Goal: Task Accomplishment & Management: Use online tool/utility

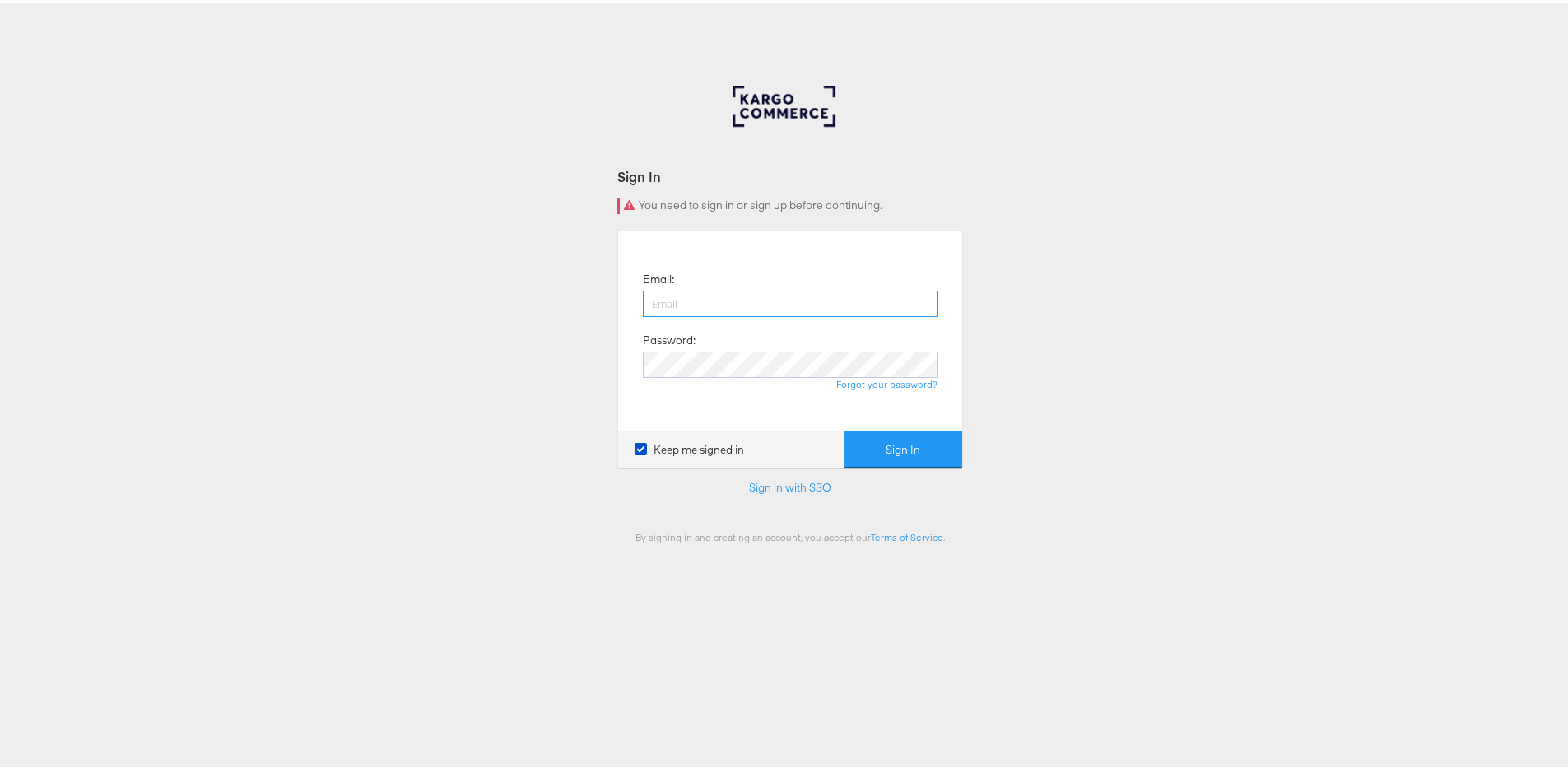
type input "nigel.oconnor@kargo.com"
click at [895, 451] on button "Sign In" at bounding box center [903, 446] width 119 height 37
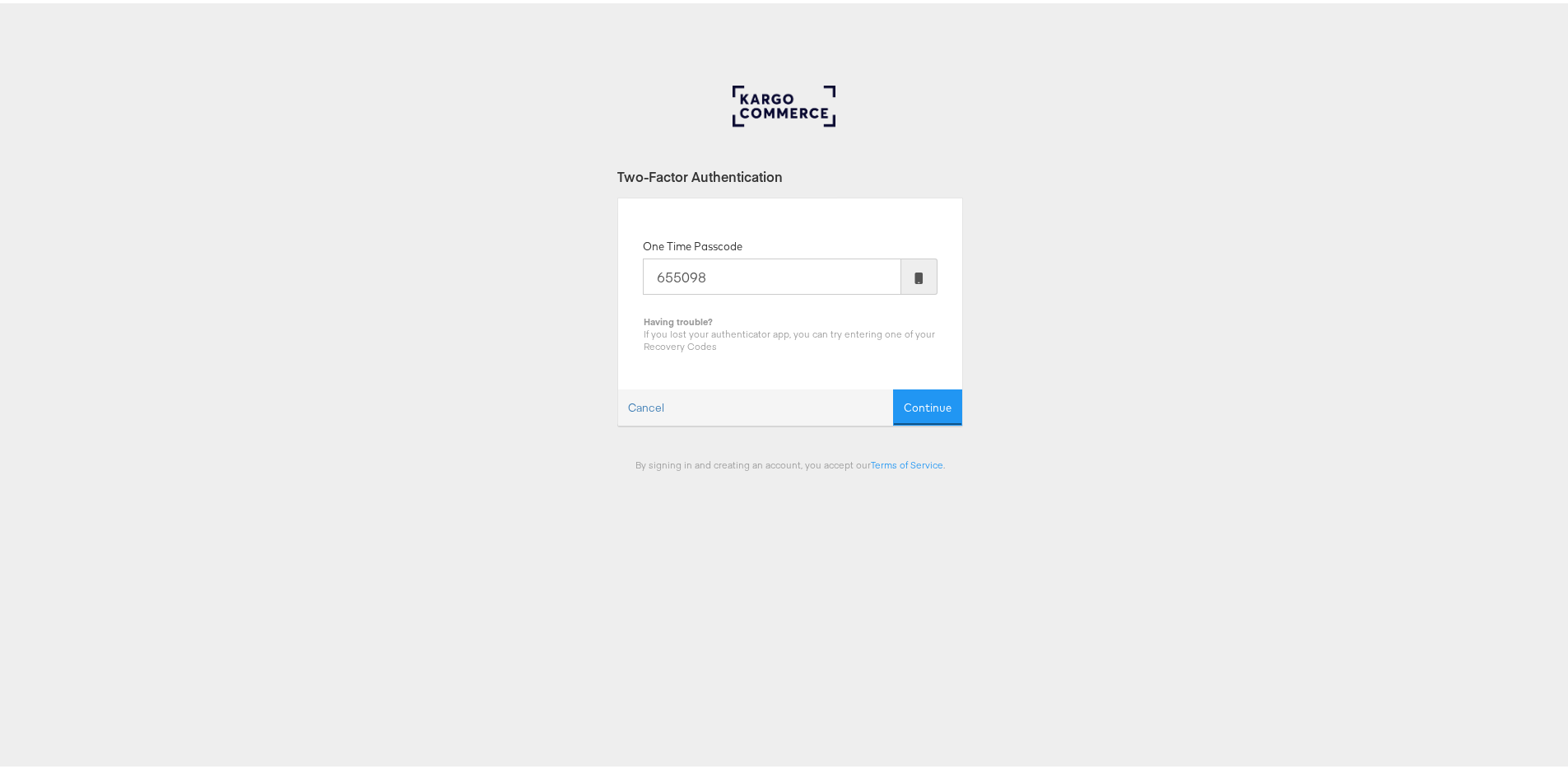
type input "655098"
click at [893, 386] on button "Continue" at bounding box center [927, 404] width 69 height 37
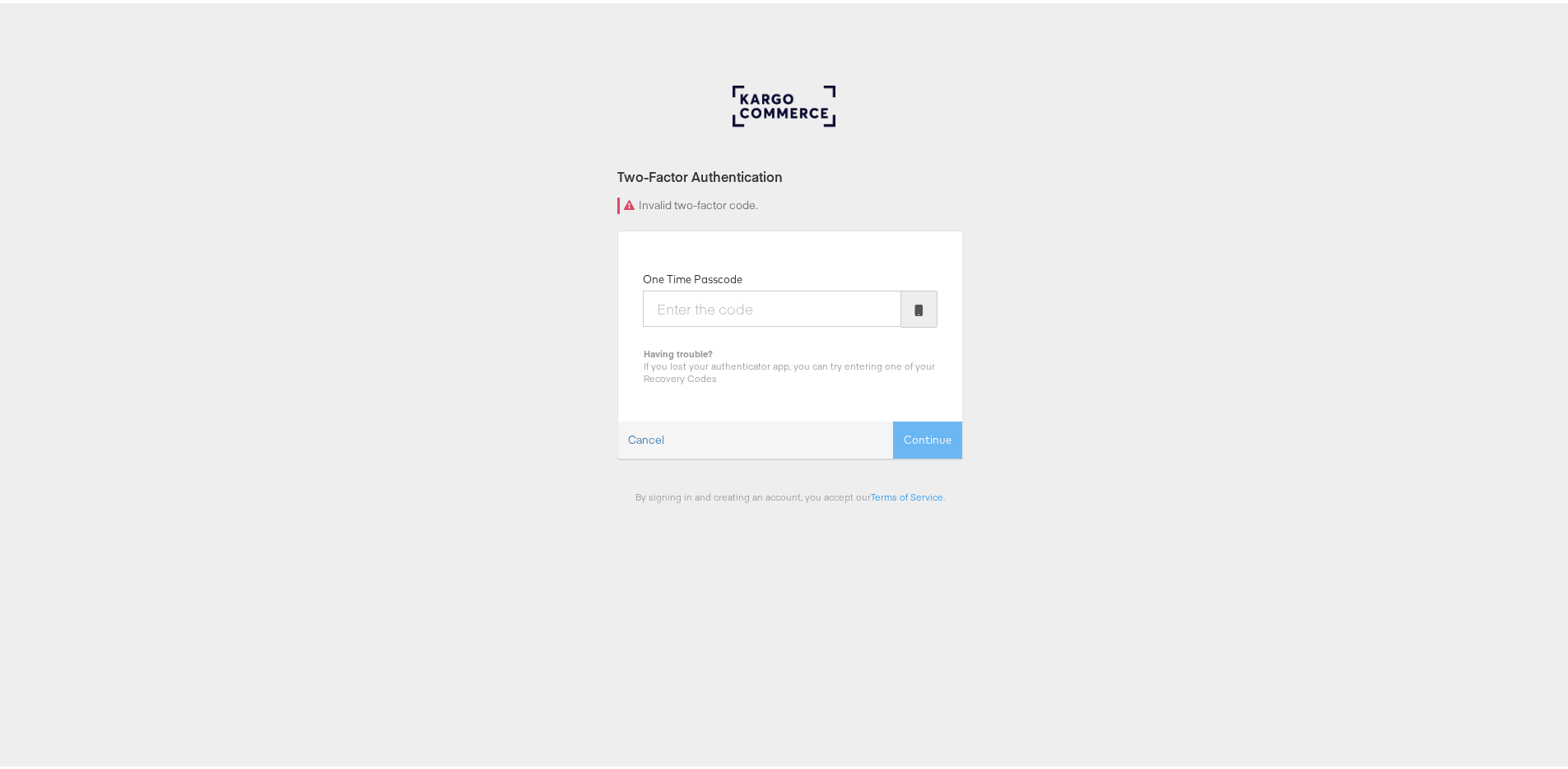
click at [742, 297] on input "One Time Passcode" at bounding box center [772, 305] width 259 height 36
type input "121952"
click at [893, 418] on button "Continue" at bounding box center [927, 436] width 69 height 37
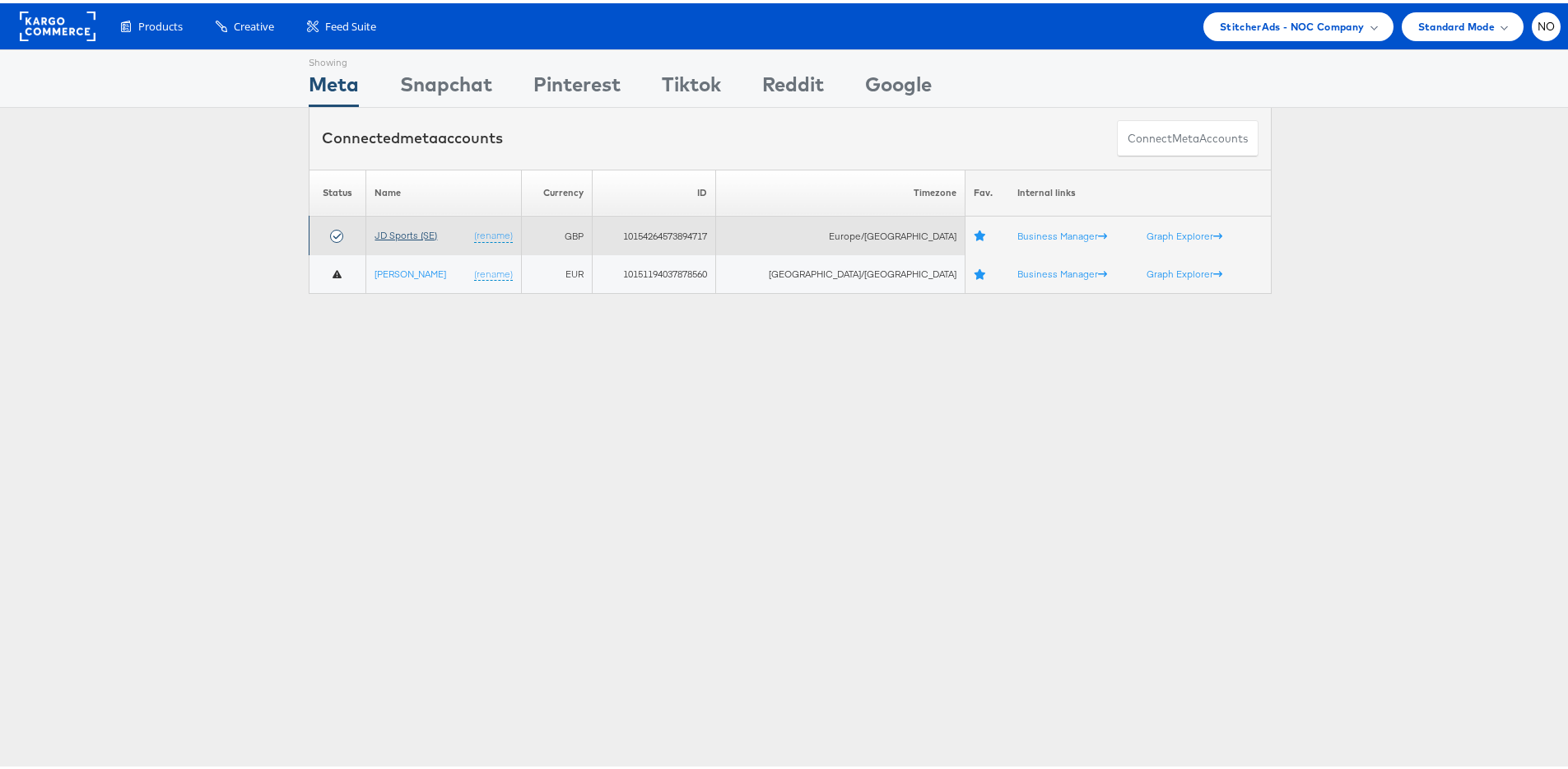
click at [409, 233] on link "JD Sports (SE)" at bounding box center [406, 231] width 62 height 12
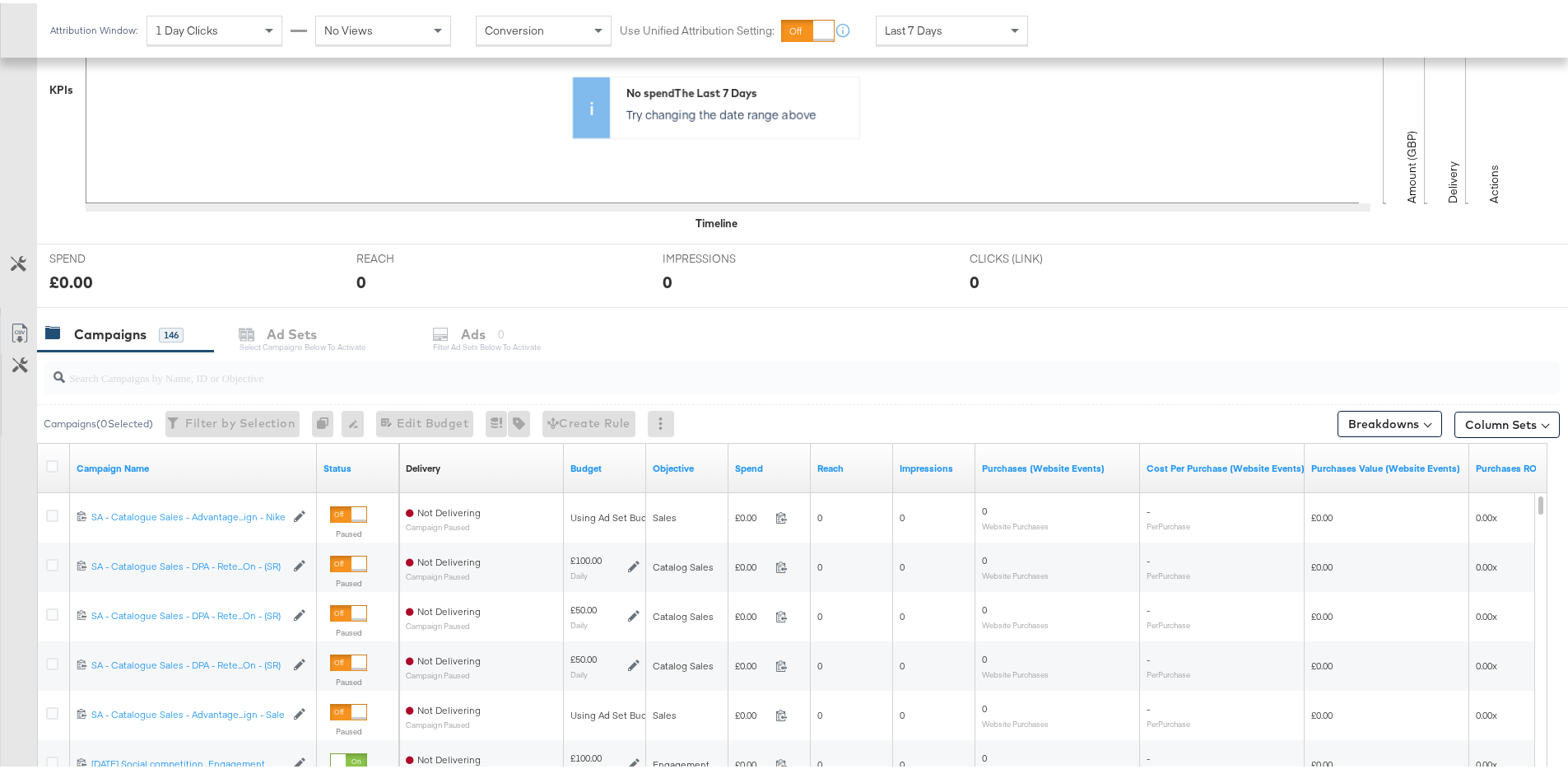
scroll to position [461, 0]
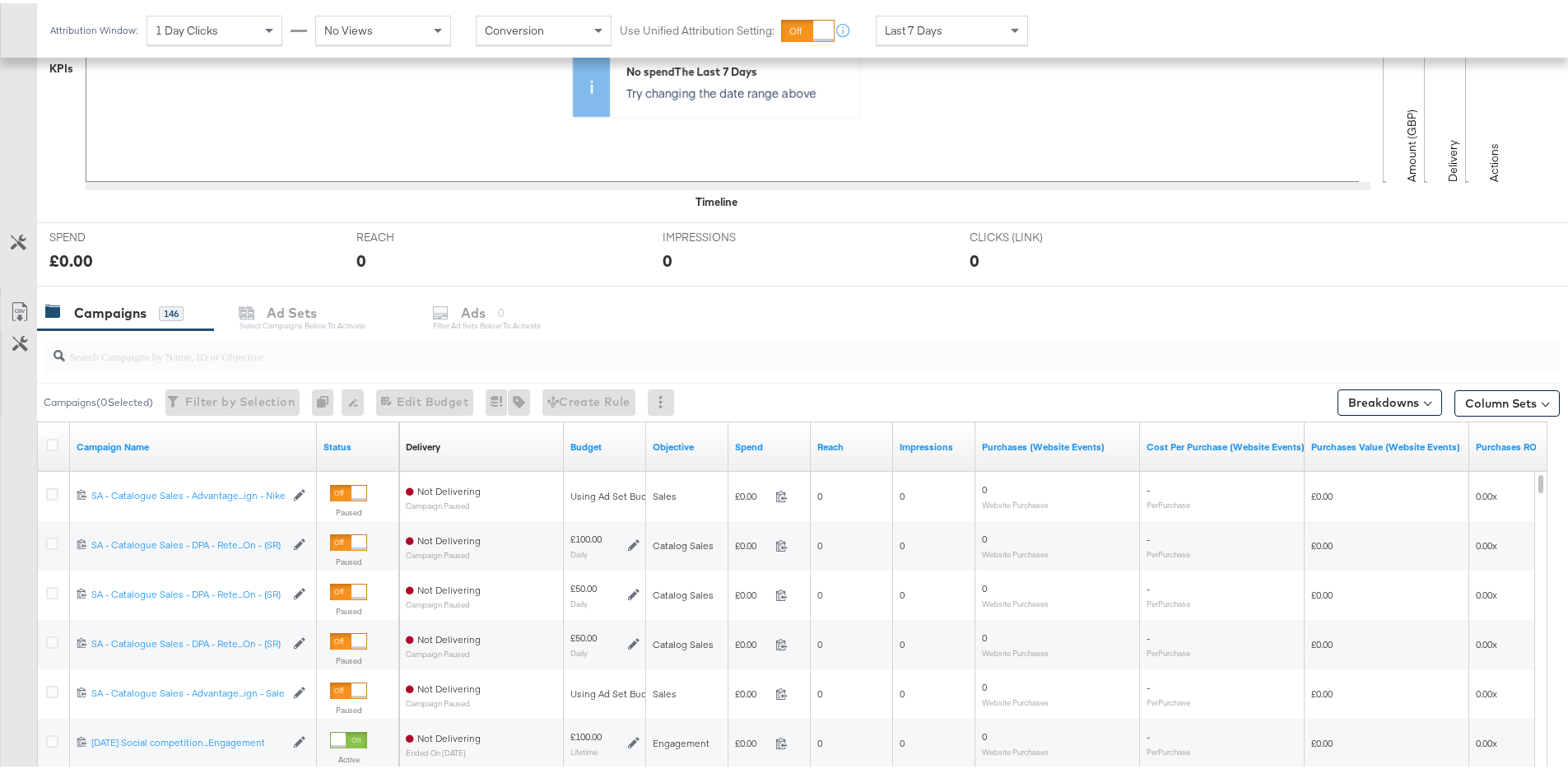
click at [343, 350] on input "search" at bounding box center [742, 346] width 1356 height 32
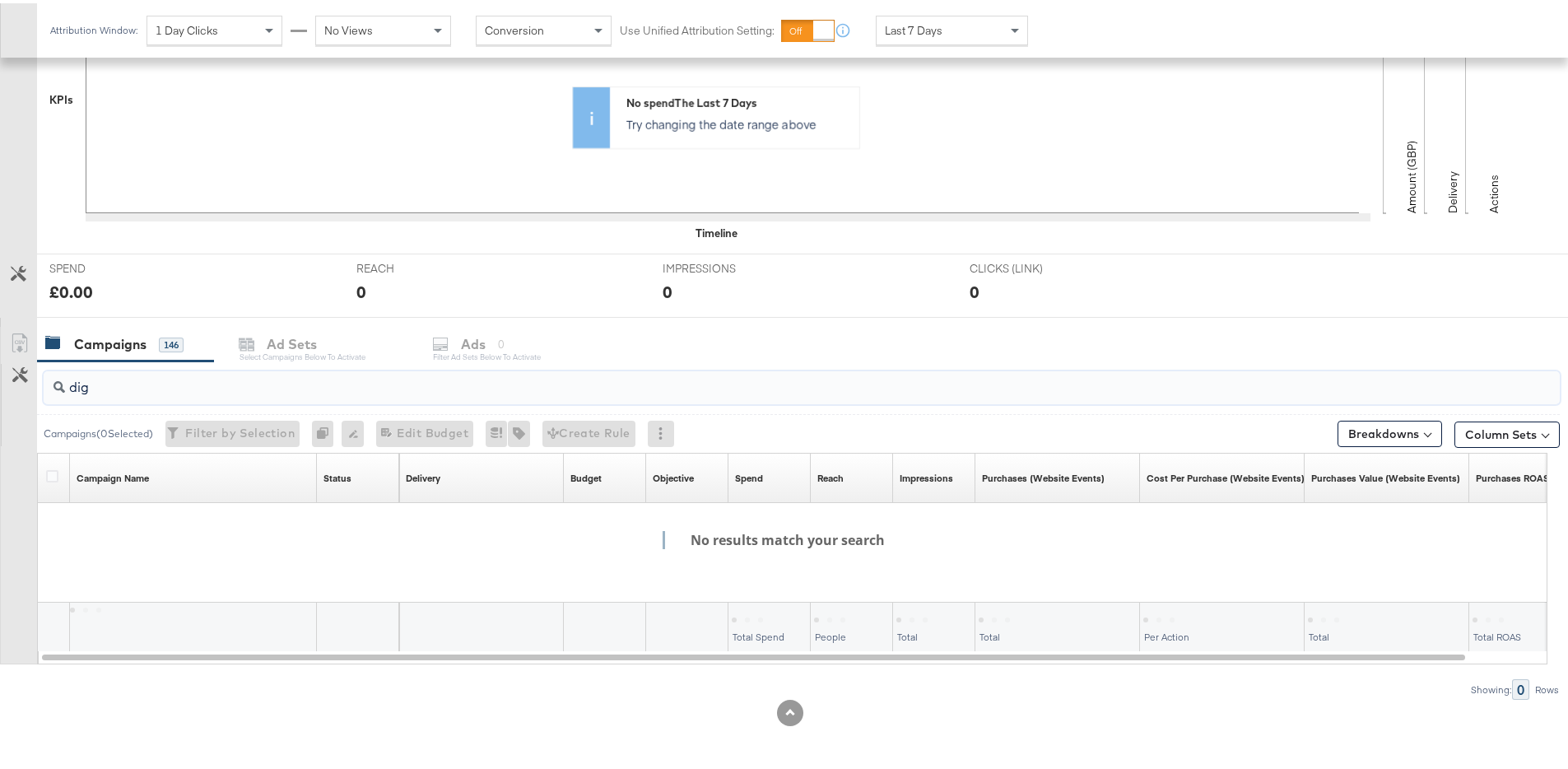
scroll to position [430, 0]
type input "d"
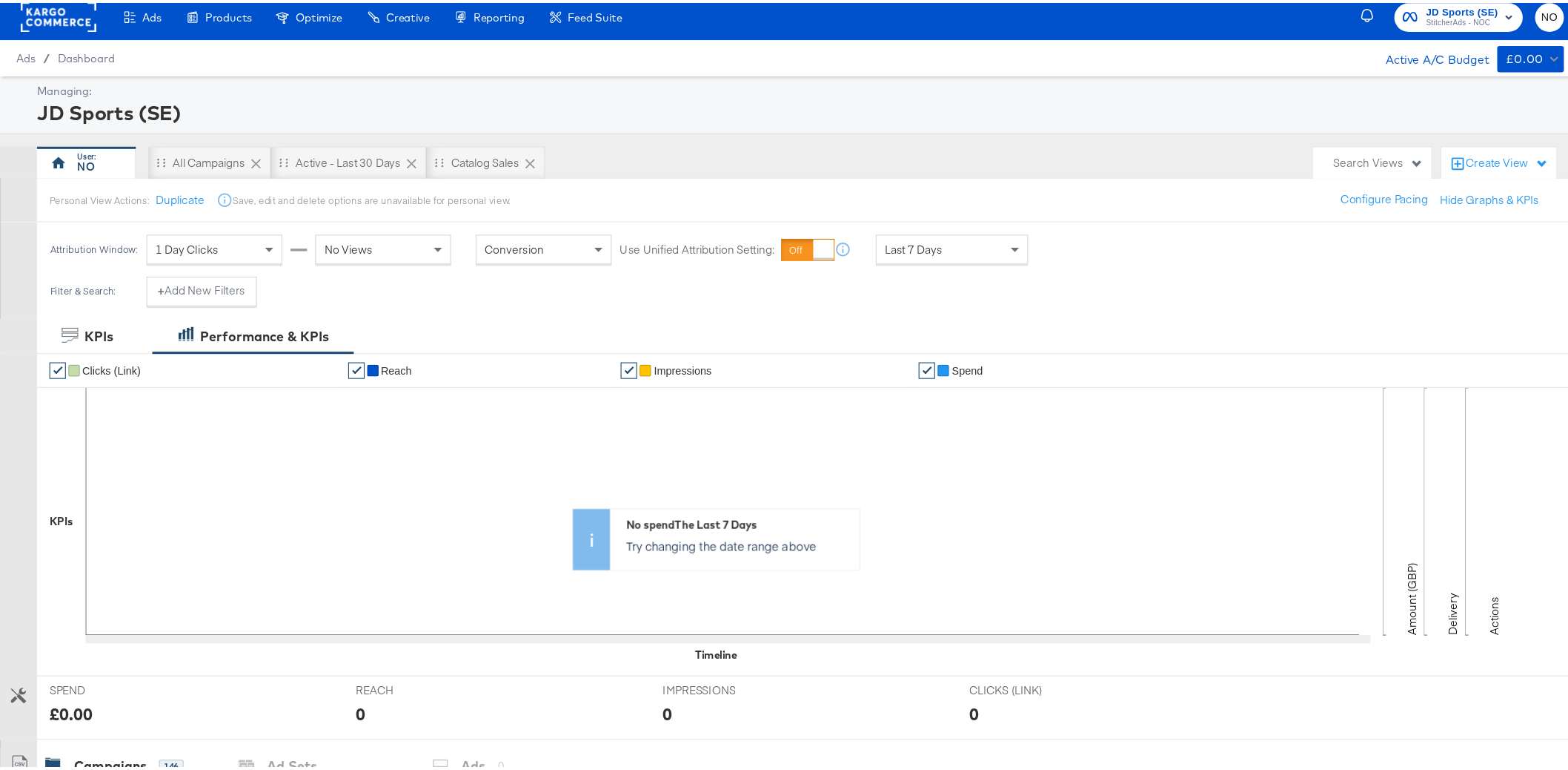
scroll to position [0, 0]
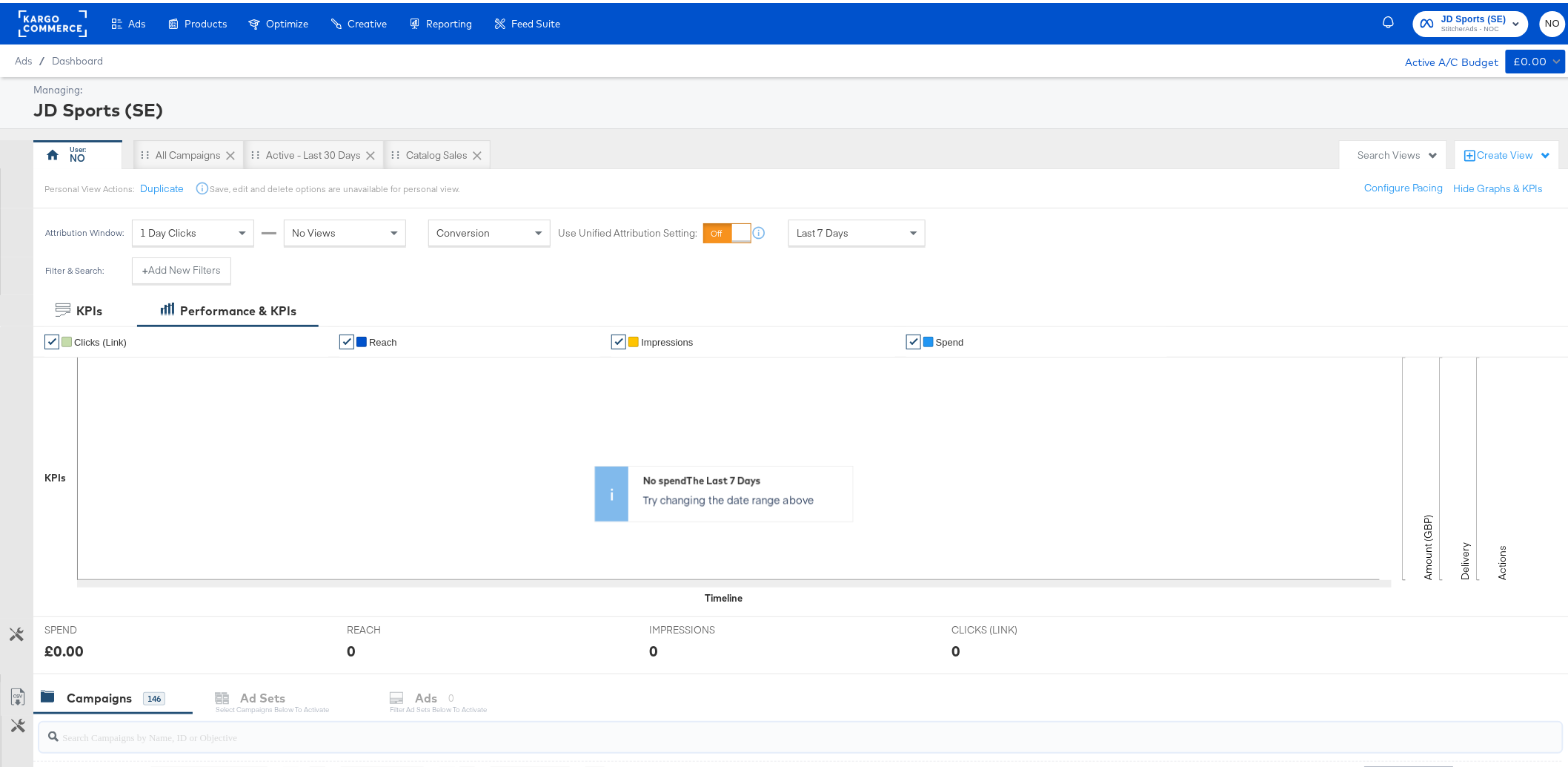
click at [37, 25] on rect at bounding box center [53, 20] width 68 height 26
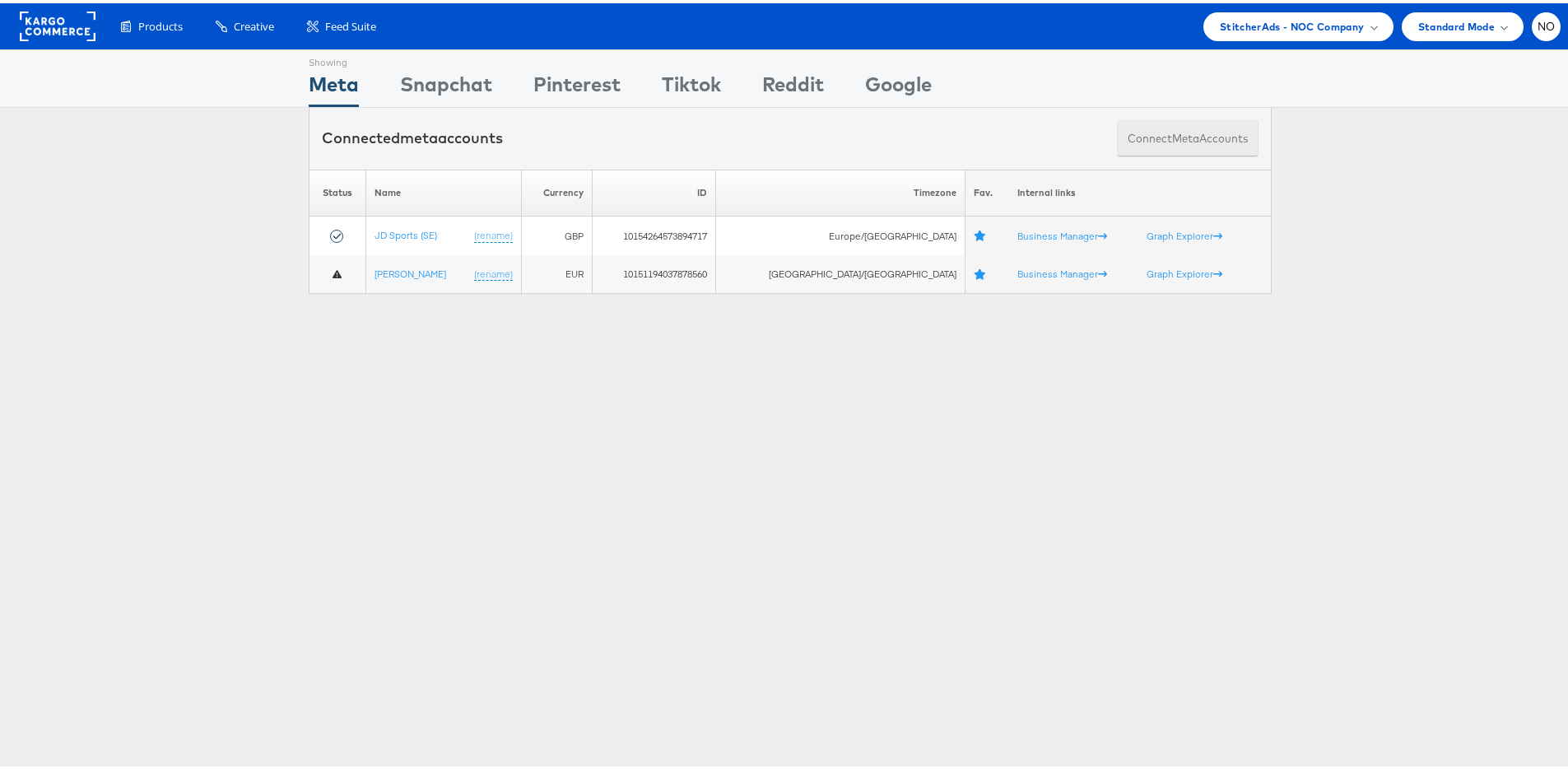
click at [1213, 132] on button "Connect meta Accounts" at bounding box center [1188, 135] width 142 height 37
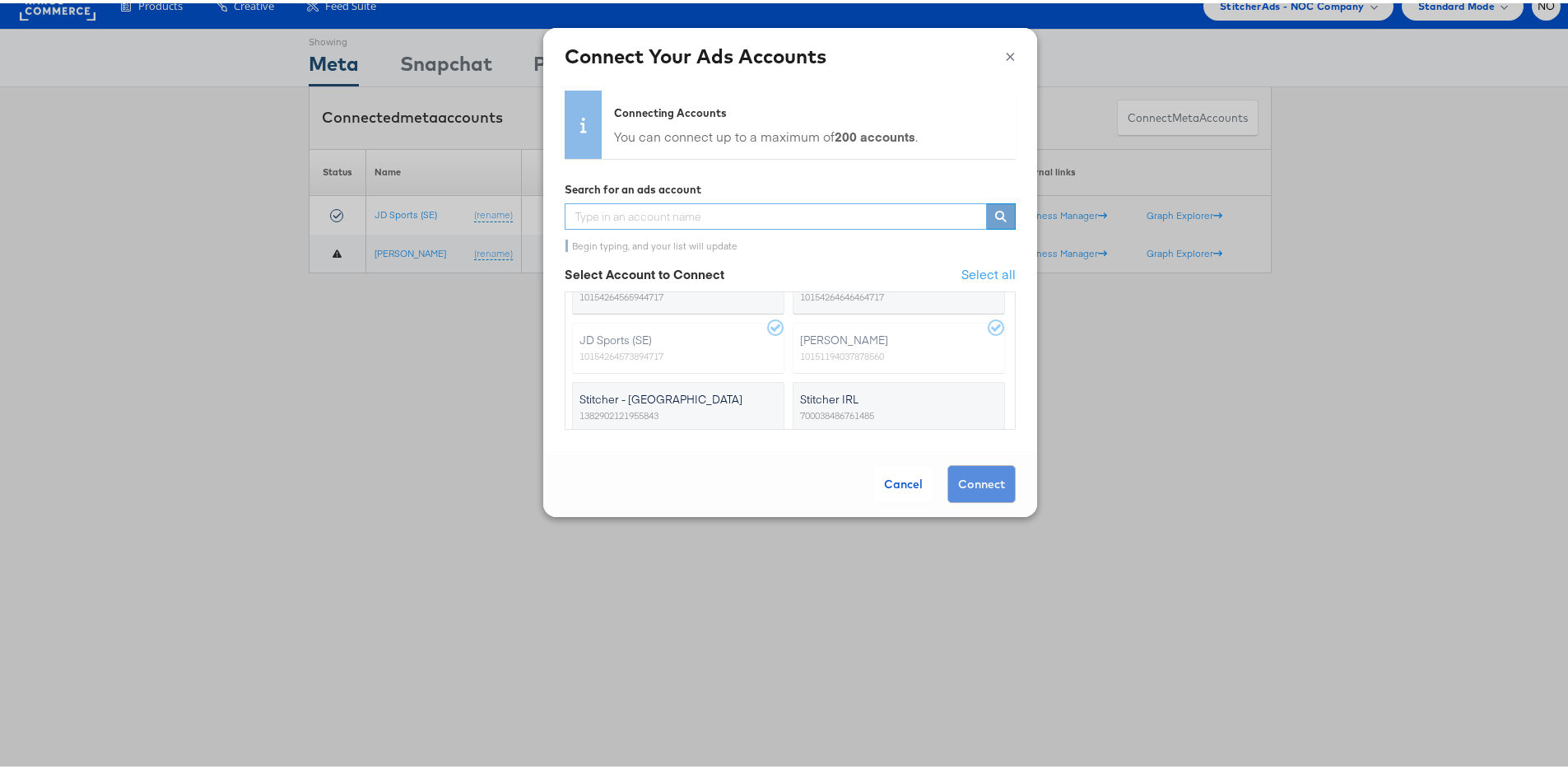
scroll to position [236, 0]
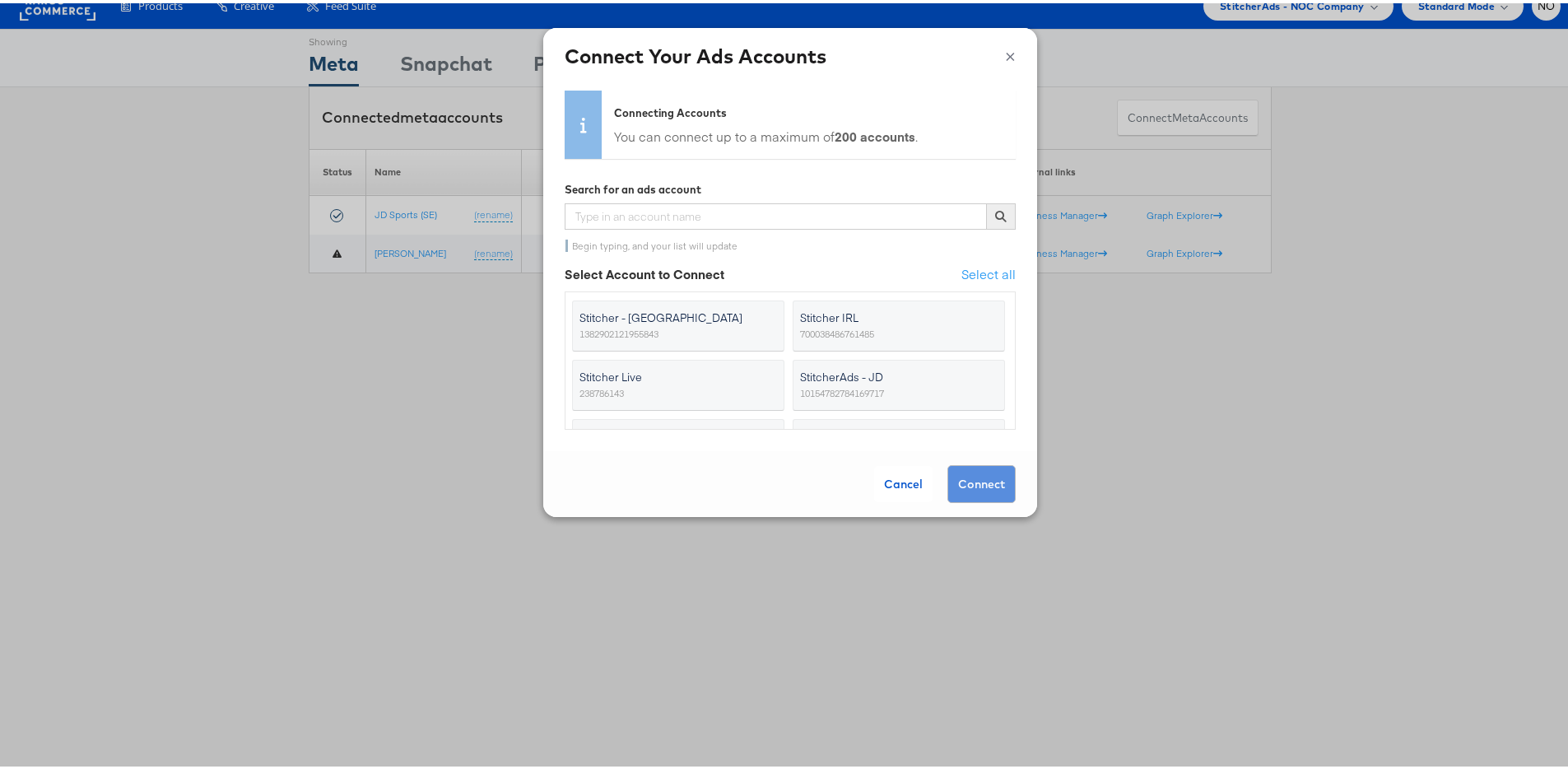
click at [651, 377] on span "Stitcher Live" at bounding box center [668, 373] width 177 height 16
click at [0, 0] on input "Stitcher Live 238786143" at bounding box center [0, 0] width 0 height 0
click at [967, 477] on button "Connect" at bounding box center [981, 480] width 68 height 38
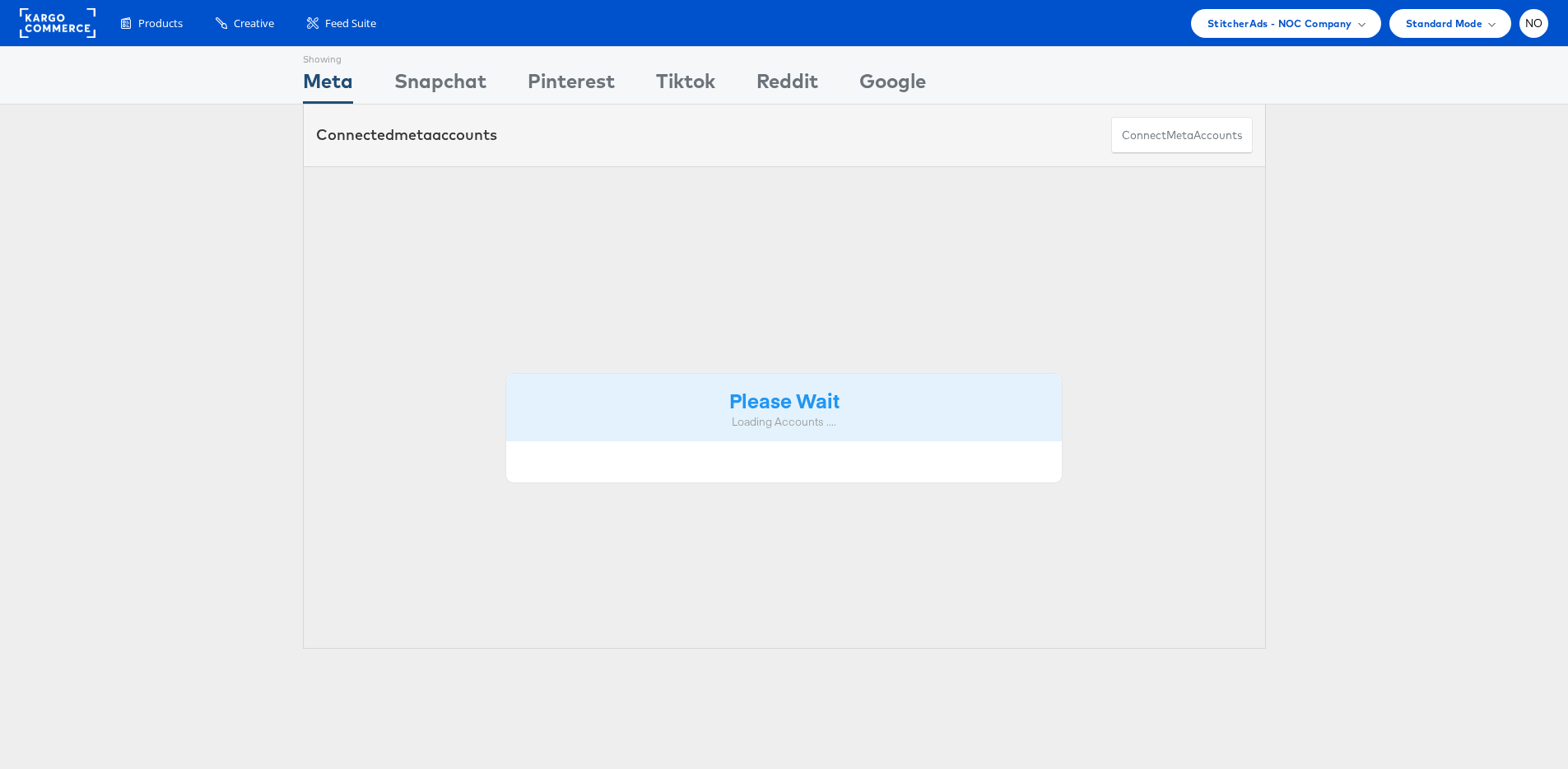
scroll to position [21, 0]
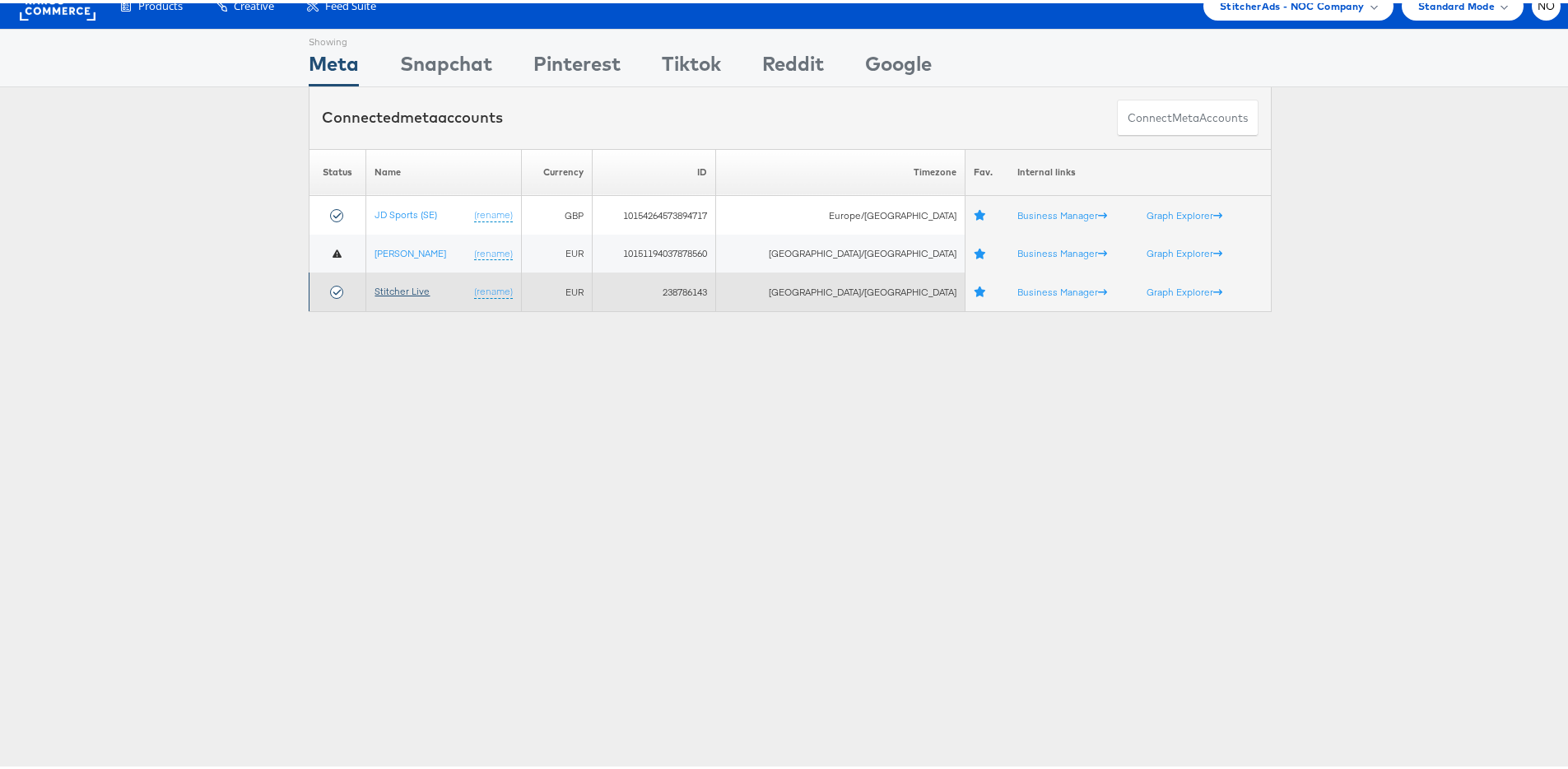
click at [394, 287] on link "Stitcher Live" at bounding box center [402, 287] width 55 height 12
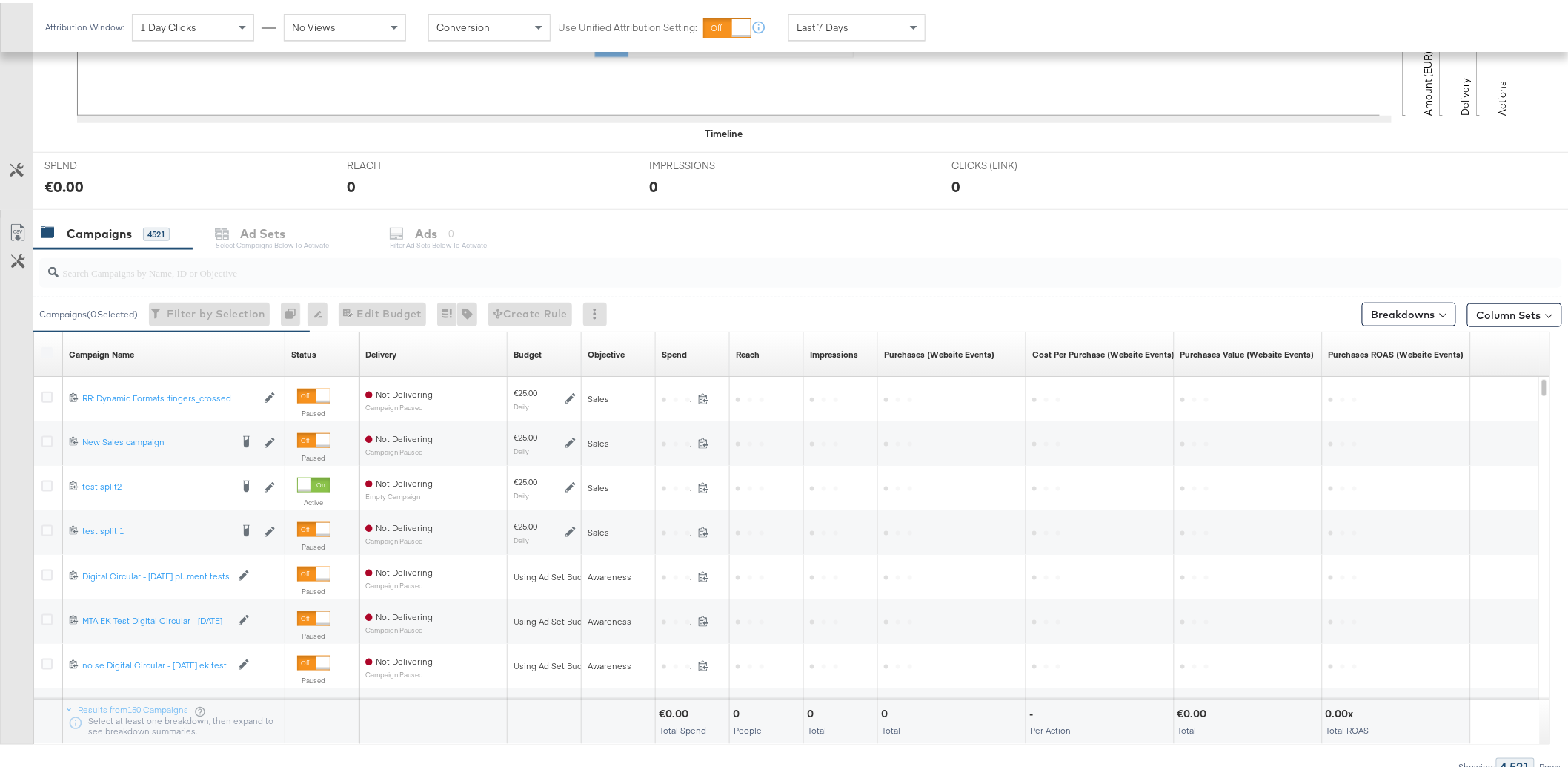
scroll to position [485, 0]
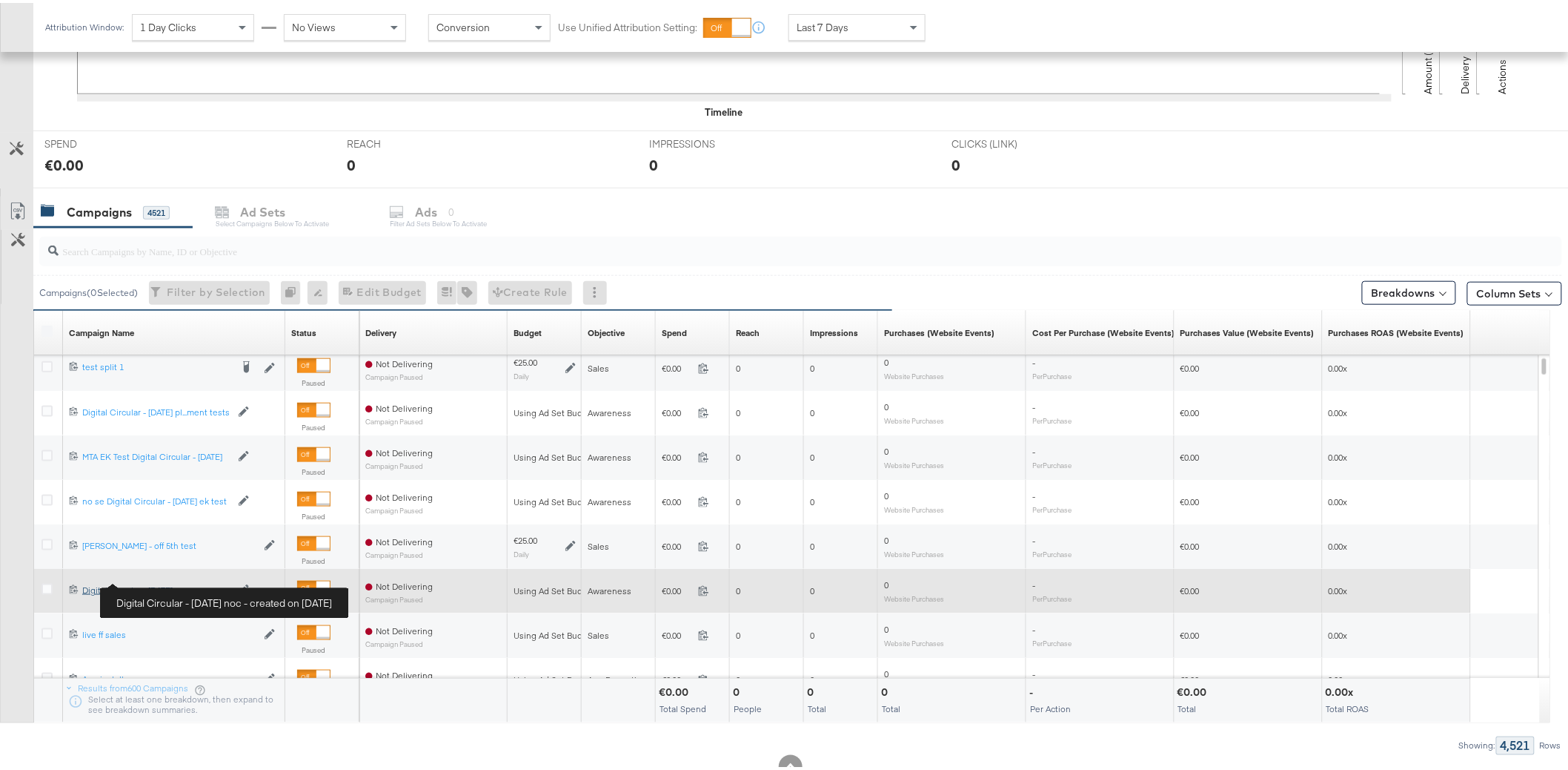
click at [156, 583] on div "Digital Circular - [DATE] noc Digital Circular - [DATE] noc" at bounding box center [156, 587] width 148 height 12
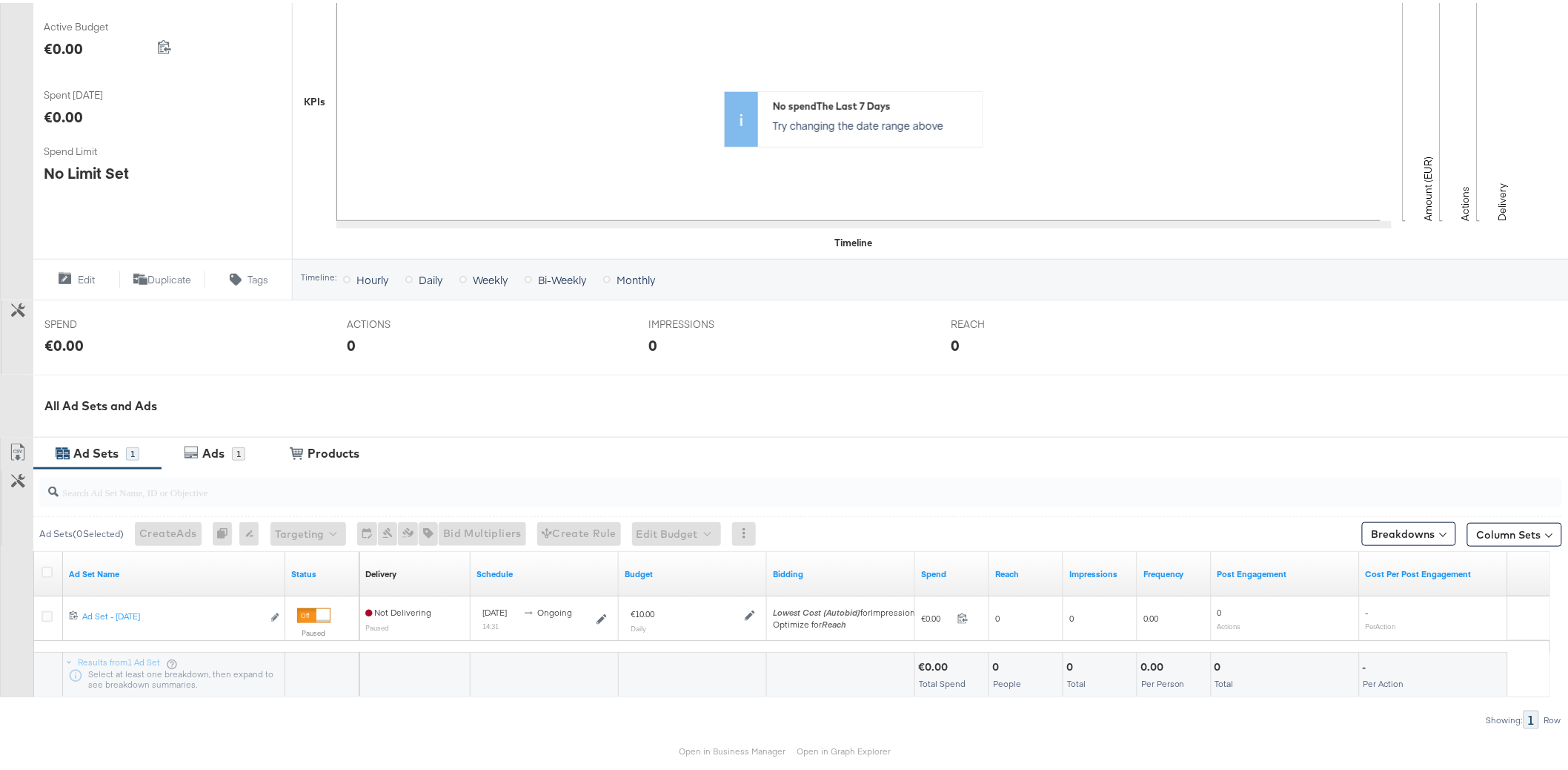
scroll to position [360, 0]
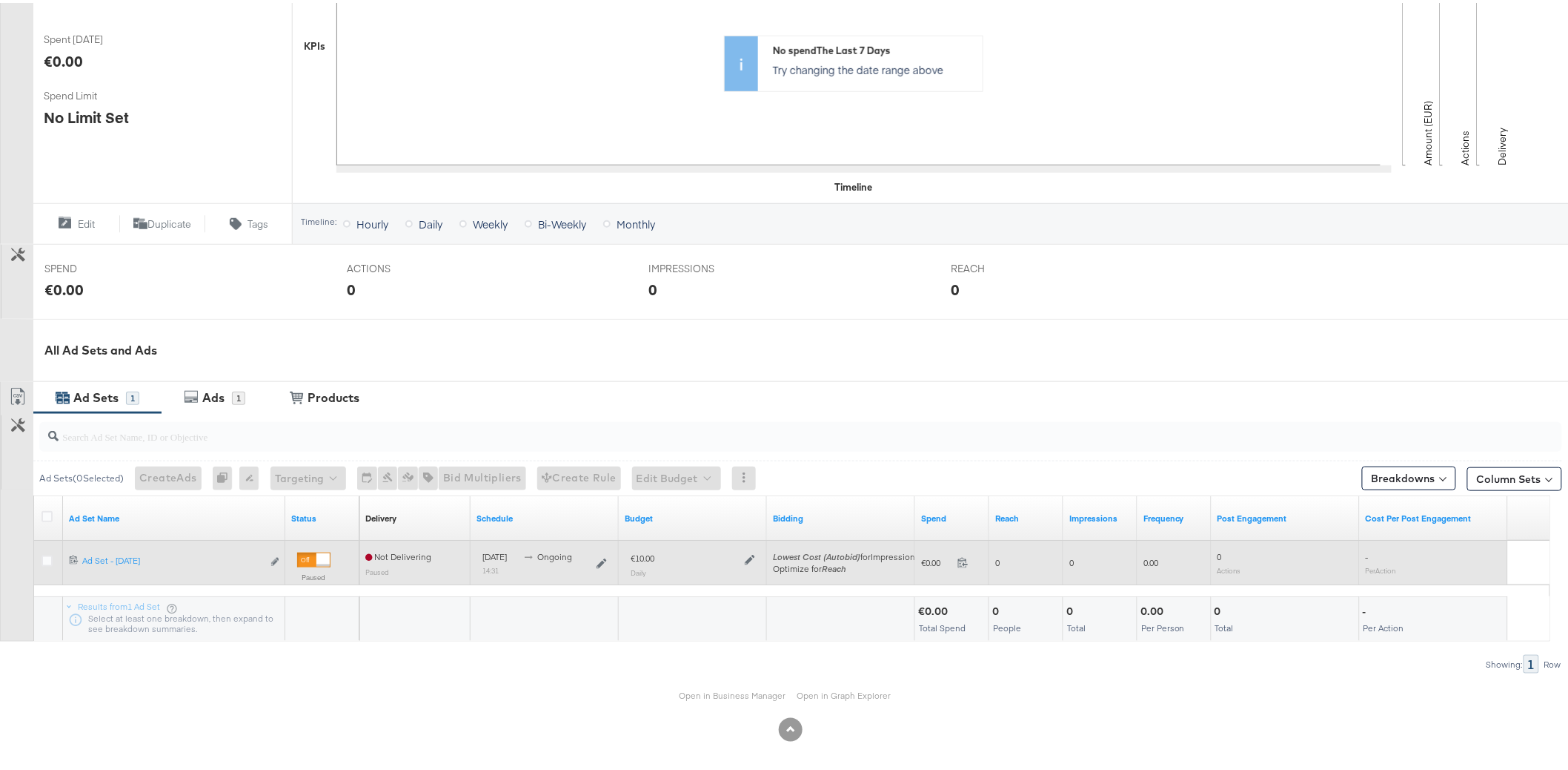
click at [269, 555] on div "Edit ad set" at bounding box center [271, 559] width 17 height 15
click at [272, 555] on icon "link" at bounding box center [274, 559] width 8 height 8
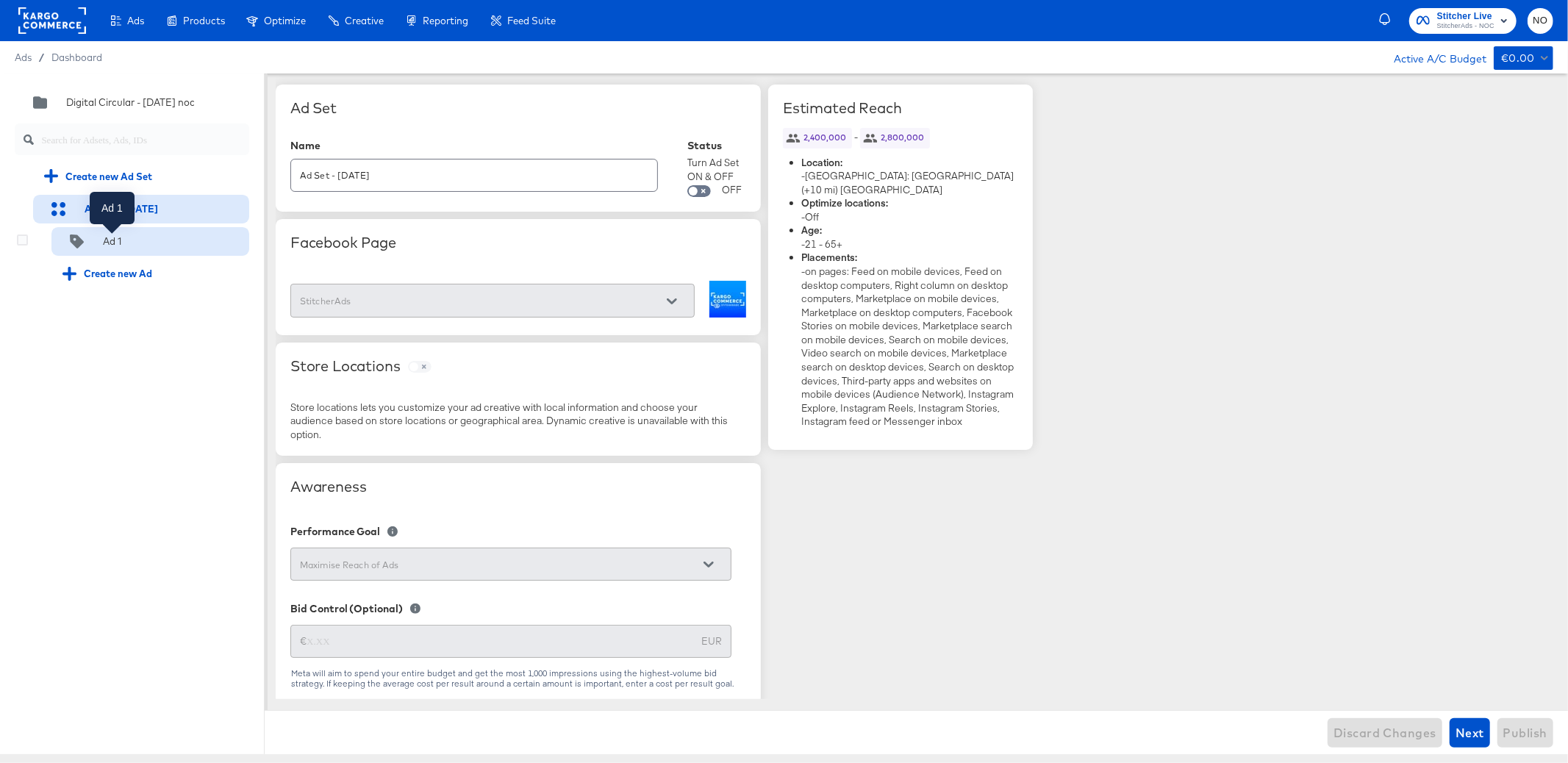
click at [110, 242] on div "Ad 1" at bounding box center [112, 241] width 19 height 14
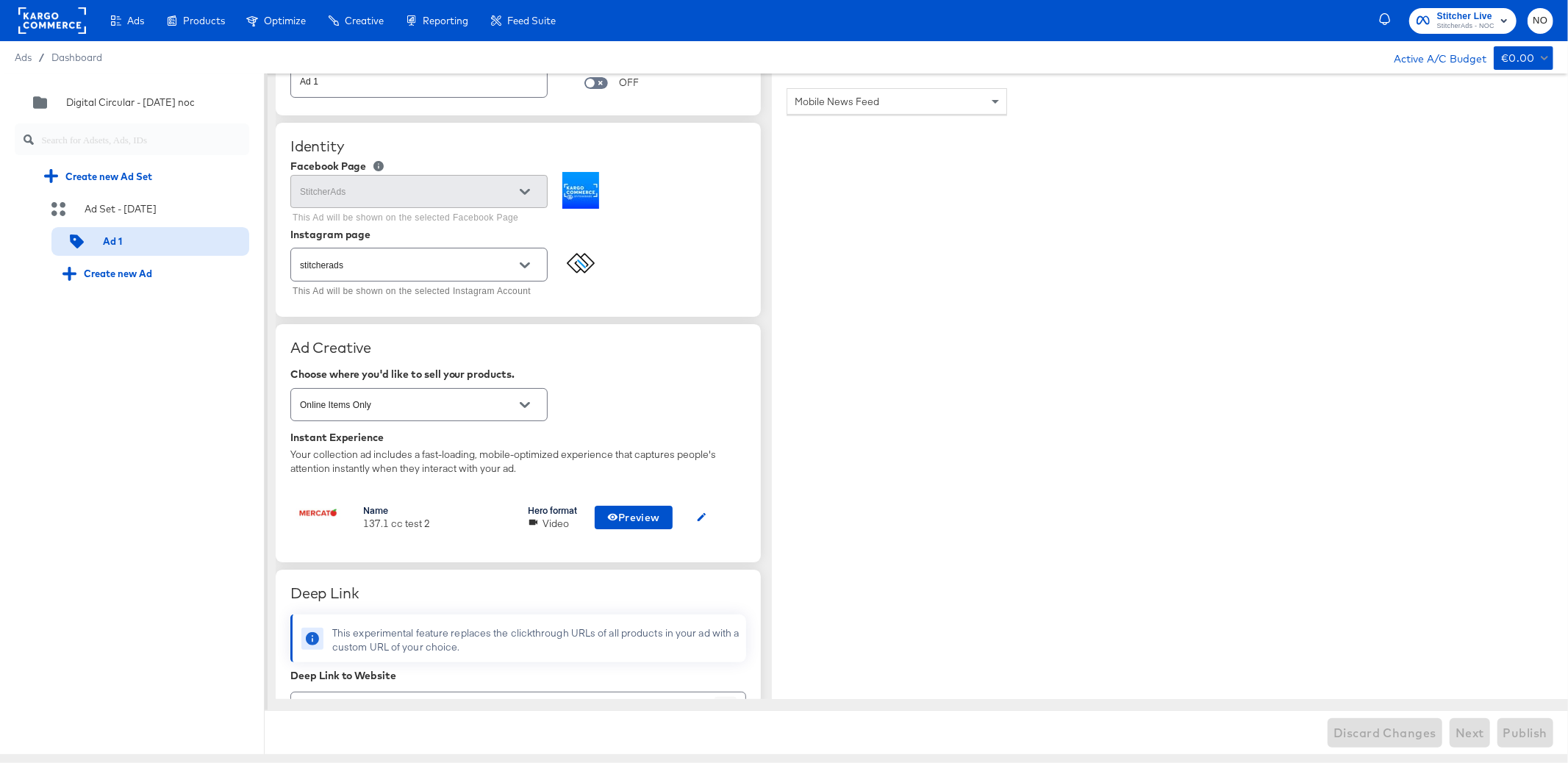
scroll to position [87, 0]
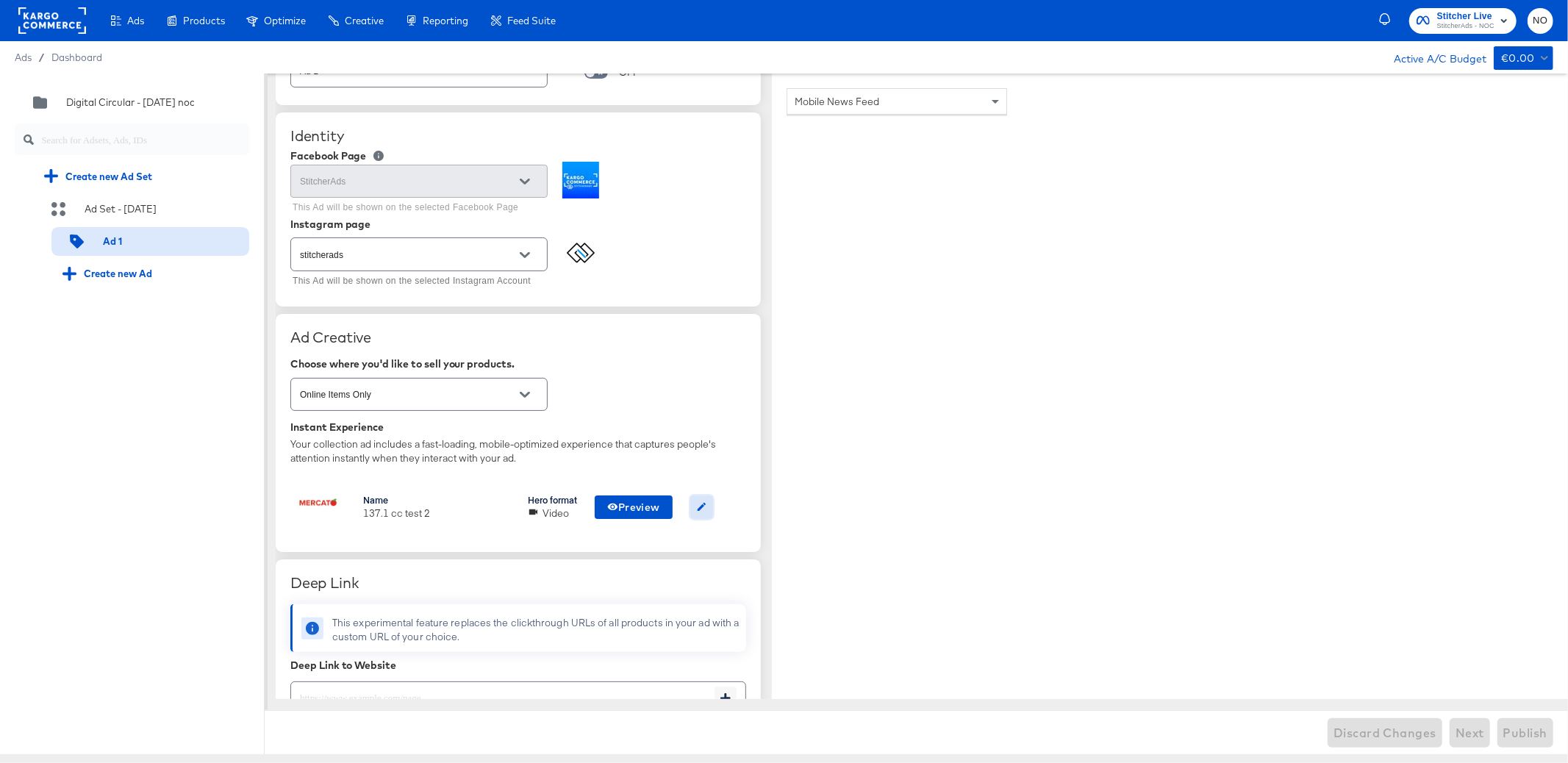
click at [705, 503] on icon "button" at bounding box center [702, 507] width 8 height 8
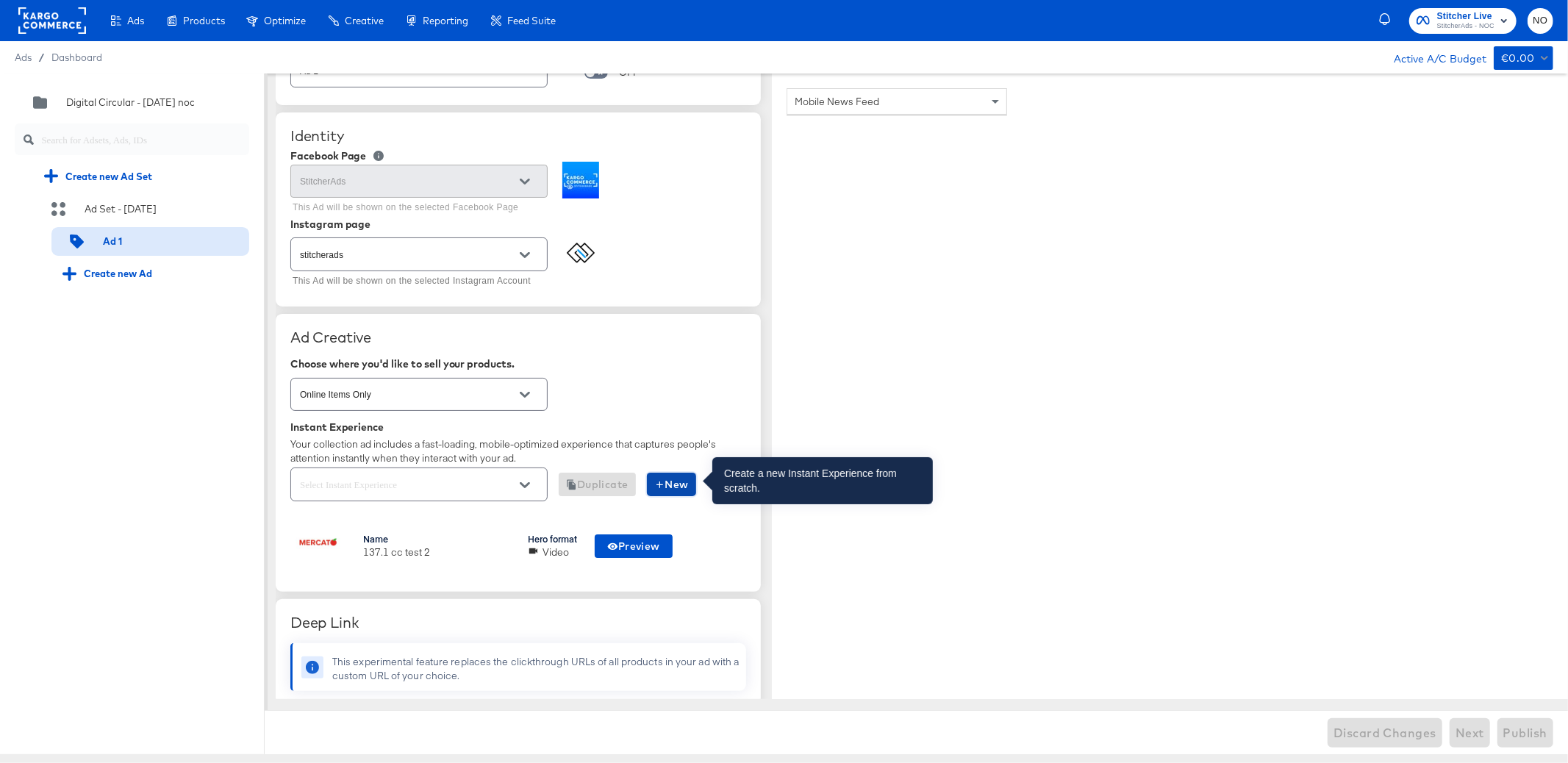
click at [677, 479] on span "New" at bounding box center [671, 484] width 35 height 19
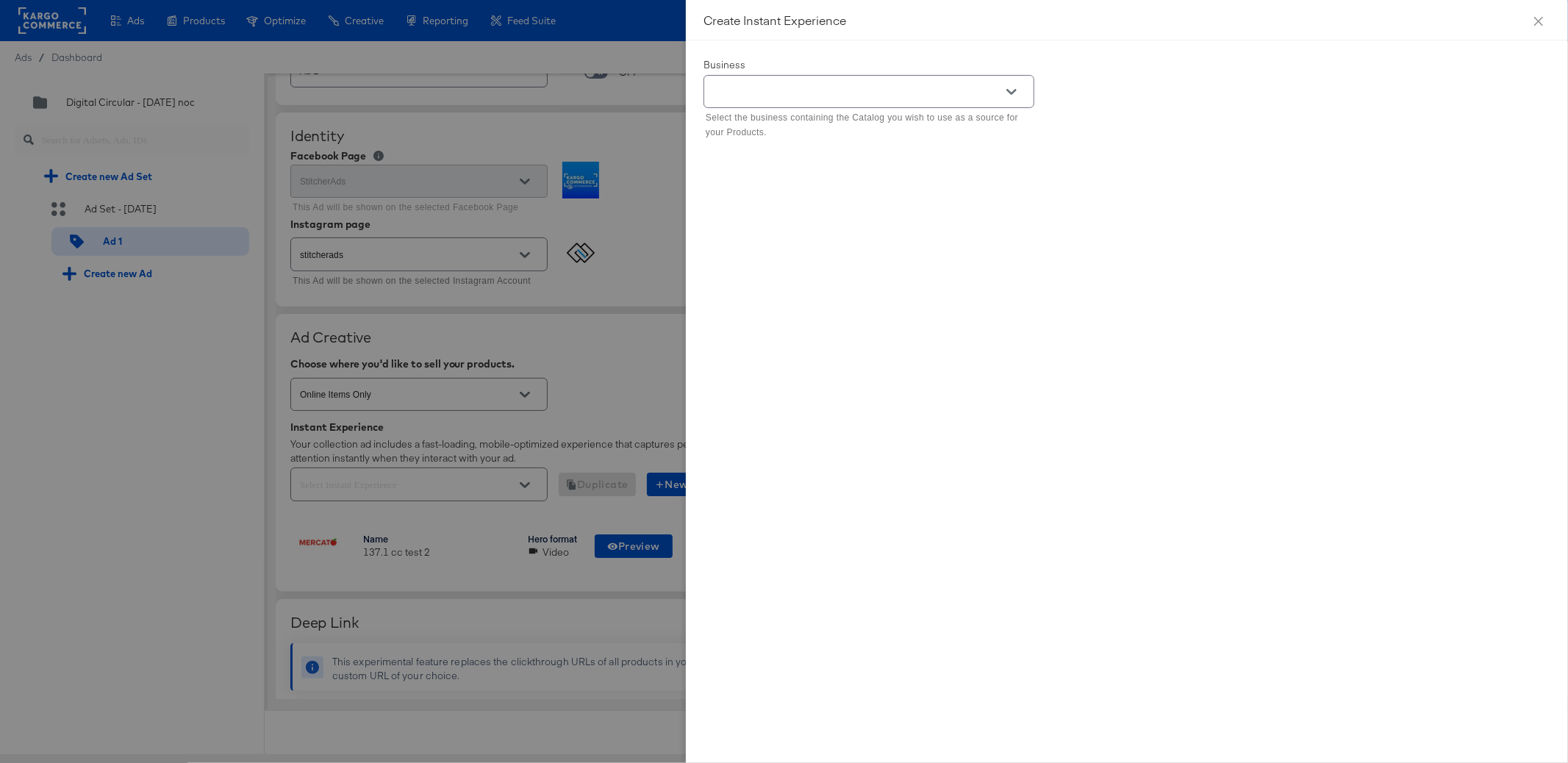
click at [1004, 96] on button "Open" at bounding box center [1011, 92] width 22 height 22
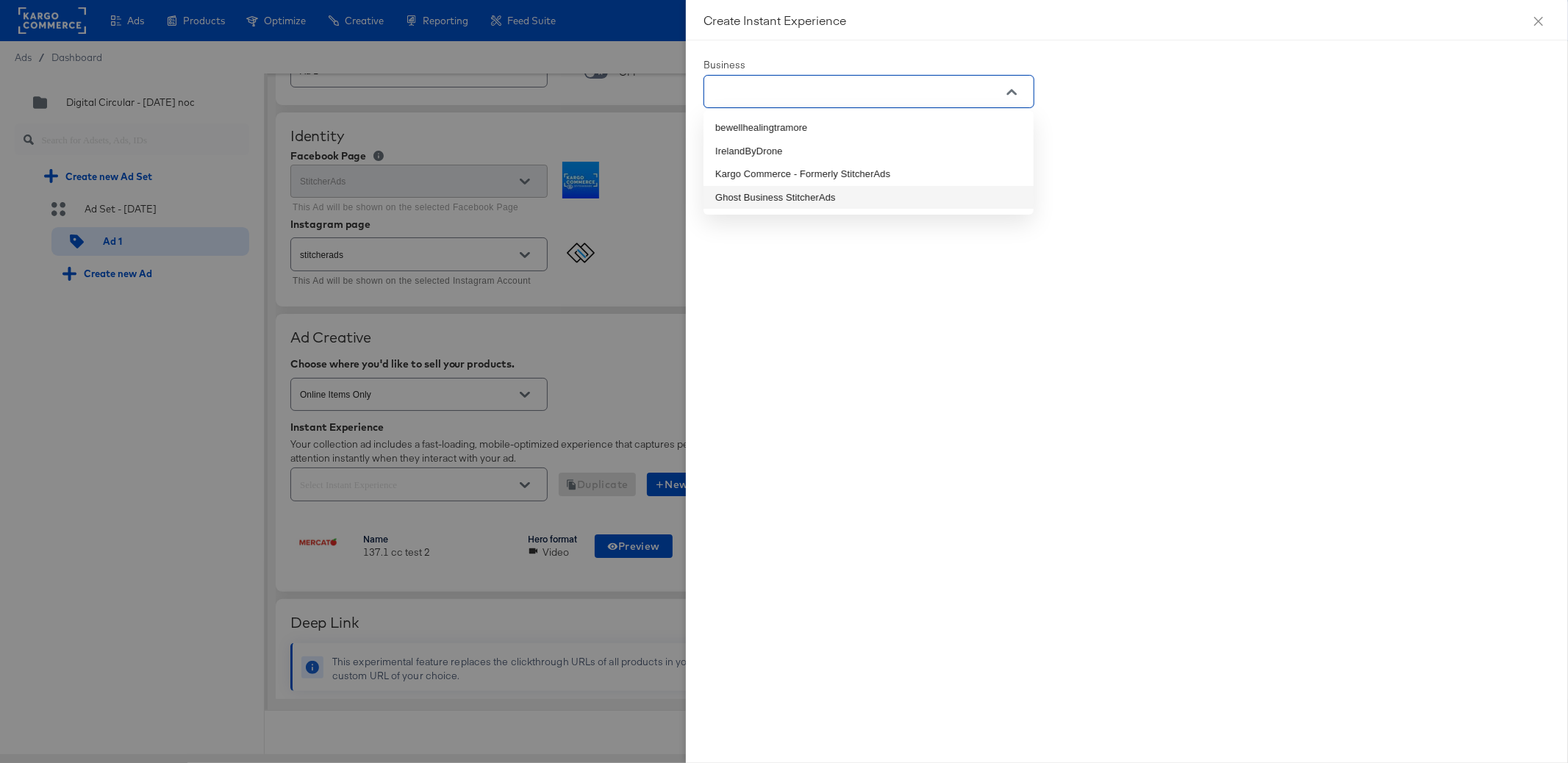
click at [941, 187] on li "Ghost Business StitcherAds" at bounding box center [869, 198] width 330 height 24
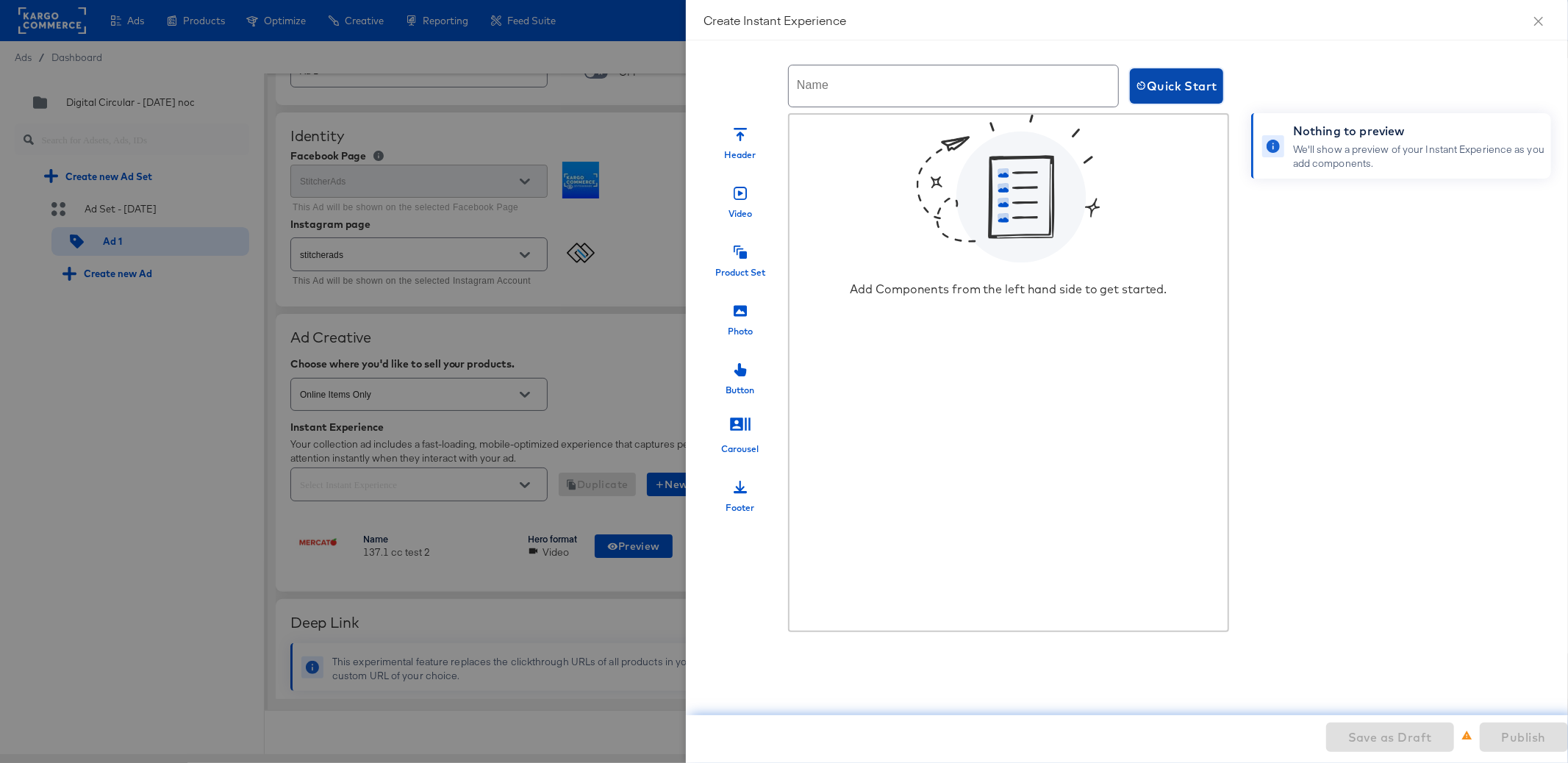
click at [1170, 89] on span "Quick Start" at bounding box center [1176, 86] width 82 height 20
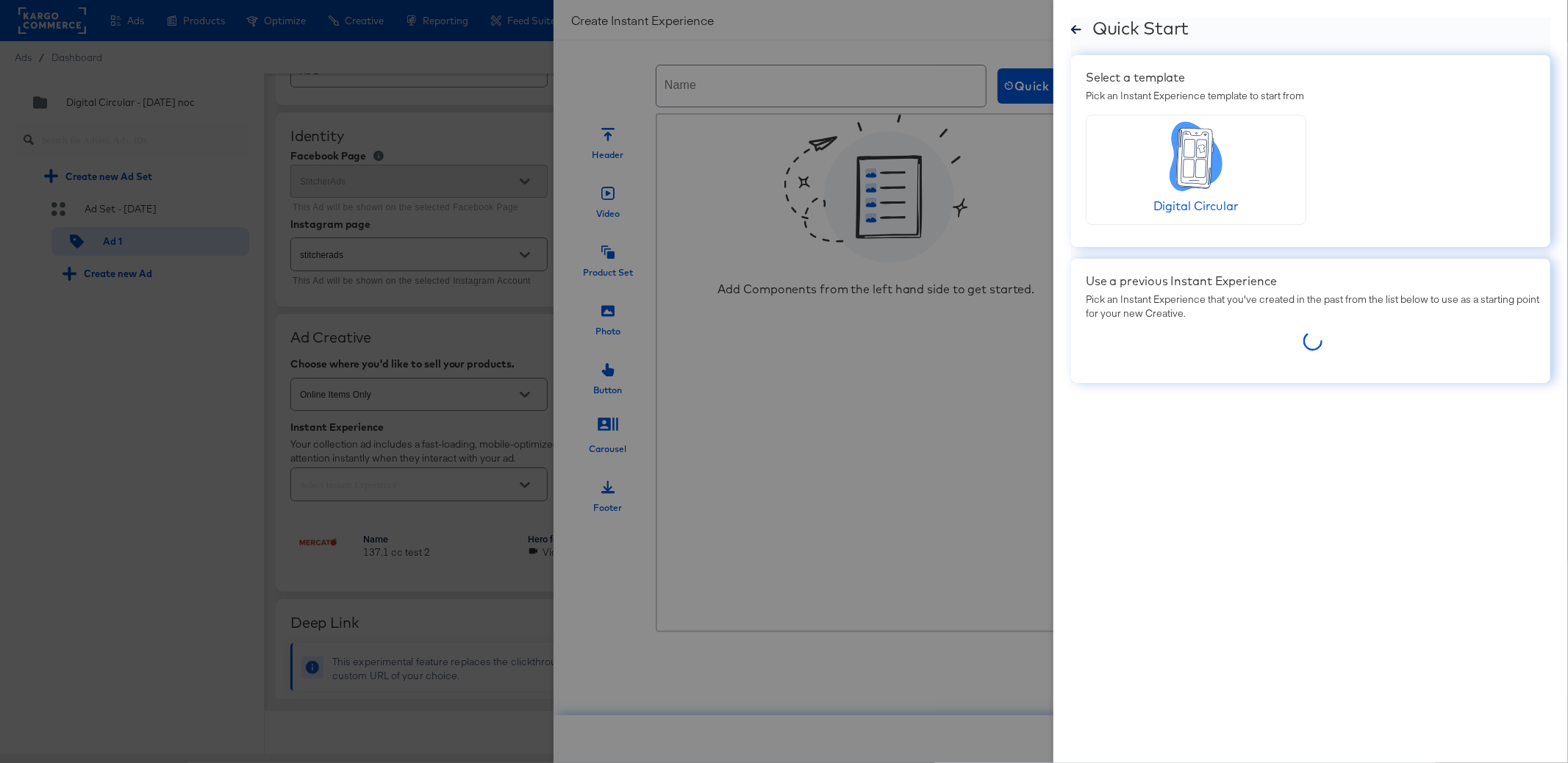
click at [1183, 181] on icon at bounding box center [1195, 158] width 37 height 61
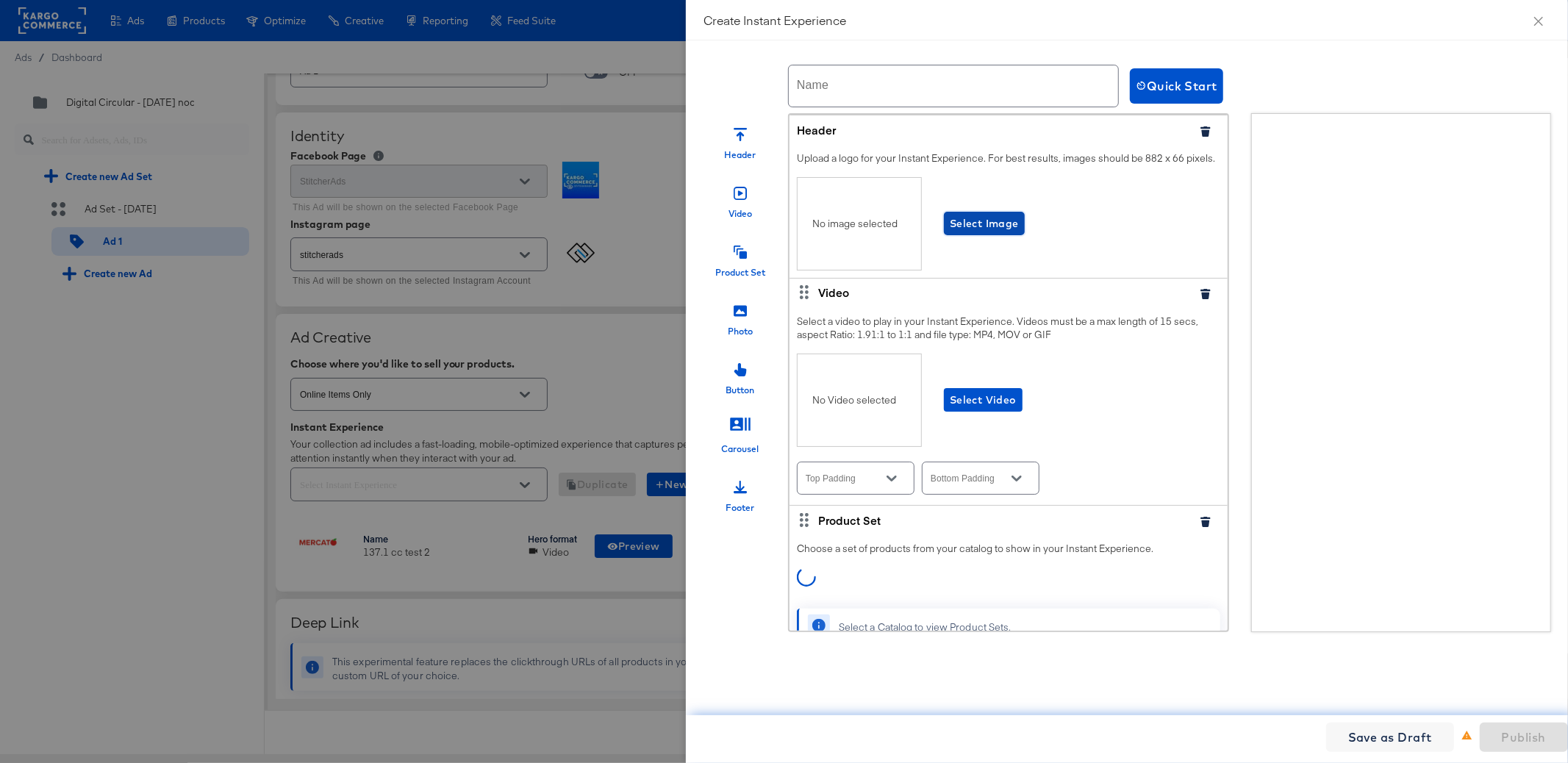
click at [962, 233] on span "Select Image" at bounding box center [984, 224] width 69 height 19
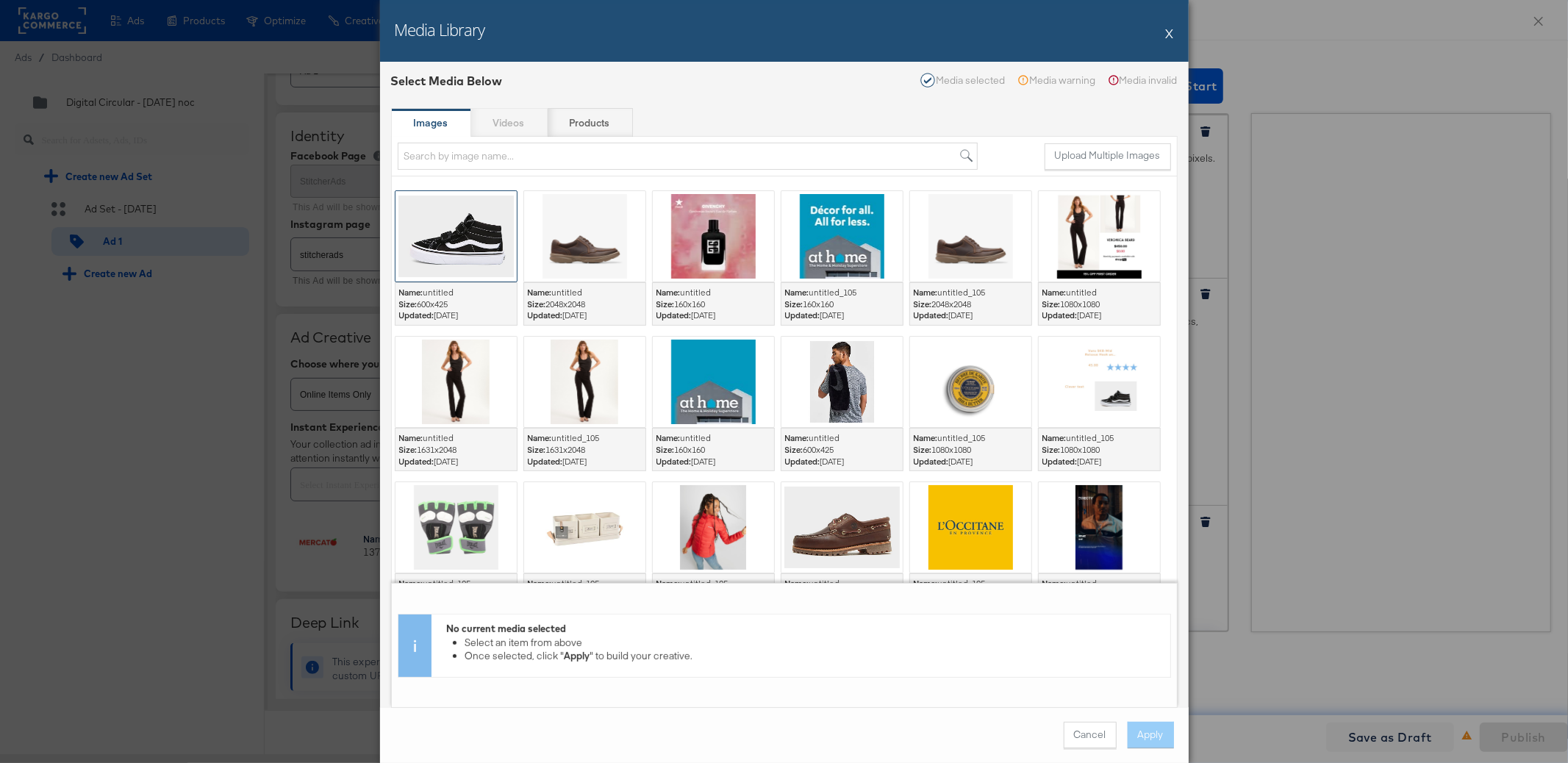
click at [471, 247] on div at bounding box center [456, 236] width 121 height 90
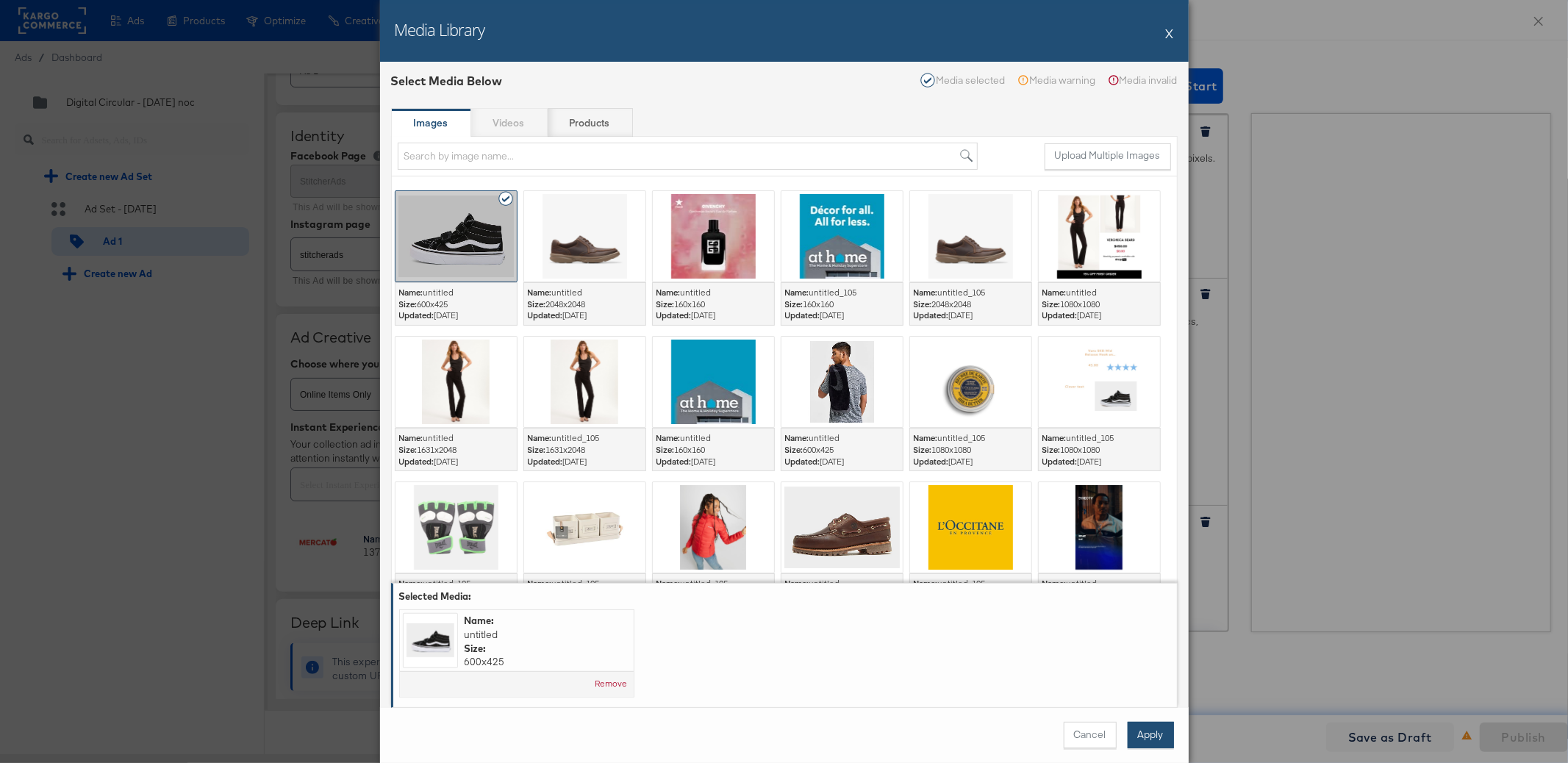
click at [1153, 732] on button "Apply" at bounding box center [1150, 734] width 46 height 26
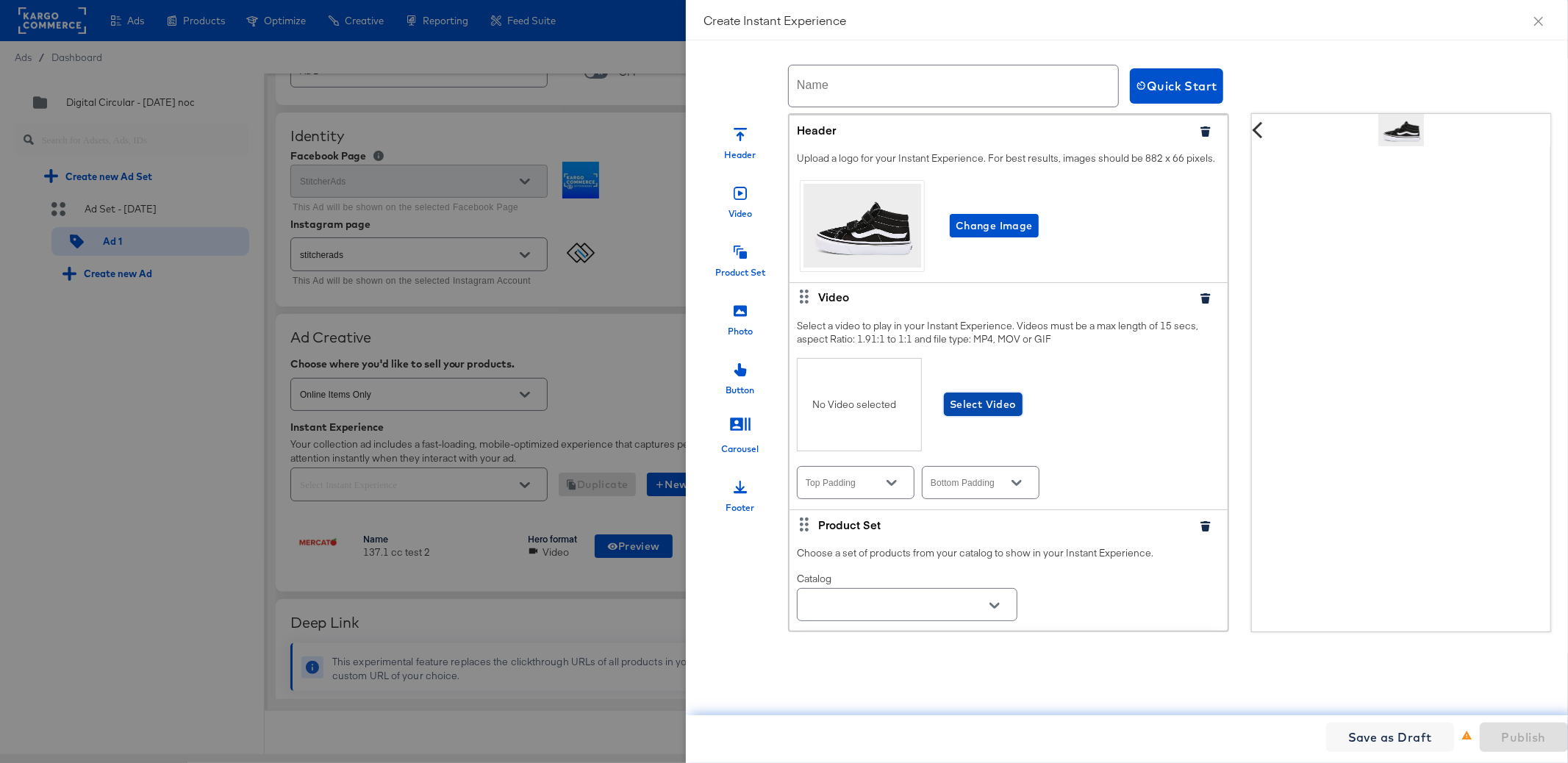
click at [976, 414] on span "Select Video" at bounding box center [982, 404] width 67 height 19
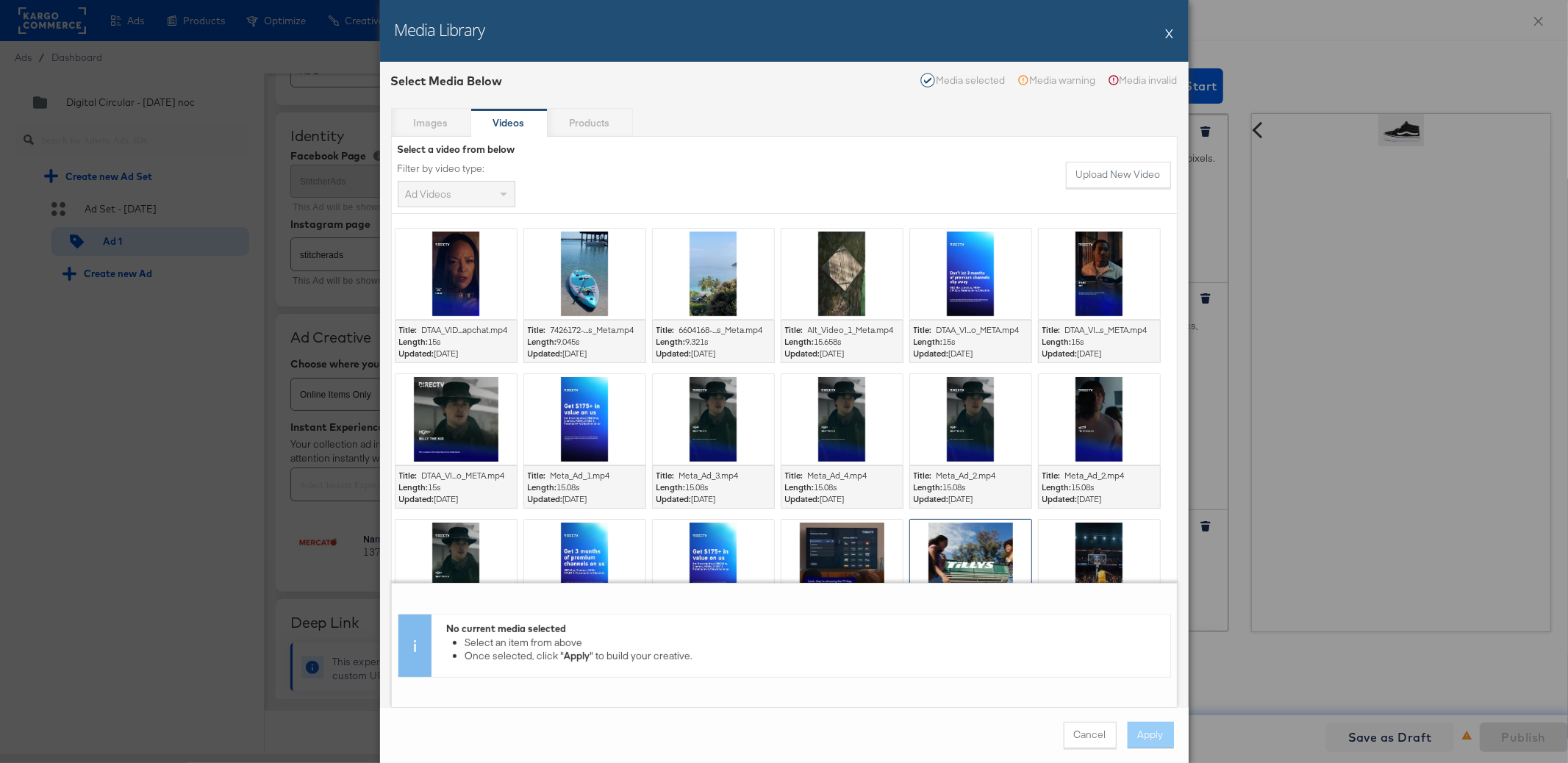
click at [956, 536] on div at bounding box center [971, 564] width 121 height 90
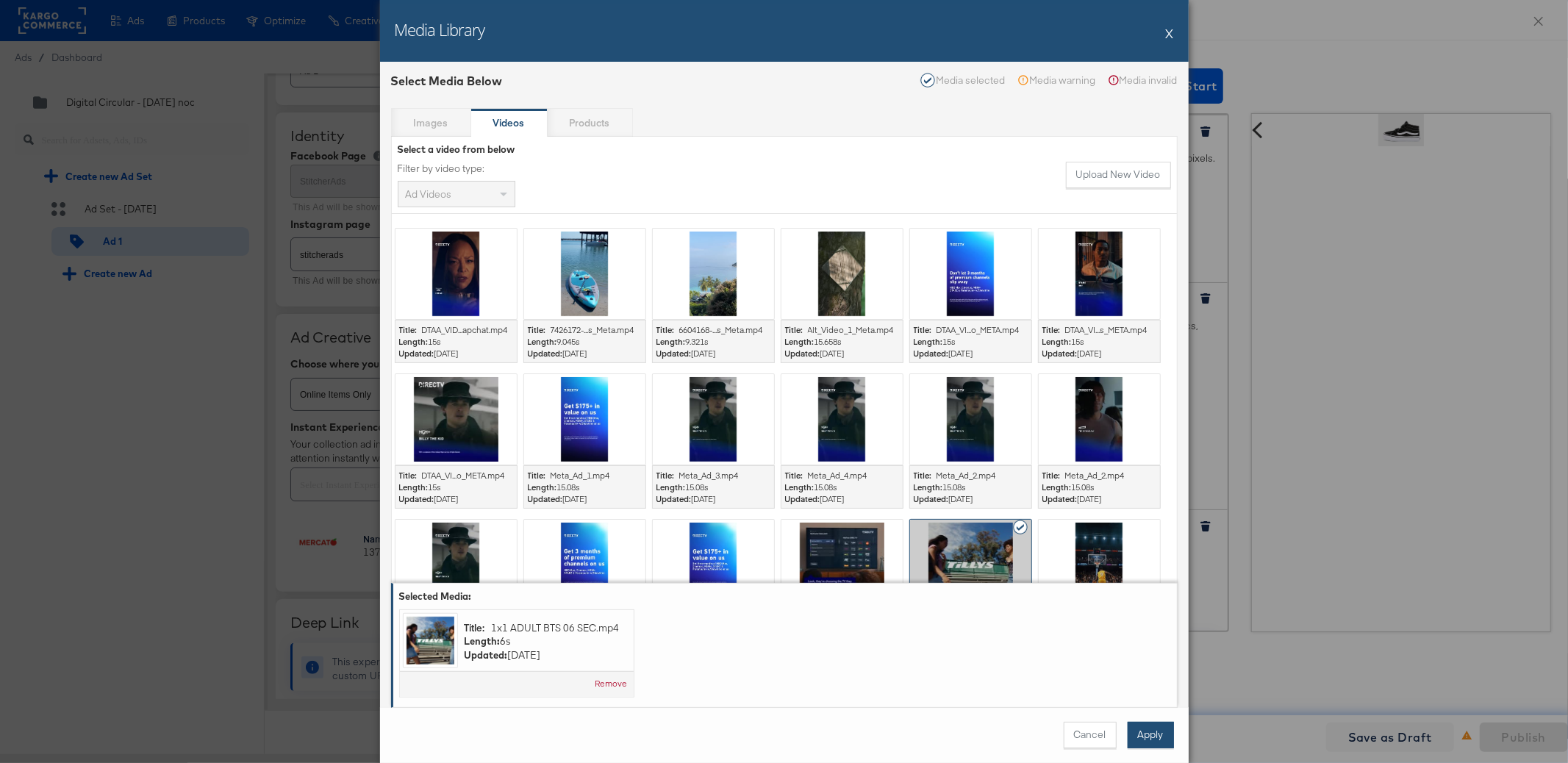
click at [1150, 735] on button "Apply" at bounding box center [1150, 734] width 46 height 26
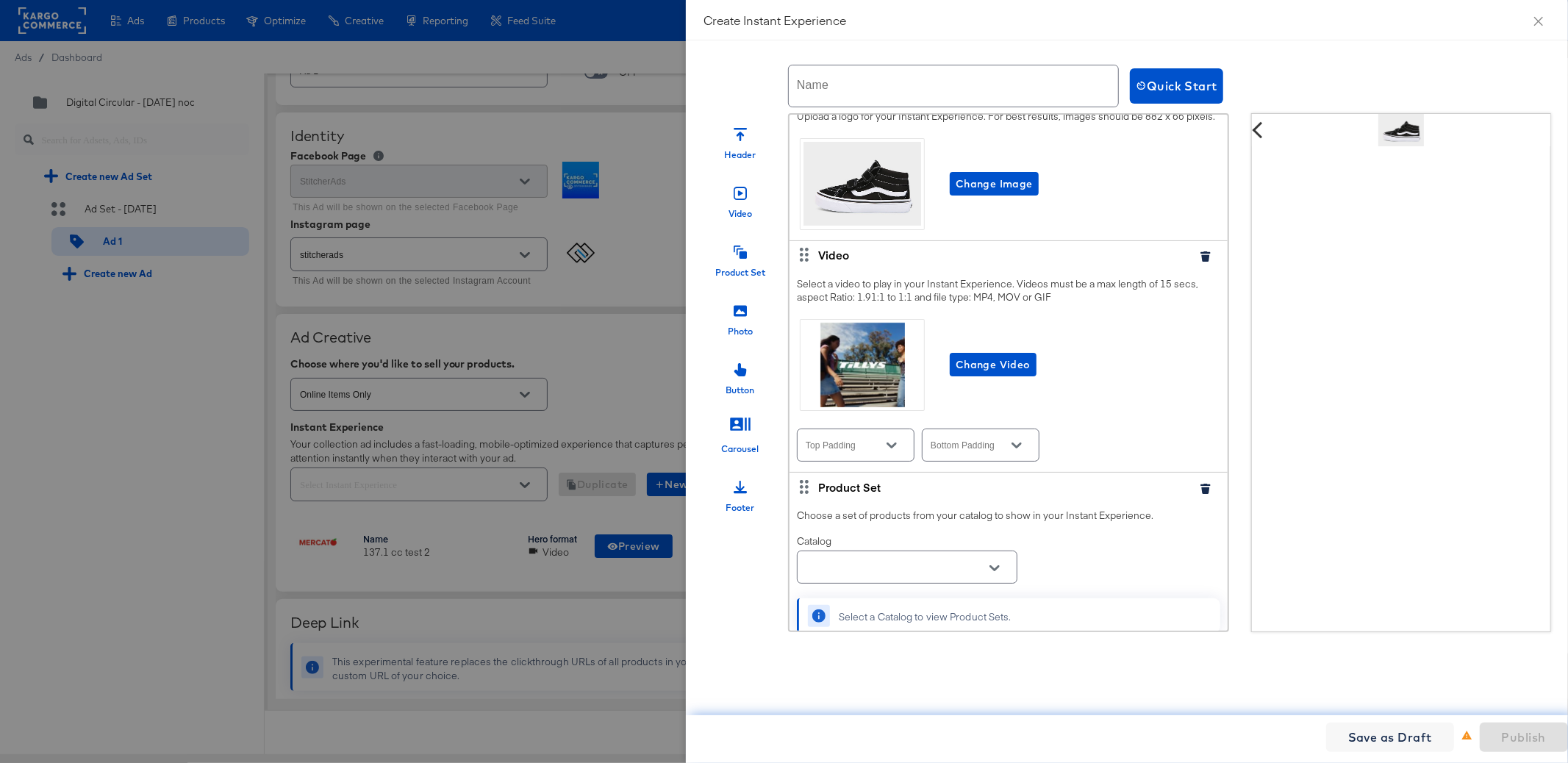
scroll to position [11, 0]
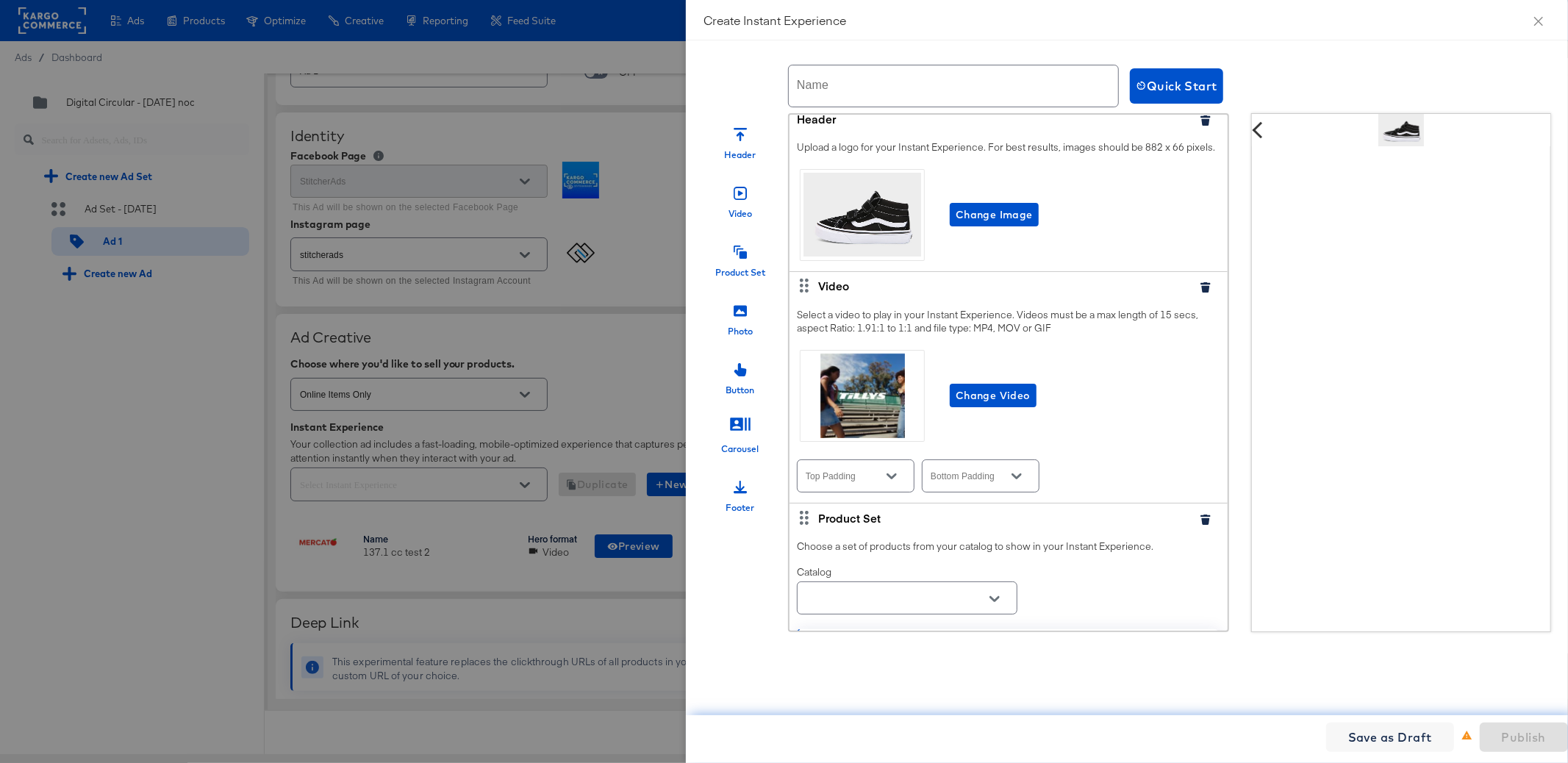
click at [852, 93] on input "text" at bounding box center [953, 86] width 329 height 41
type input "test in pre"
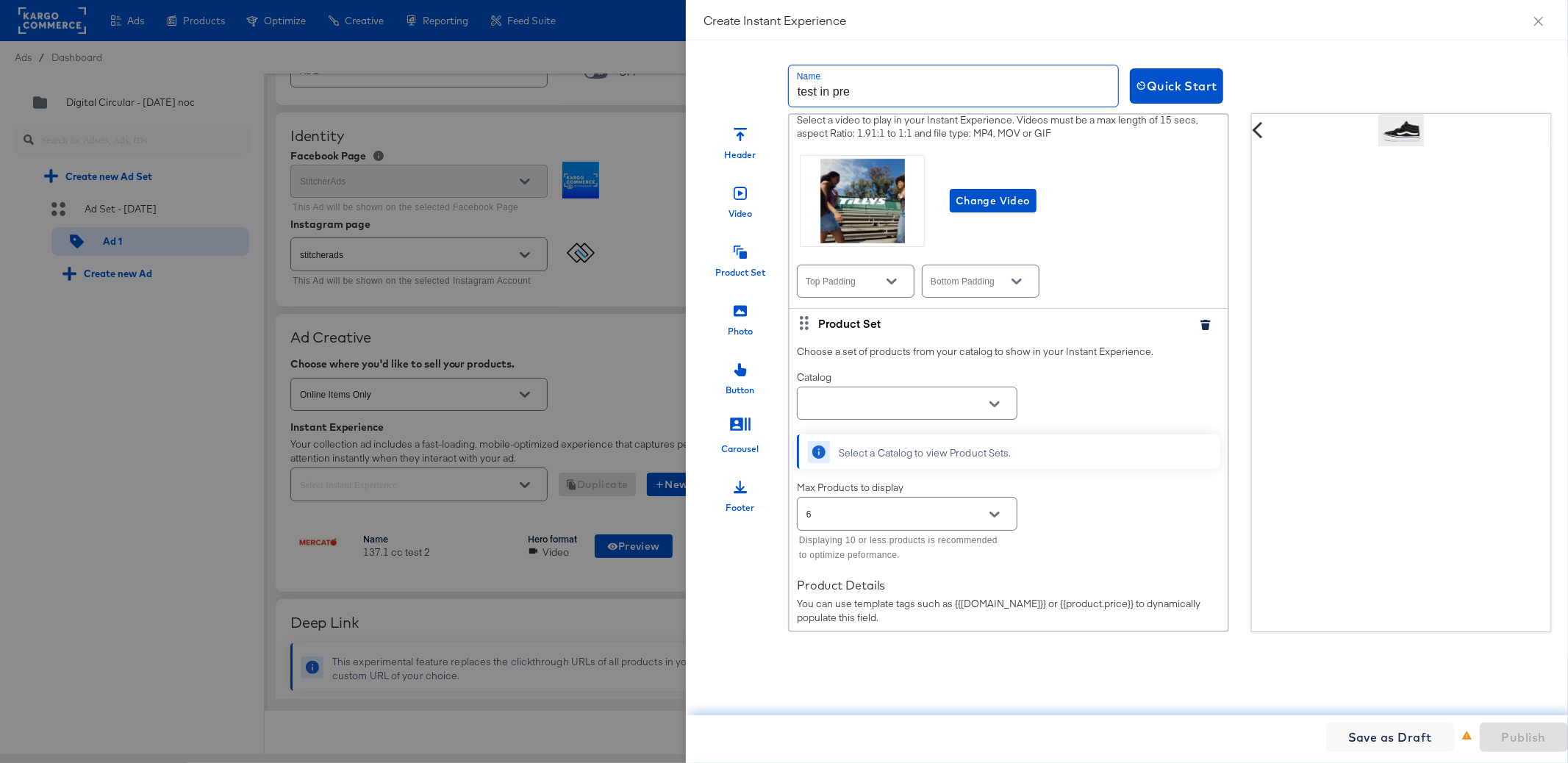
scroll to position [269, 0]
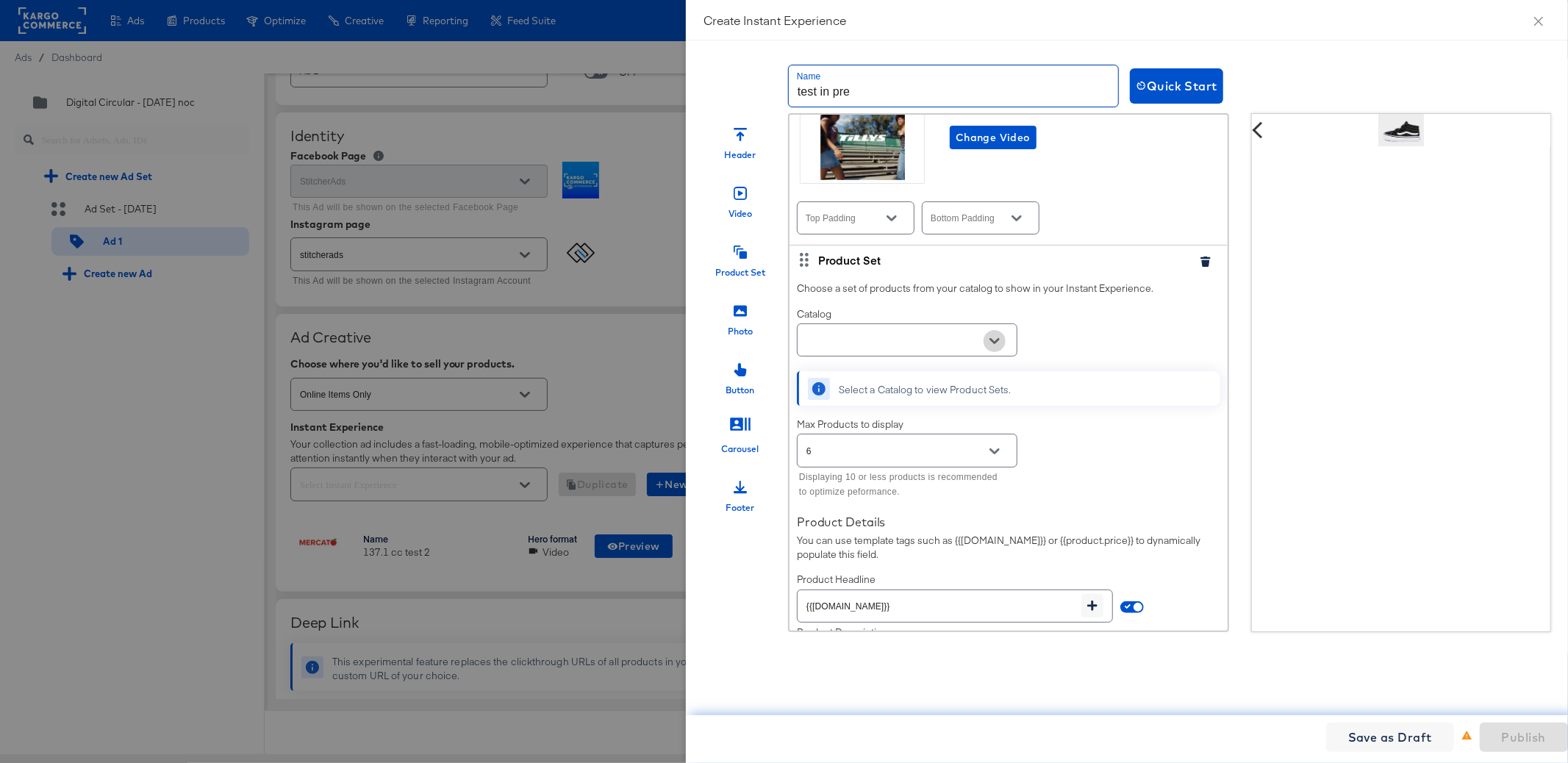
click at [995, 346] on icon "Open" at bounding box center [994, 341] width 10 height 10
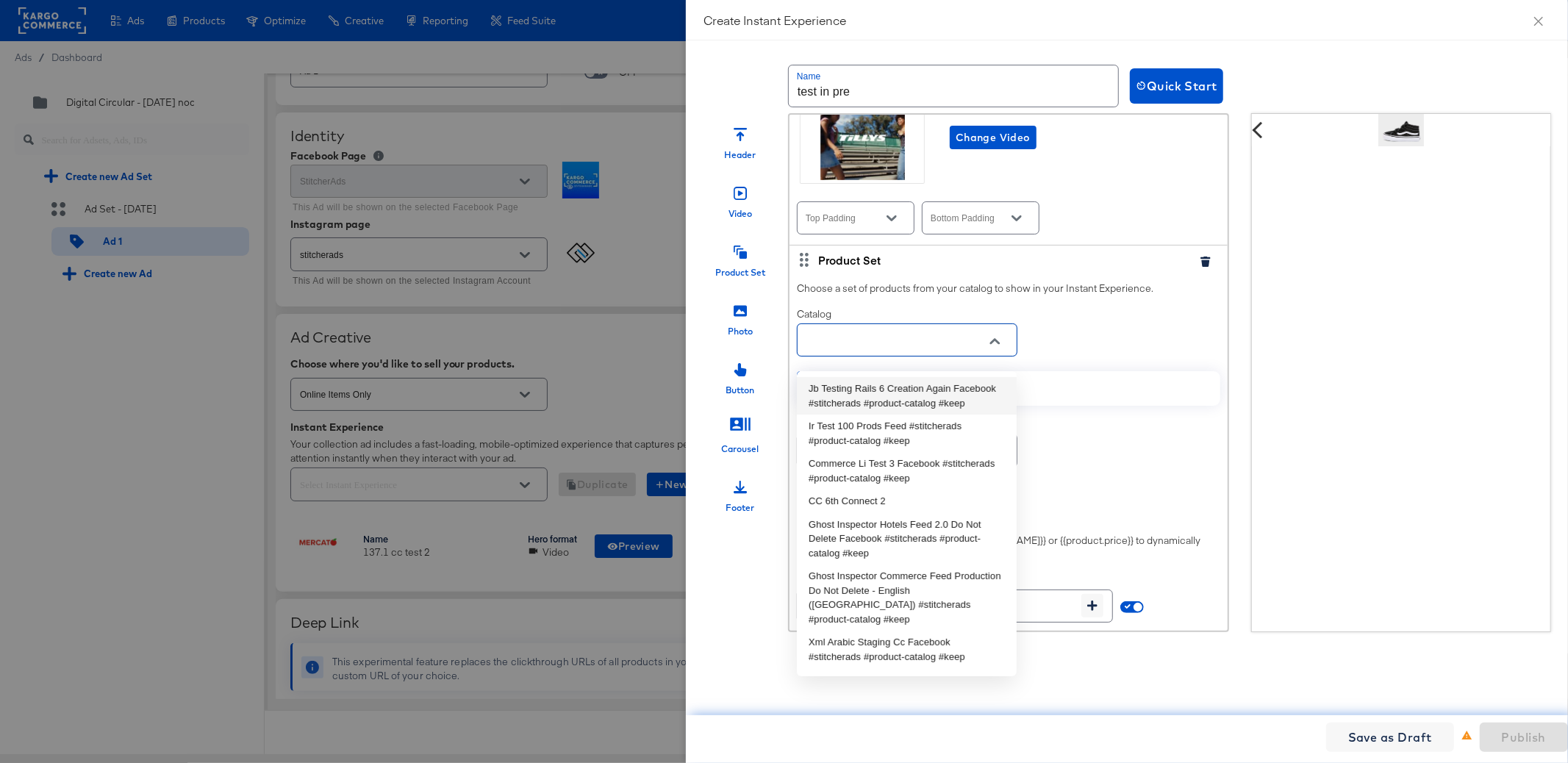
click at [971, 406] on li "Jb Testing Rails 6 Creation Again Facebook #stitcherads #product-catalog #keep" at bounding box center [907, 396] width 220 height 37
type input "Jb Testing Rails 6 Creation Again Facebook #stitcherads #product-catalog #keep"
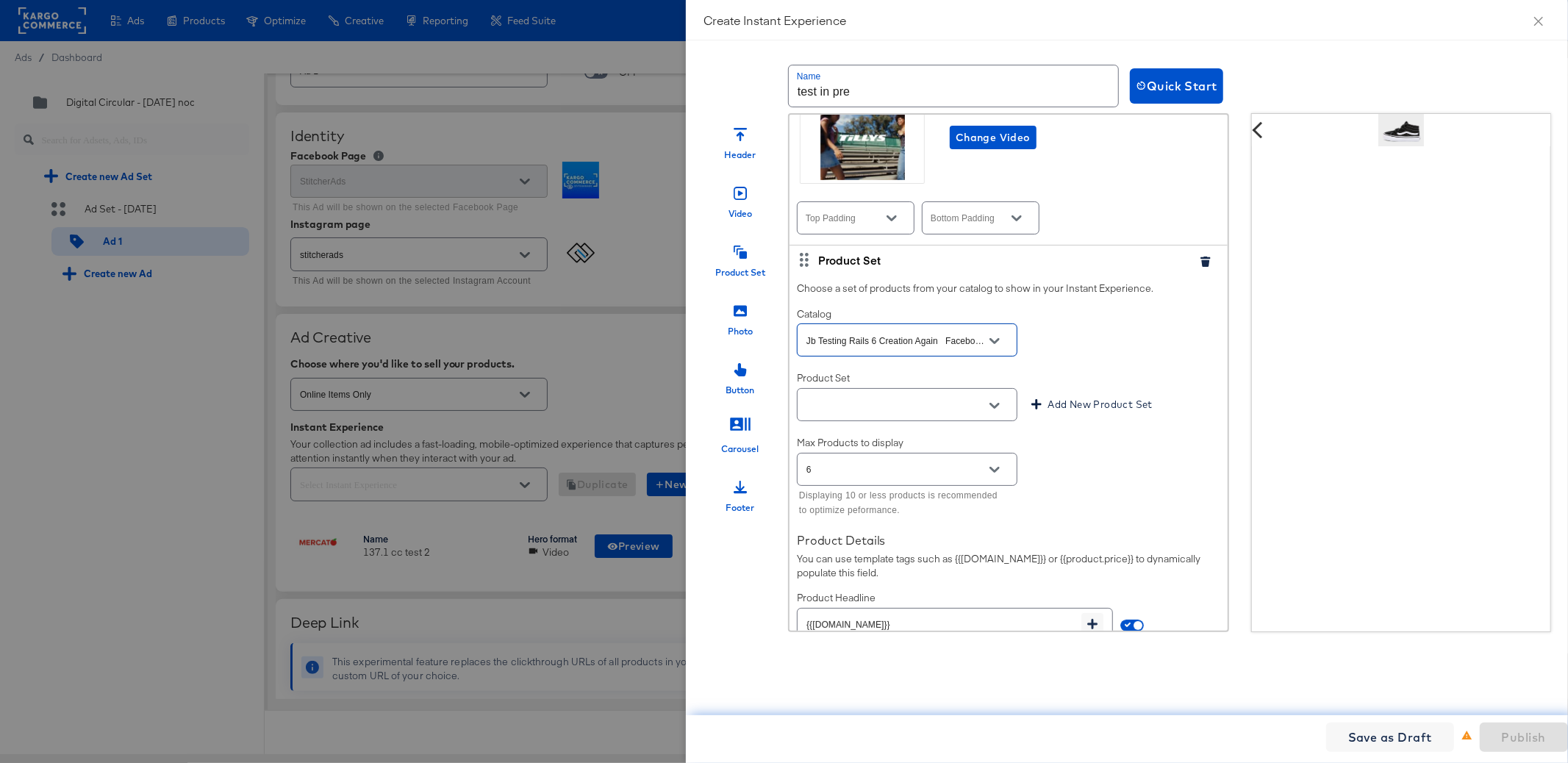
click at [987, 410] on button "Open" at bounding box center [994, 405] width 22 height 22
click at [959, 444] on li "All Products" at bounding box center [907, 452] width 220 height 24
type input "All Products"
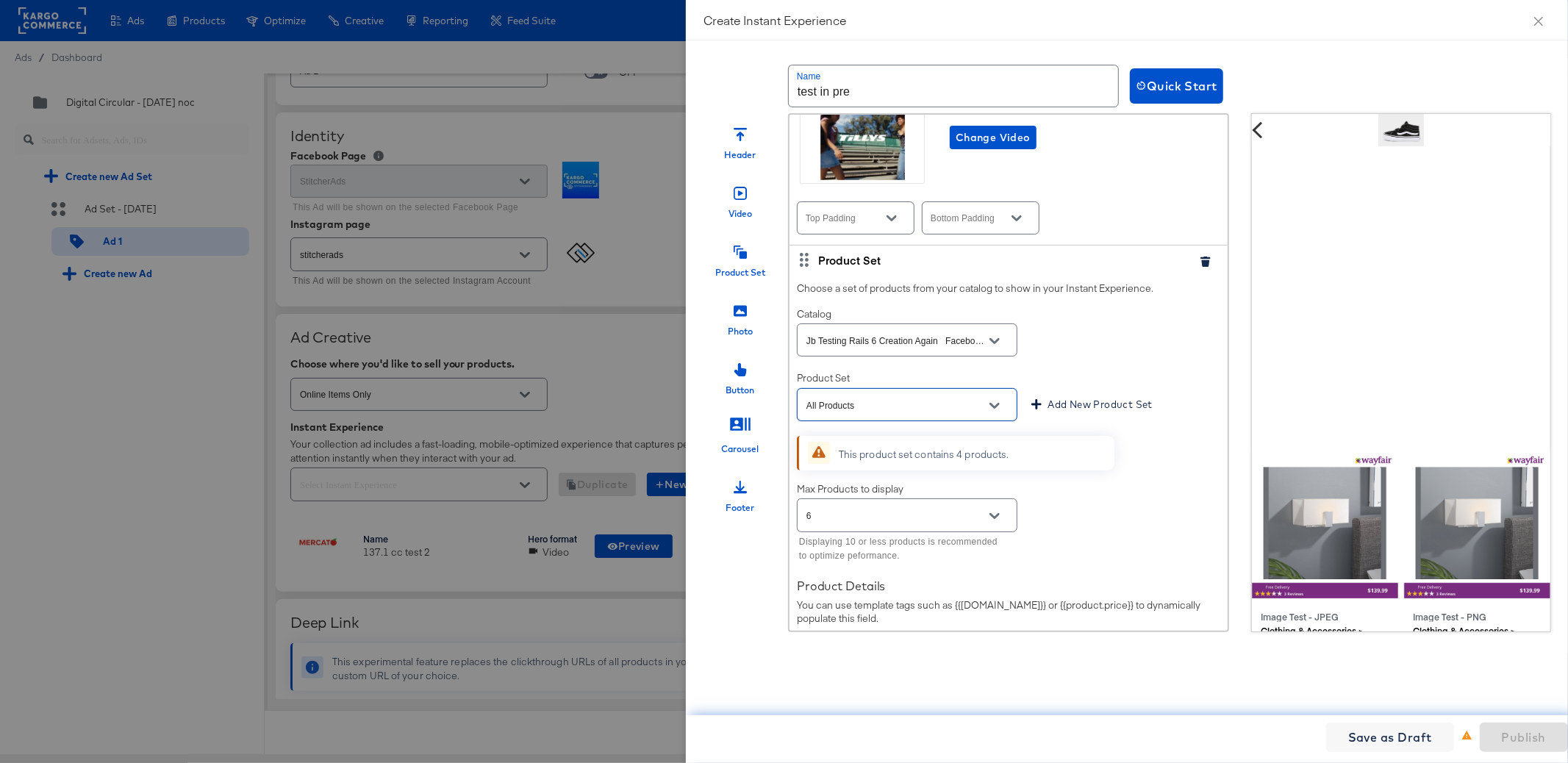
click at [998, 345] on button "Open" at bounding box center [994, 341] width 22 height 22
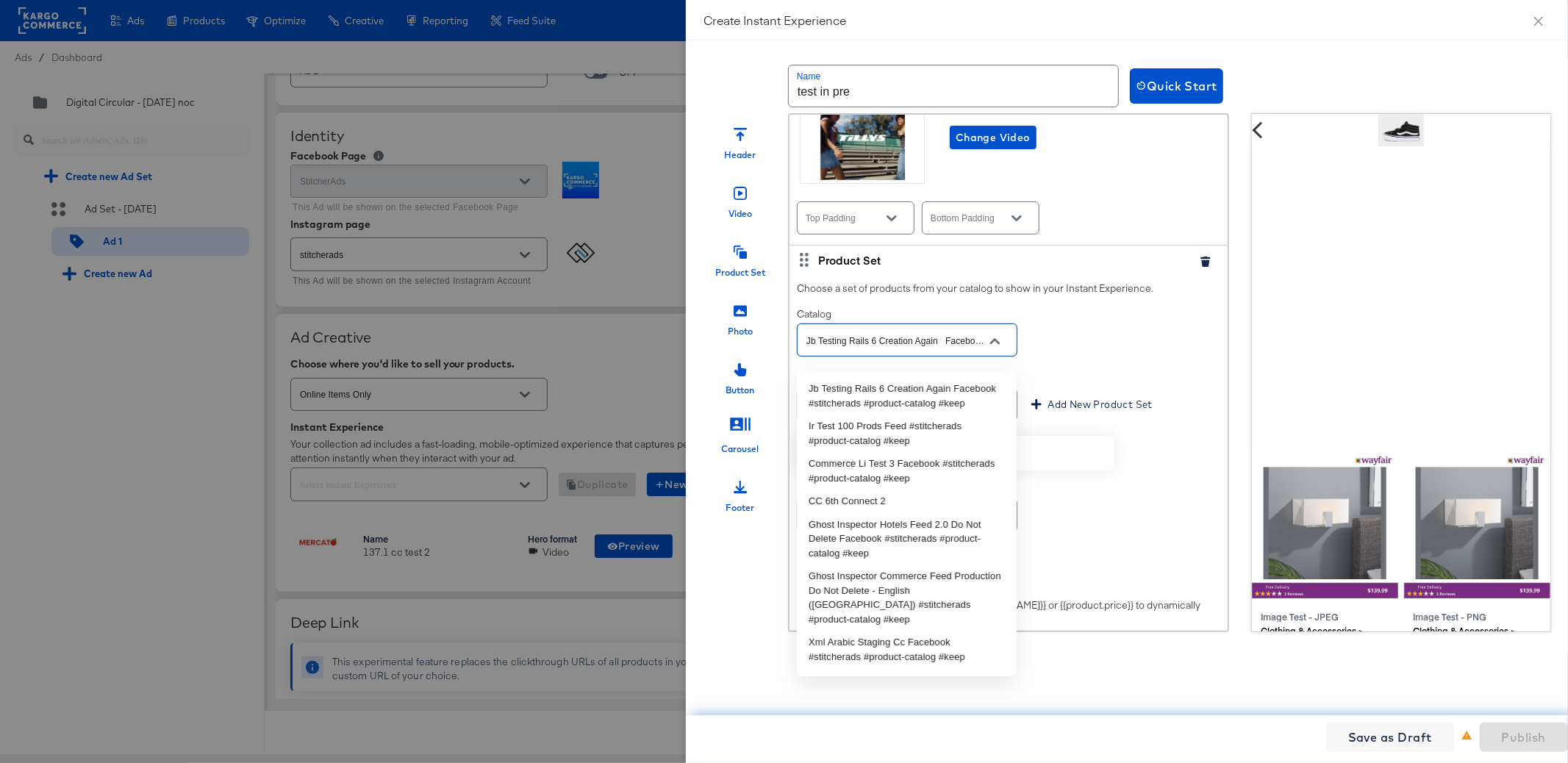
scroll to position [0, 146]
click at [950, 440] on li "Ir Test 100 Prods Feed #stitcherads #product-catalog #keep" at bounding box center [907, 433] width 220 height 37
type input "Ir Test 100 Prods Feed #stitcherads #product-catalog #keep"
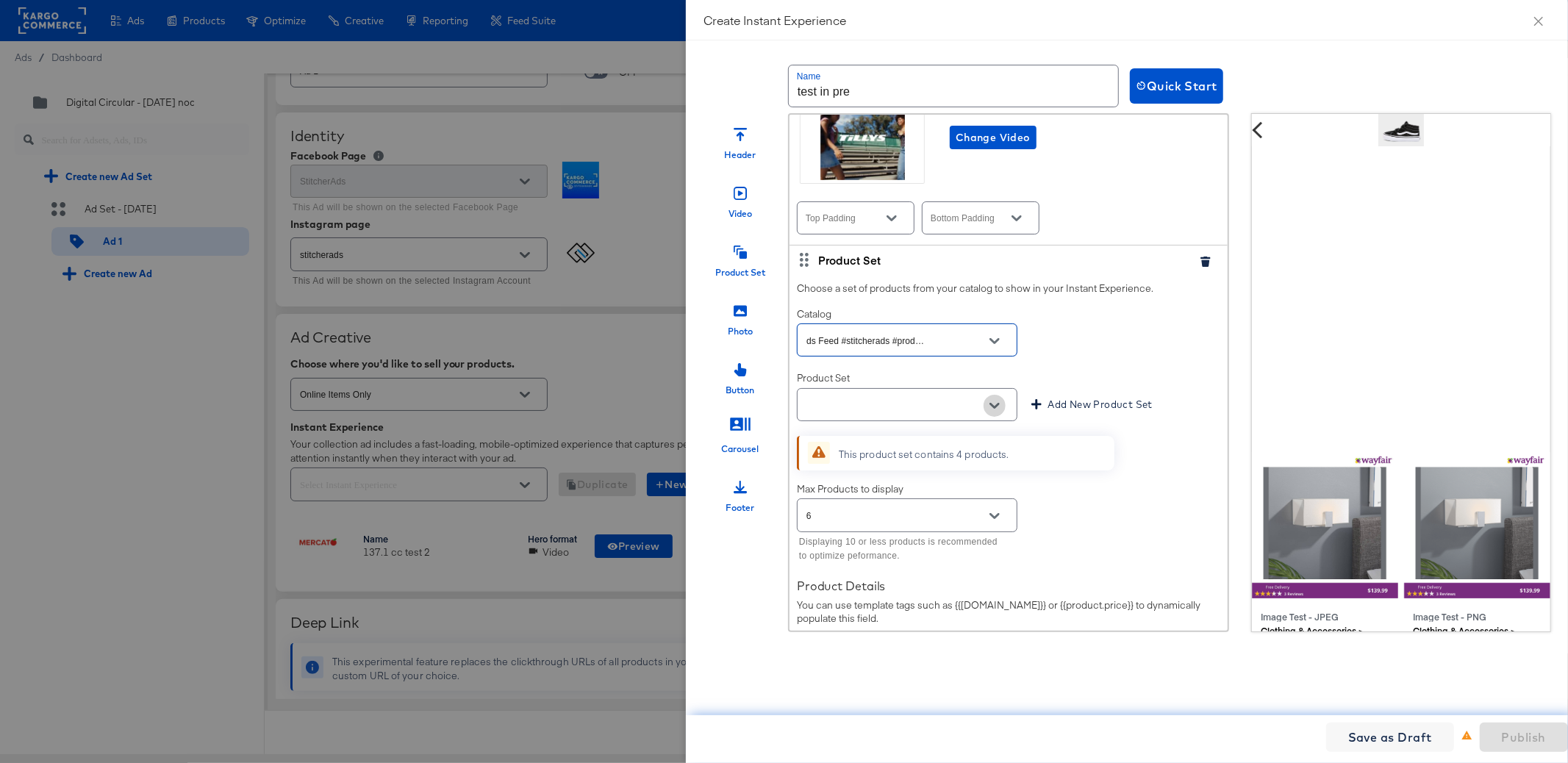
click at [987, 411] on button "Open" at bounding box center [994, 405] width 22 height 22
click at [966, 441] on li "All Products" at bounding box center [907, 452] width 220 height 24
type input "All Products"
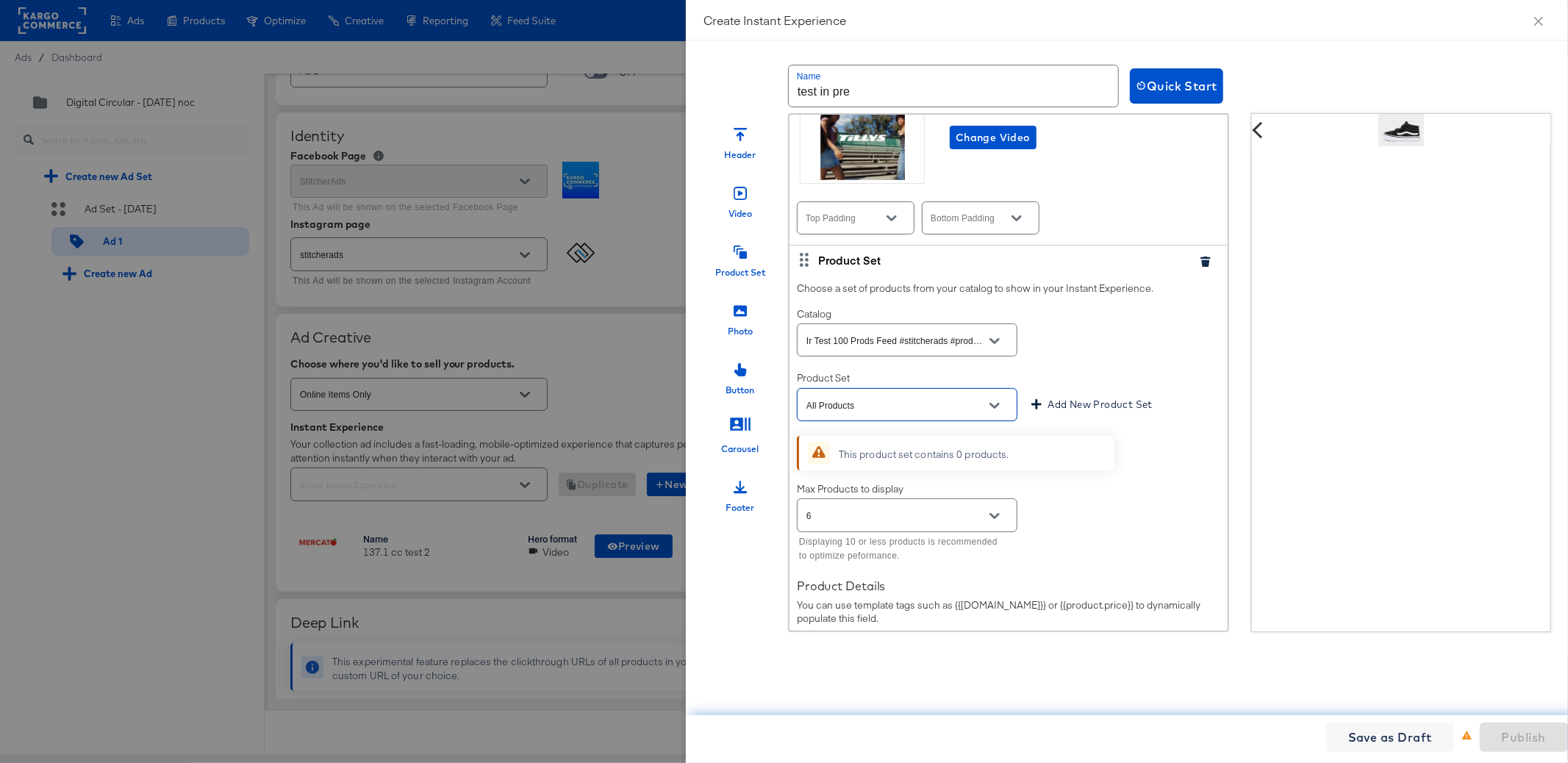
click at [1003, 348] on button "Open" at bounding box center [994, 341] width 22 height 22
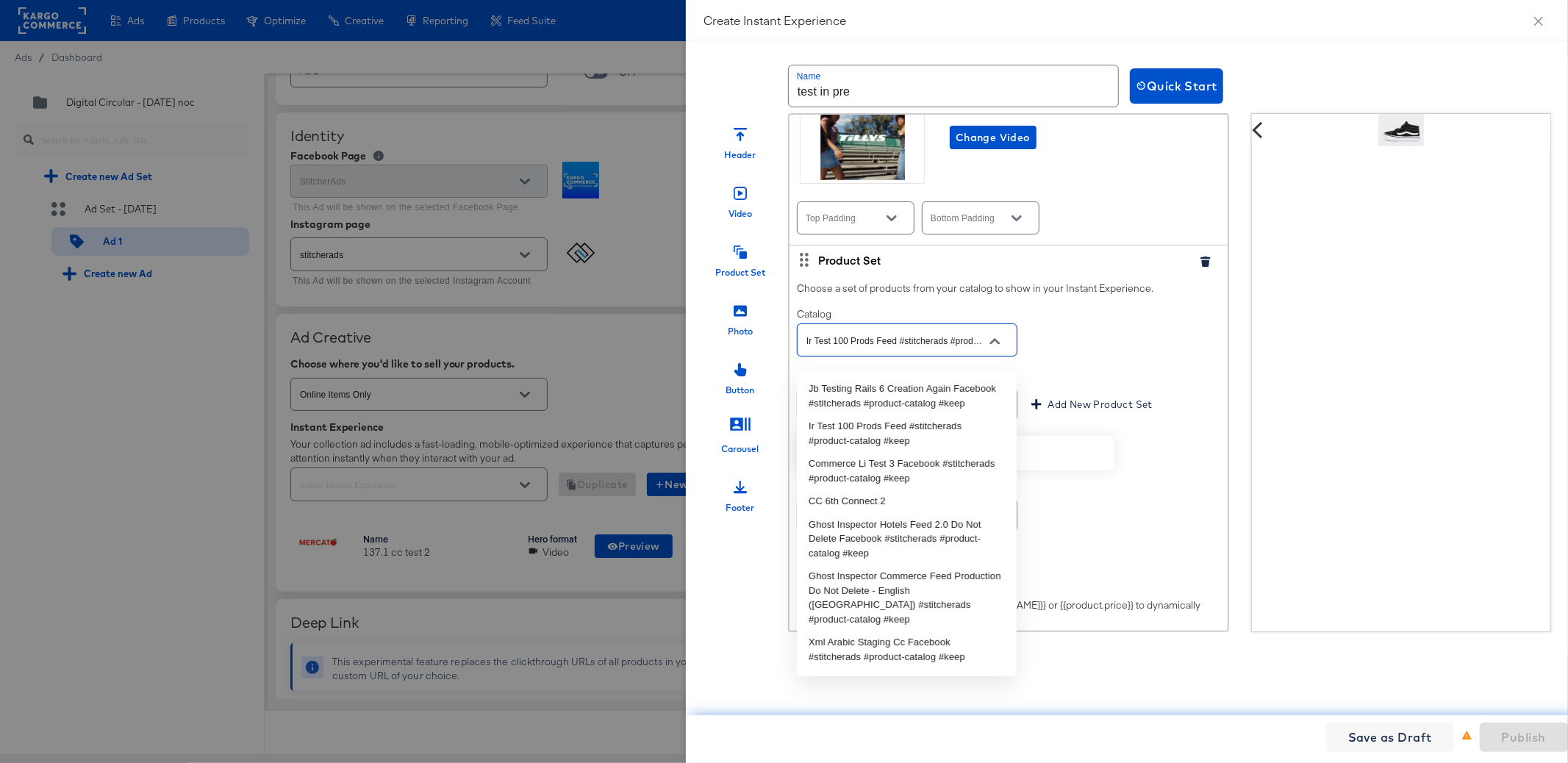
scroll to position [0, 58]
click at [927, 487] on li "Commerce Li Test 3 Facebook #stitcherads #product-catalog #keep" at bounding box center [907, 471] width 220 height 37
type input "Commerce Li Test 3 Facebook #stitcherads #product-catalog #keep"
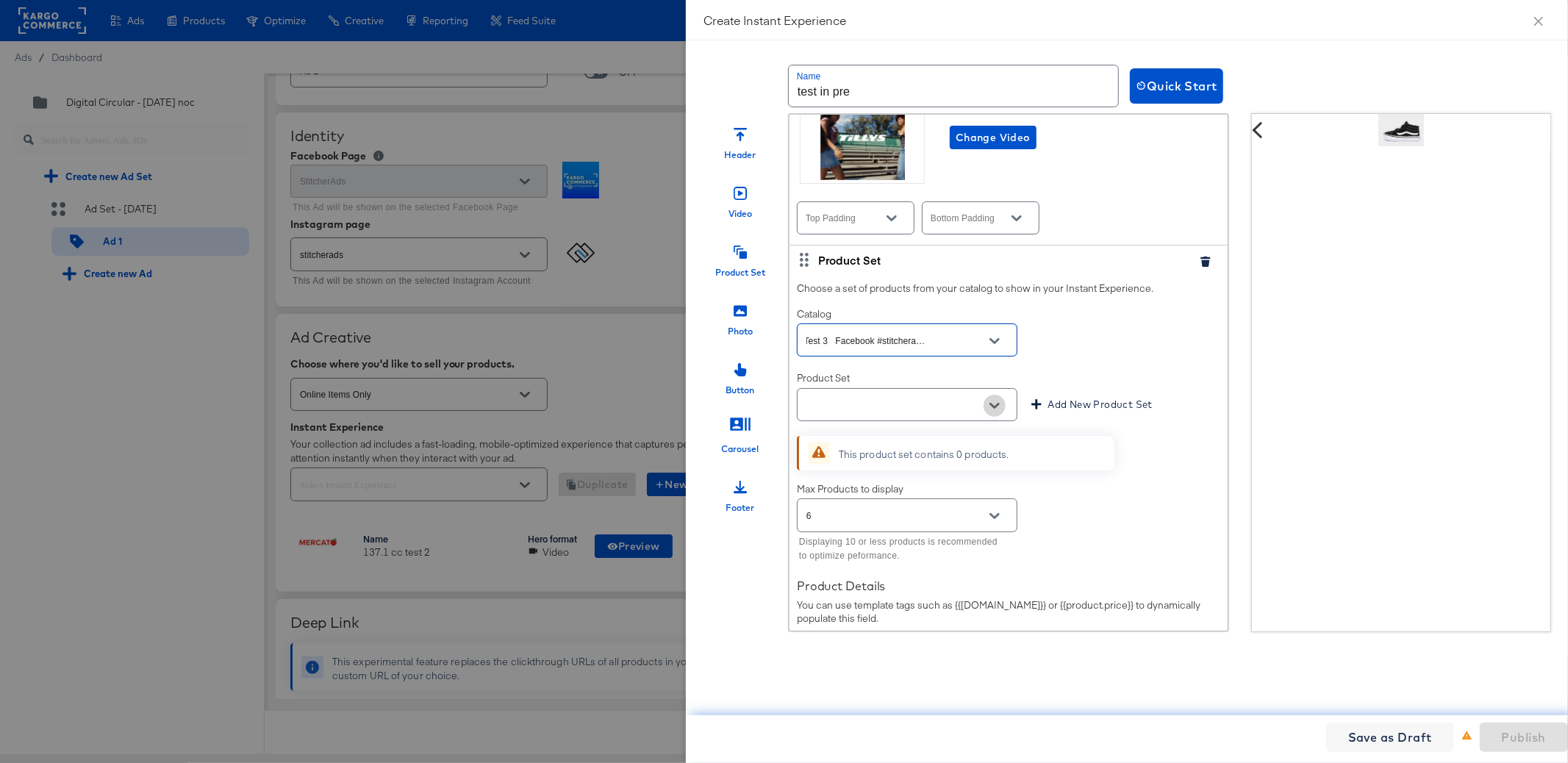
click at [993, 408] on icon "Open" at bounding box center [994, 405] width 10 height 6
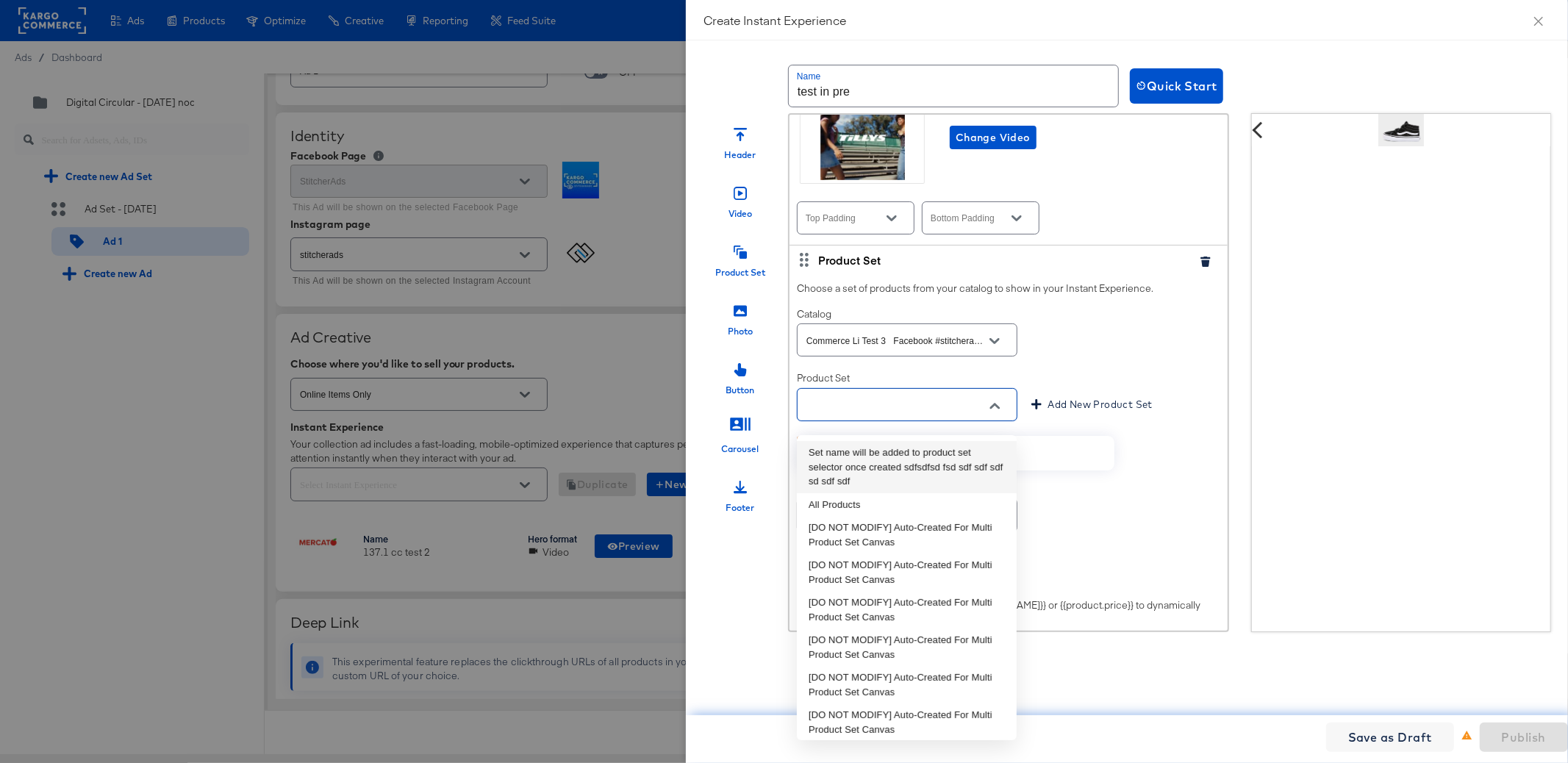
click at [969, 462] on li "Set name will be added to product set selector once created sdfsdfsd fsd sdf sd…" at bounding box center [907, 467] width 220 height 52
type input "Set name will be added to product set selector once created sdfsdfsd fsd sdf sd…"
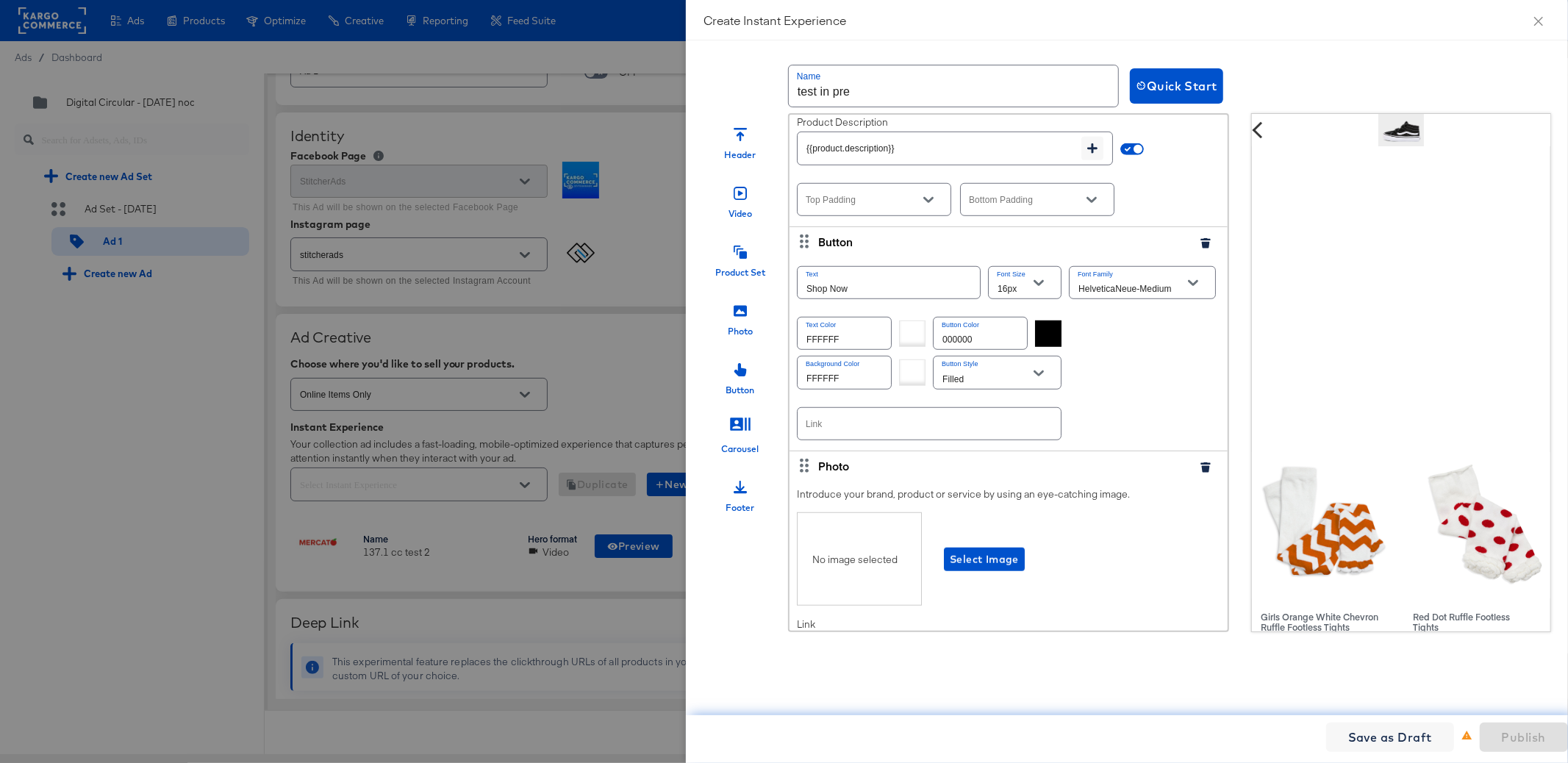
scroll to position [874, 0]
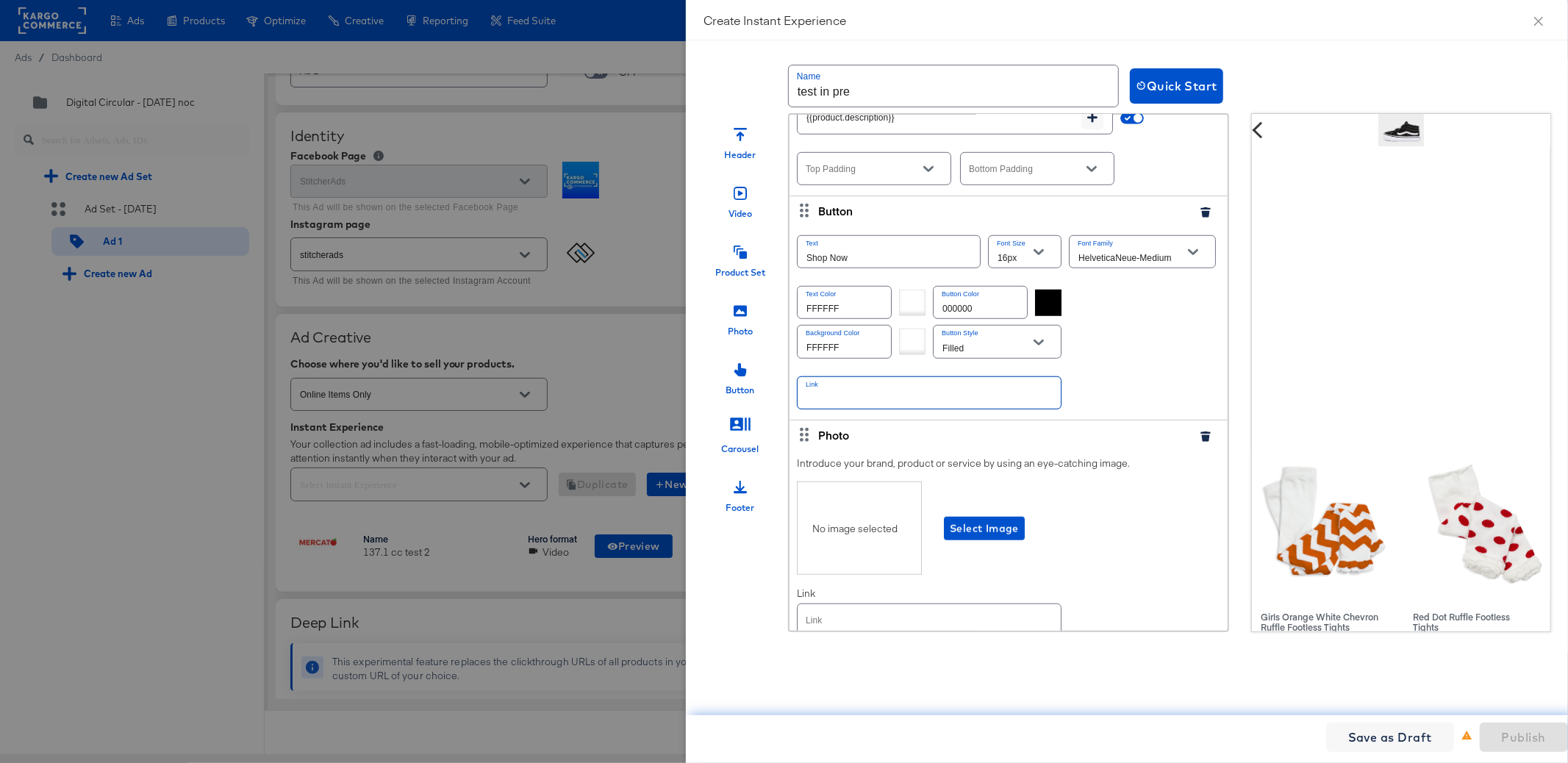
click at [939, 402] on input "text" at bounding box center [929, 393] width 263 height 32
paste input "https://kargo.com"
type input "https://kargo.com"
click at [987, 528] on span "Select Image" at bounding box center [984, 529] width 69 height 19
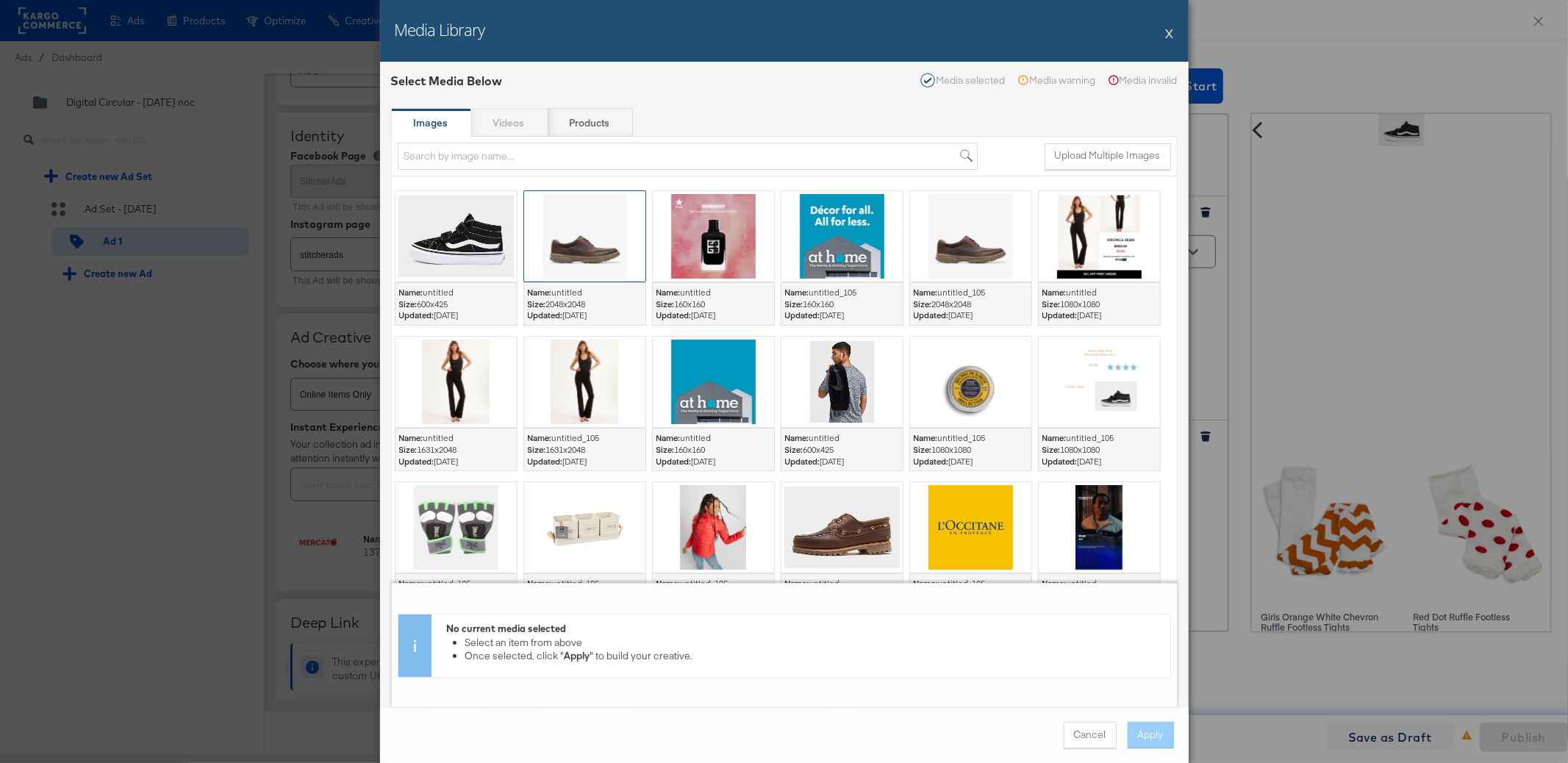
click at [582, 253] on div at bounding box center [585, 236] width 121 height 90
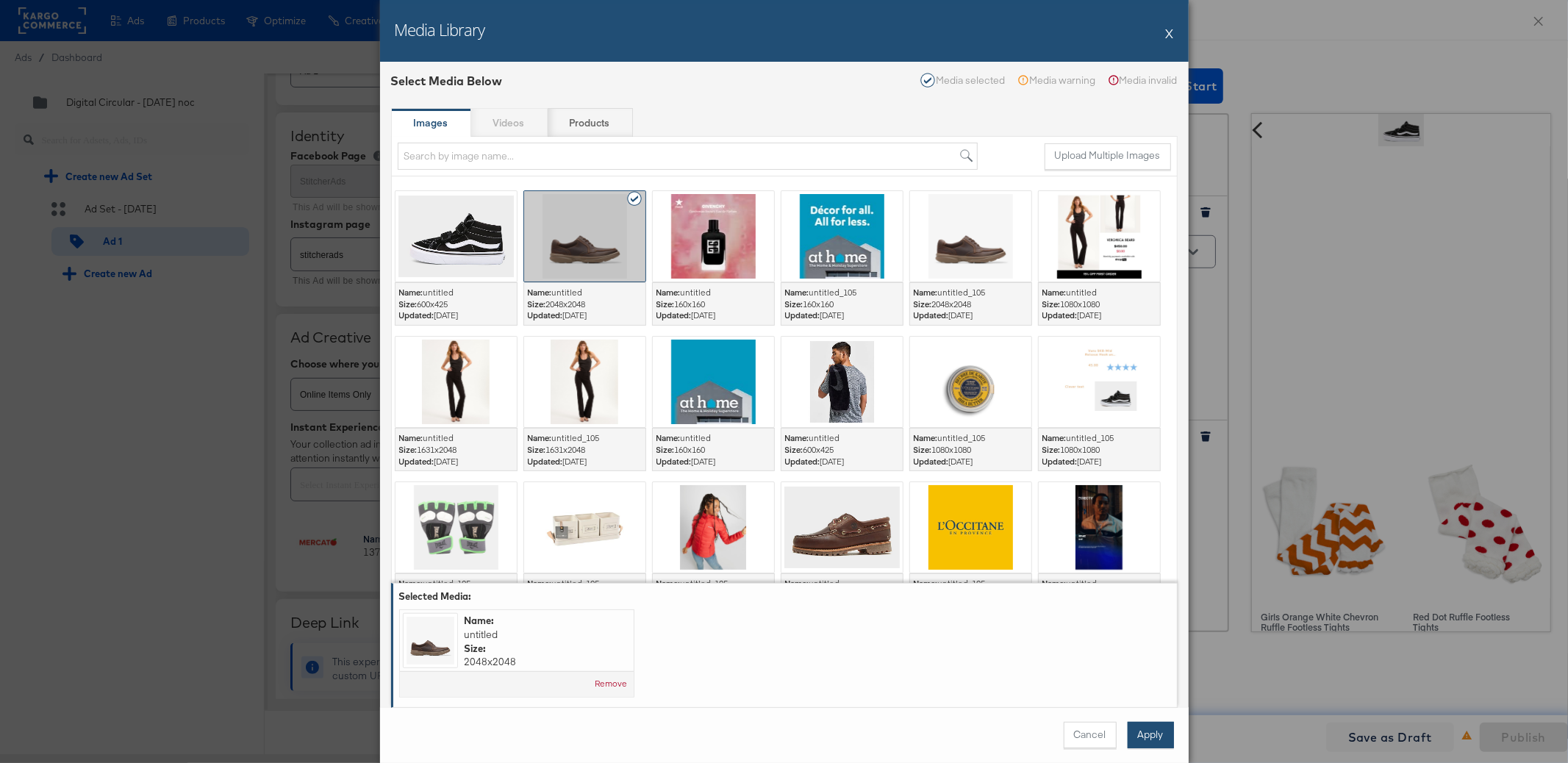
click at [1150, 728] on button "Apply" at bounding box center [1150, 734] width 46 height 26
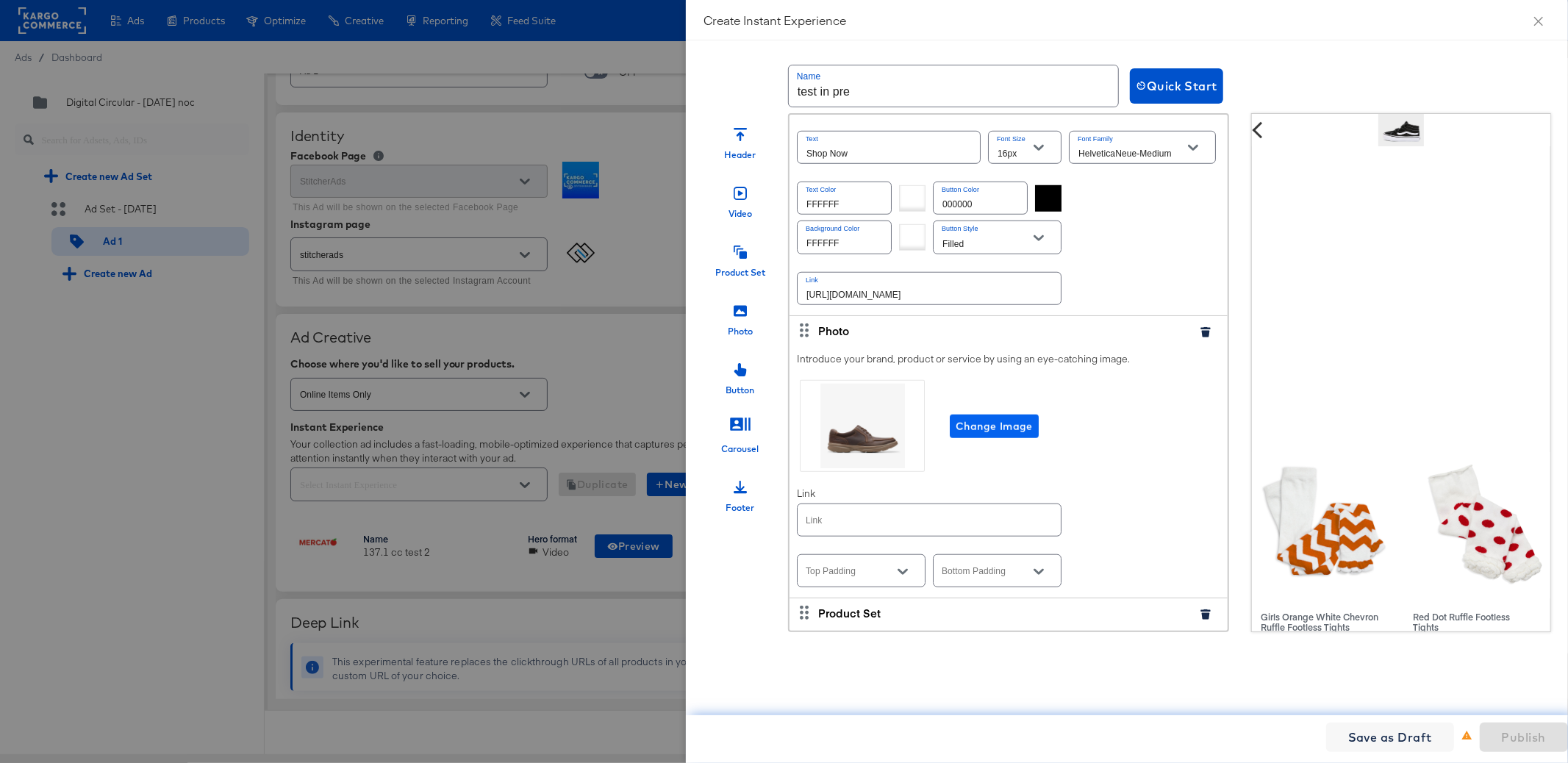
scroll to position [1051, 0]
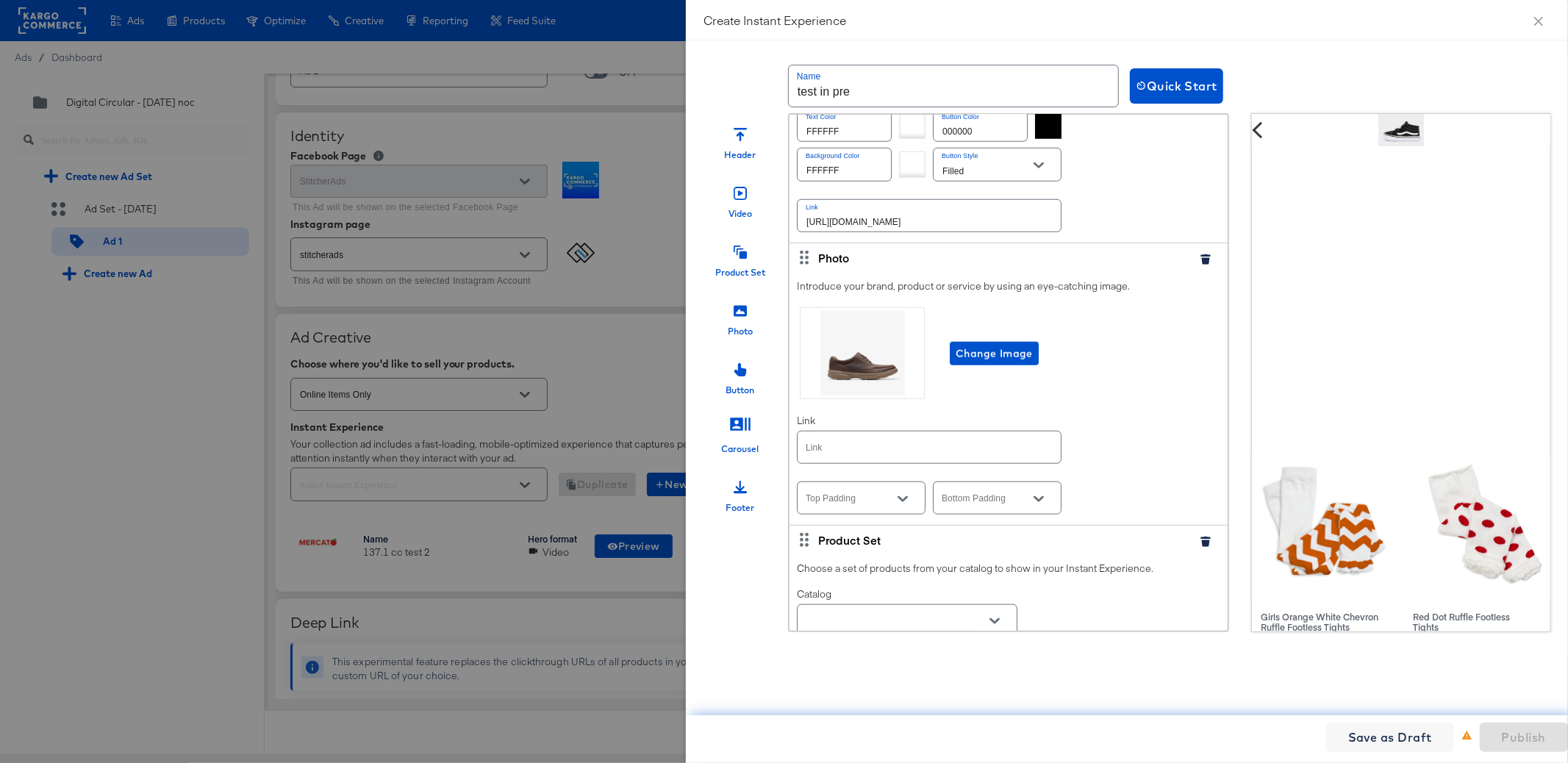
click at [945, 450] on input "text" at bounding box center [929, 447] width 263 height 32
paste input "https://kargo.com"
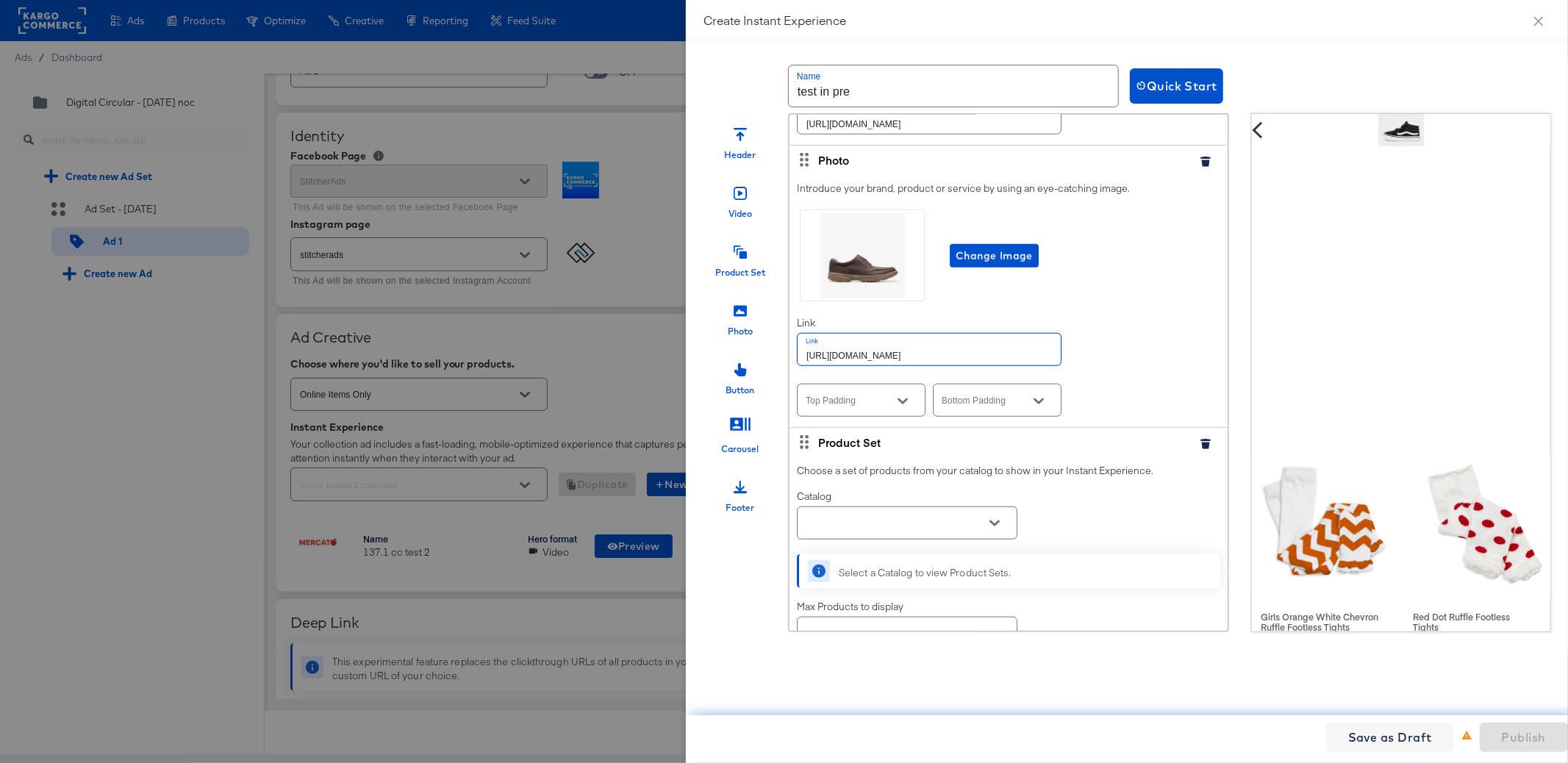
scroll to position [1327, 0]
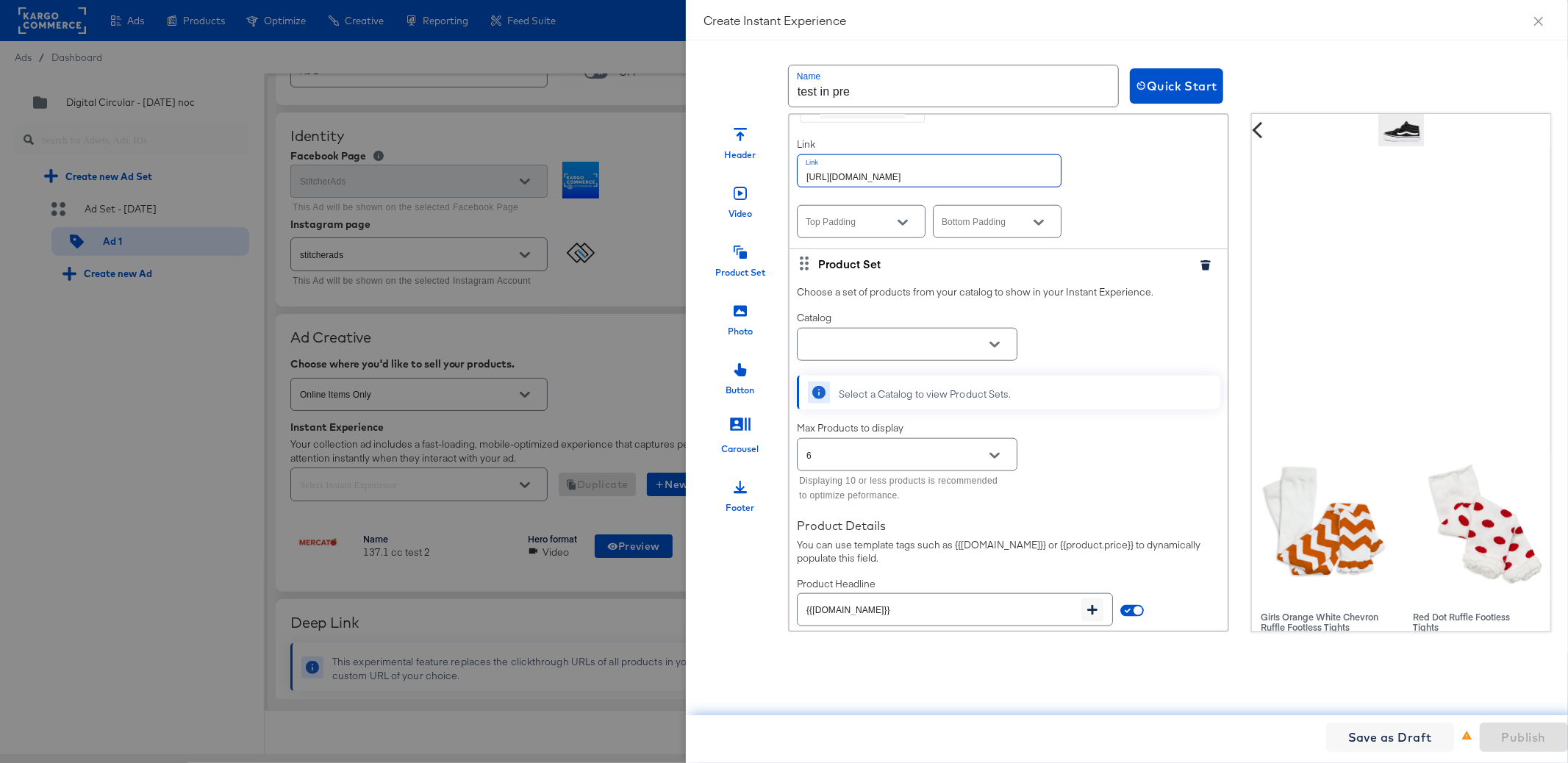
click at [998, 349] on icon "Open" at bounding box center [994, 344] width 10 height 10
type input "https://kargo.com"
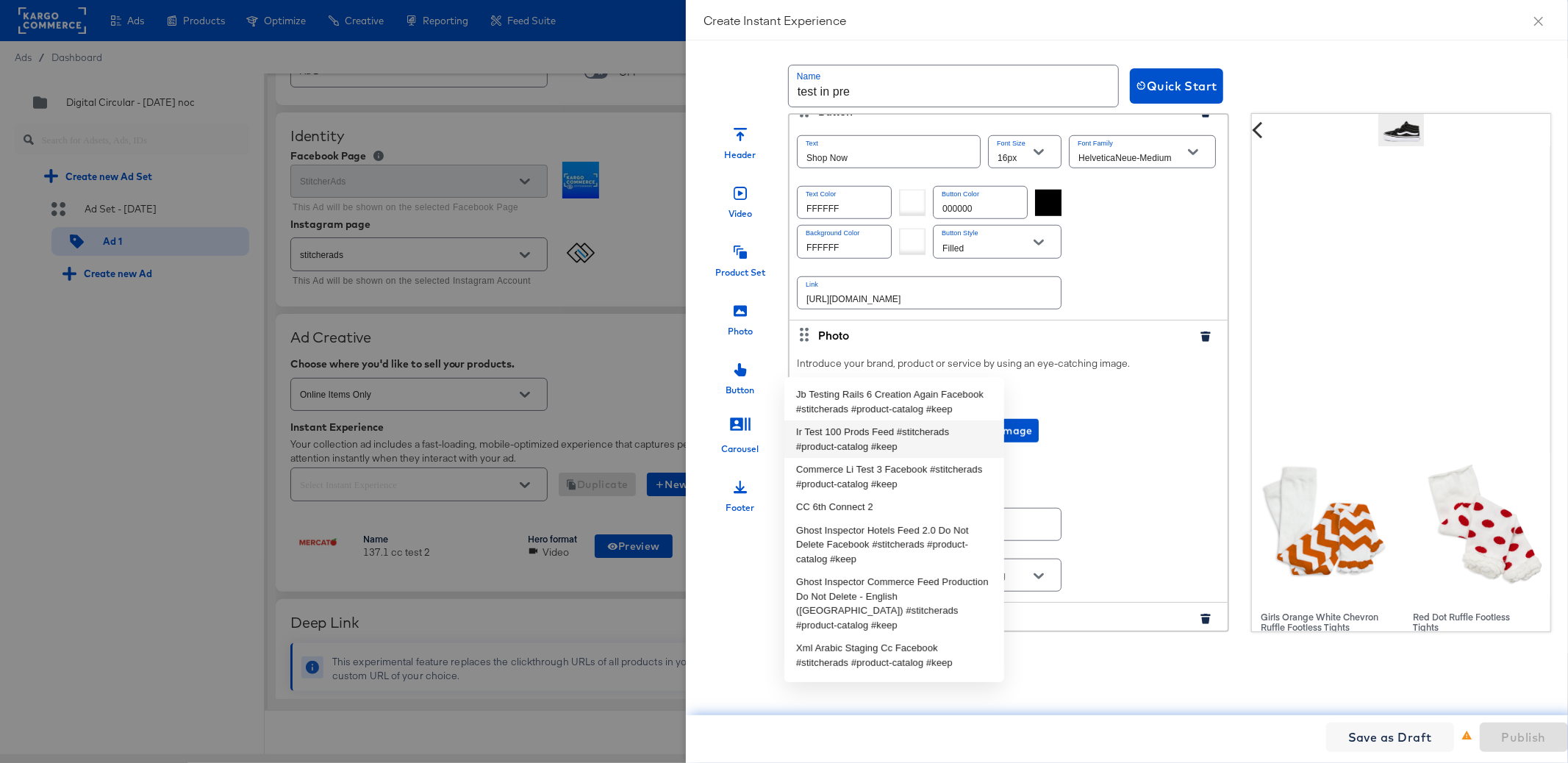
scroll to position [1065, 0]
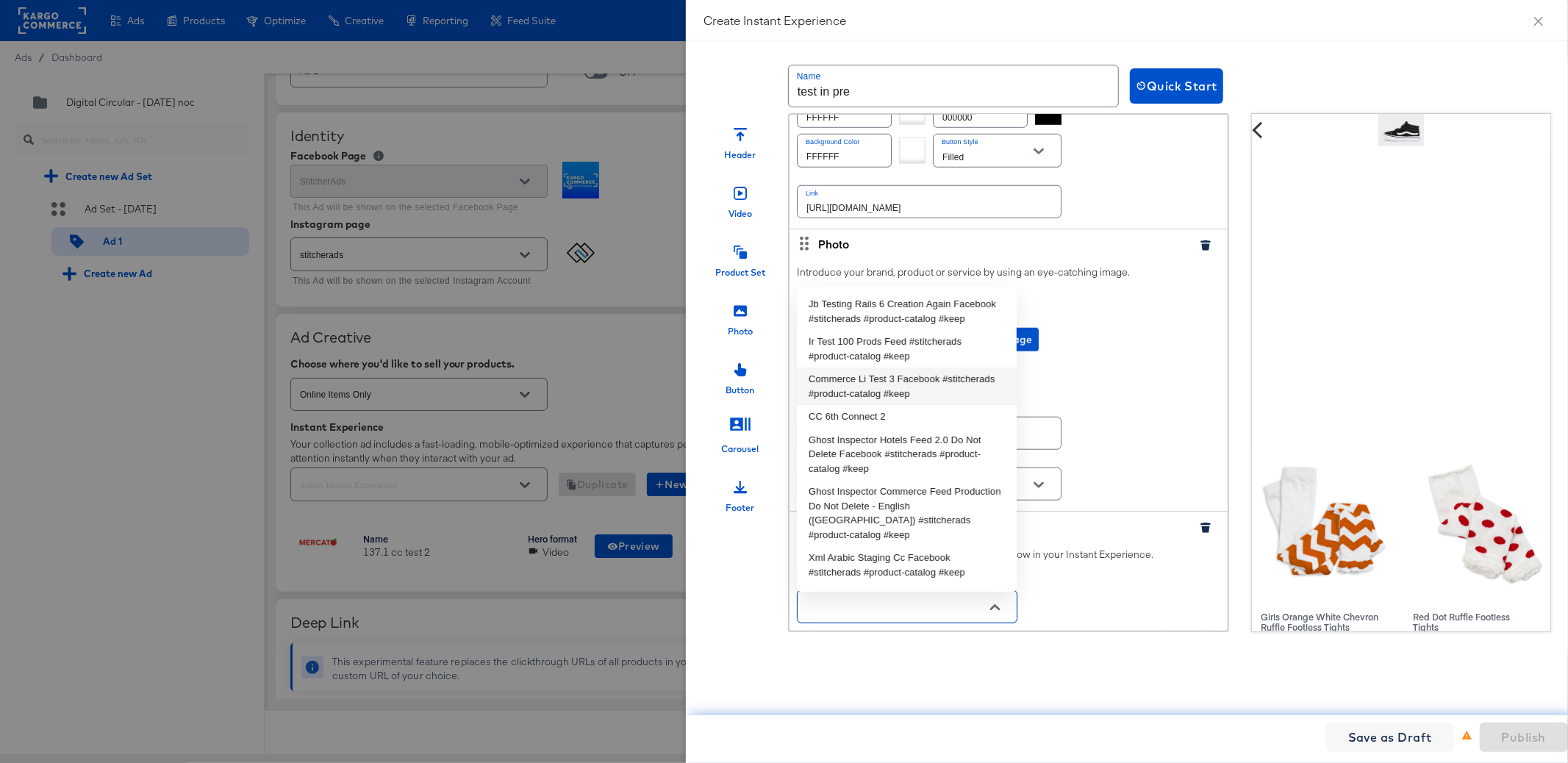
click at [894, 403] on li "Commerce Li Test 3 Facebook #stitcherads #product-catalog #keep" at bounding box center [907, 386] width 220 height 37
type input "Commerce Li Test 3 Facebook #stitcherads #product-catalog #keep"
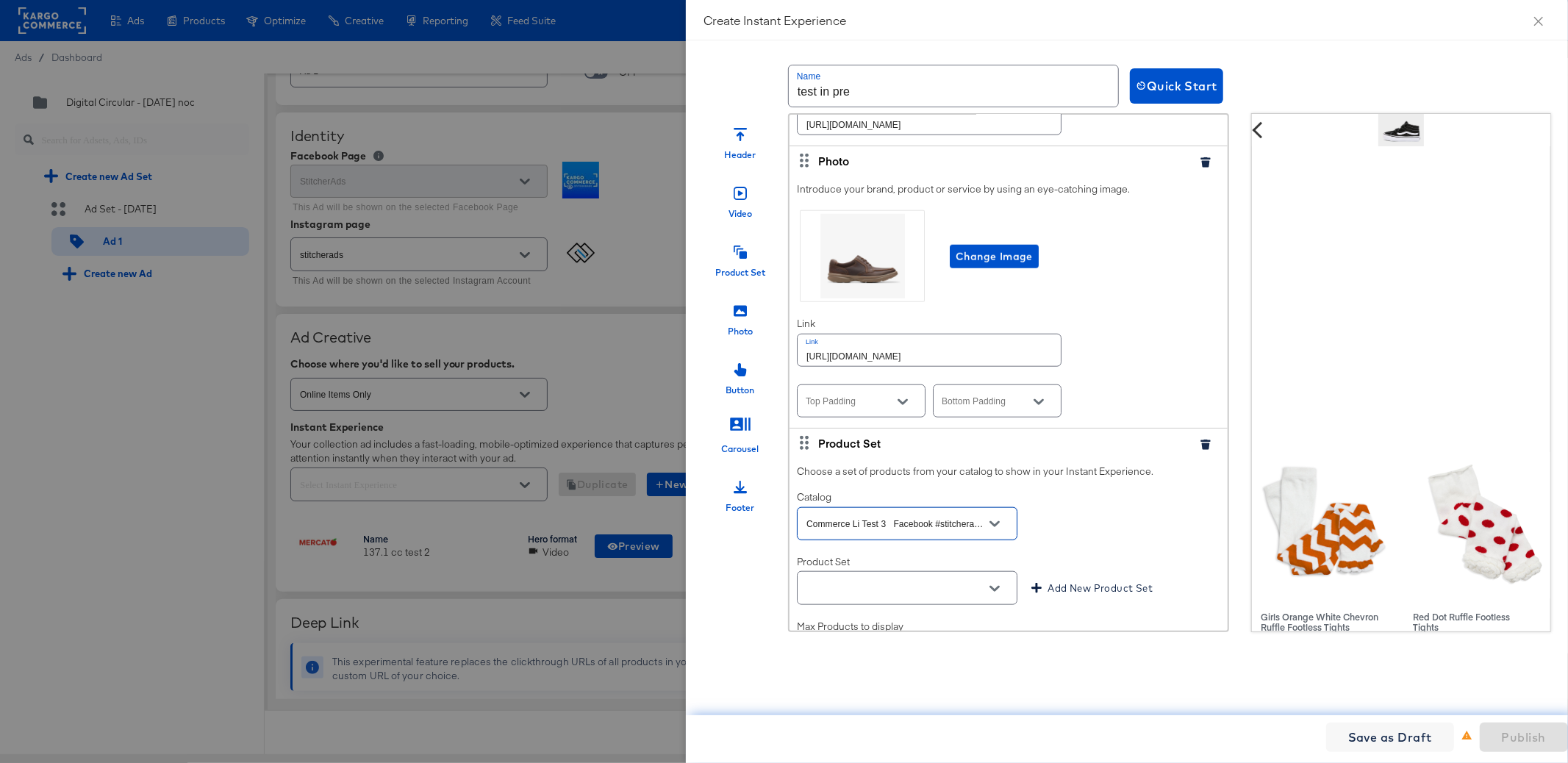
scroll to position [1313, 0]
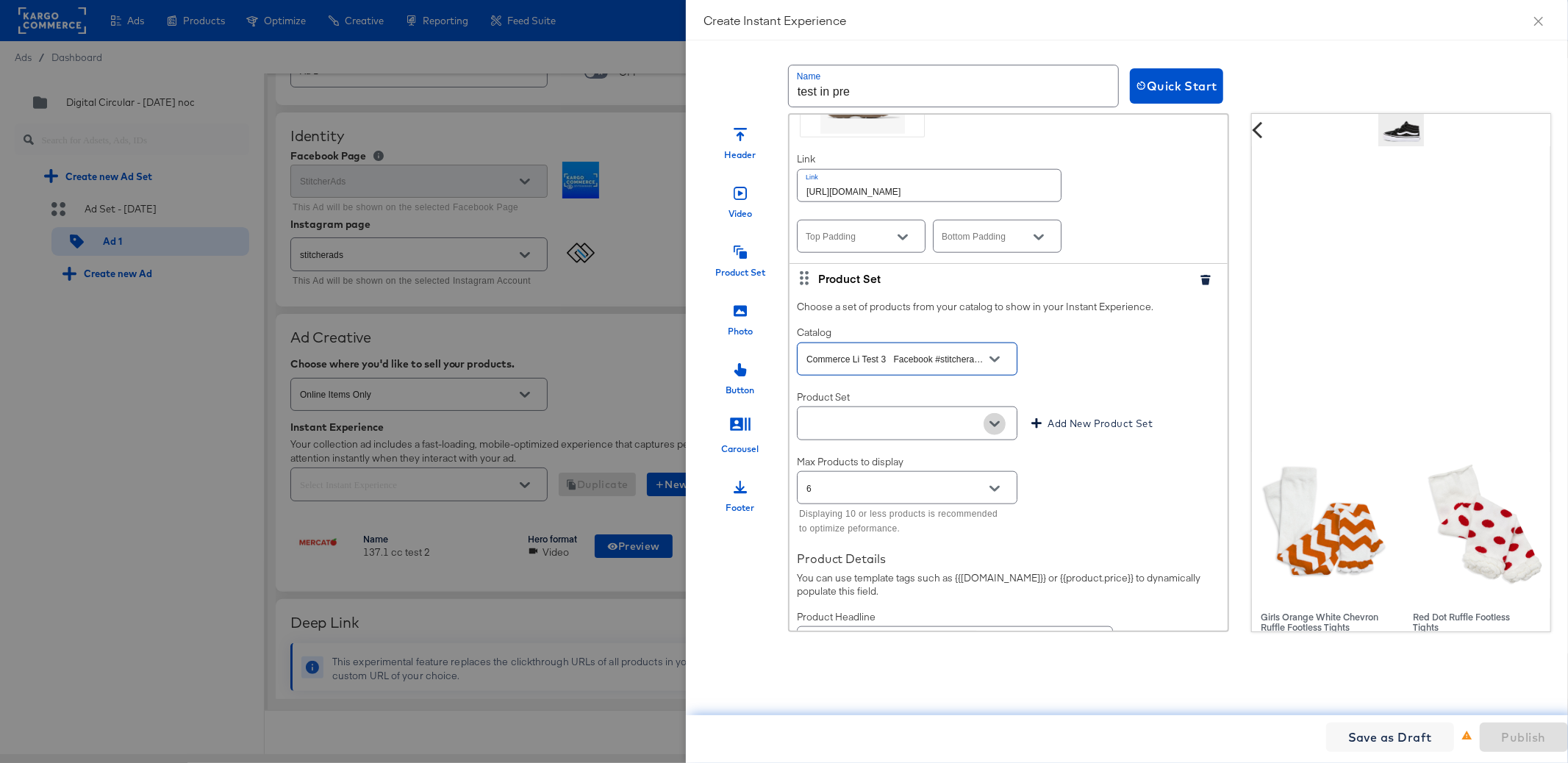
click at [993, 433] on button "Open" at bounding box center [994, 424] width 22 height 22
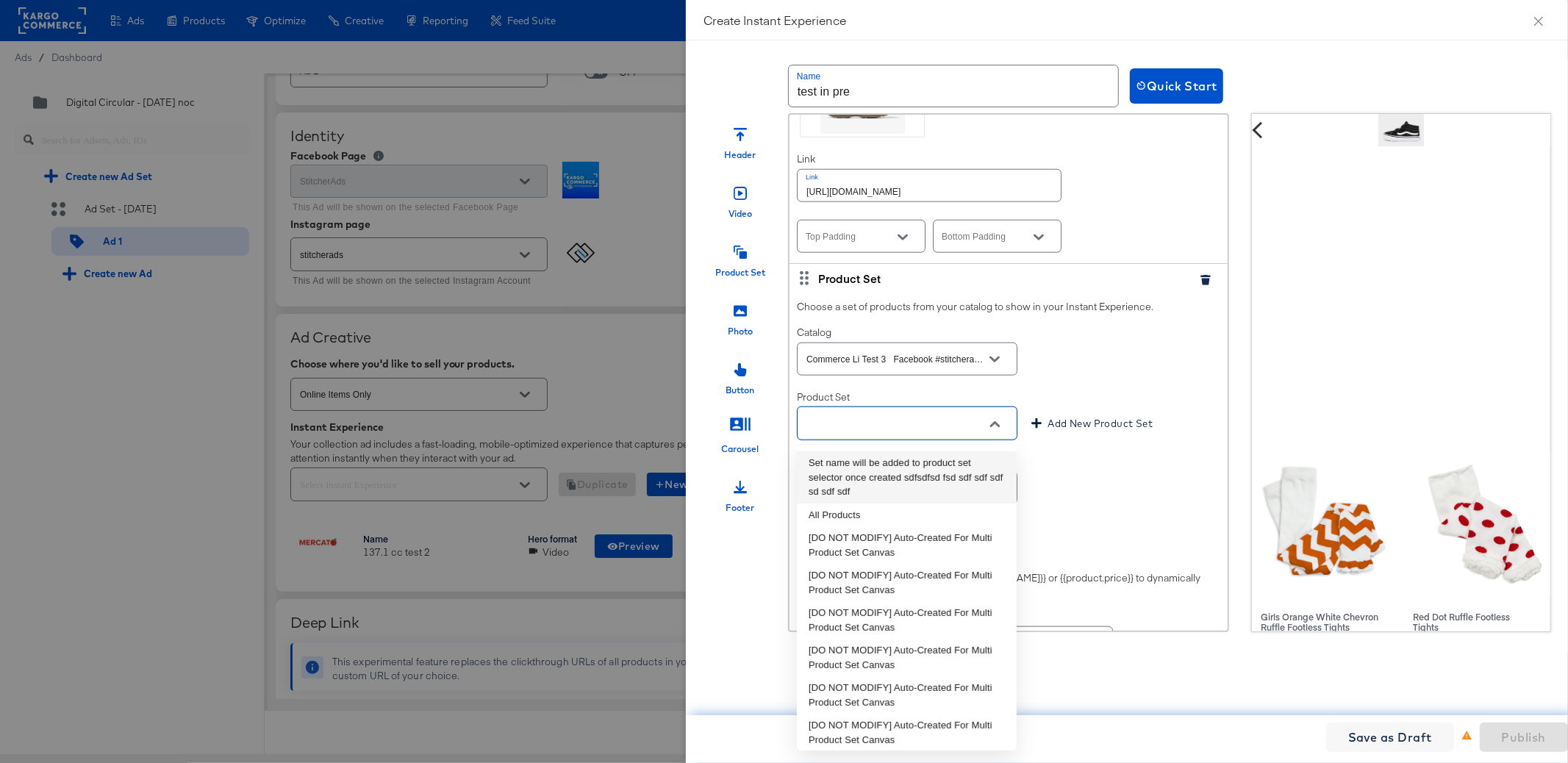
click at [961, 477] on li "Set name will be added to product set selector once created sdfsdfsd fsd sdf sd…" at bounding box center [907, 478] width 220 height 52
type input "Set name will be added to product set selector once created sdfsdfsd fsd sdf sd…"
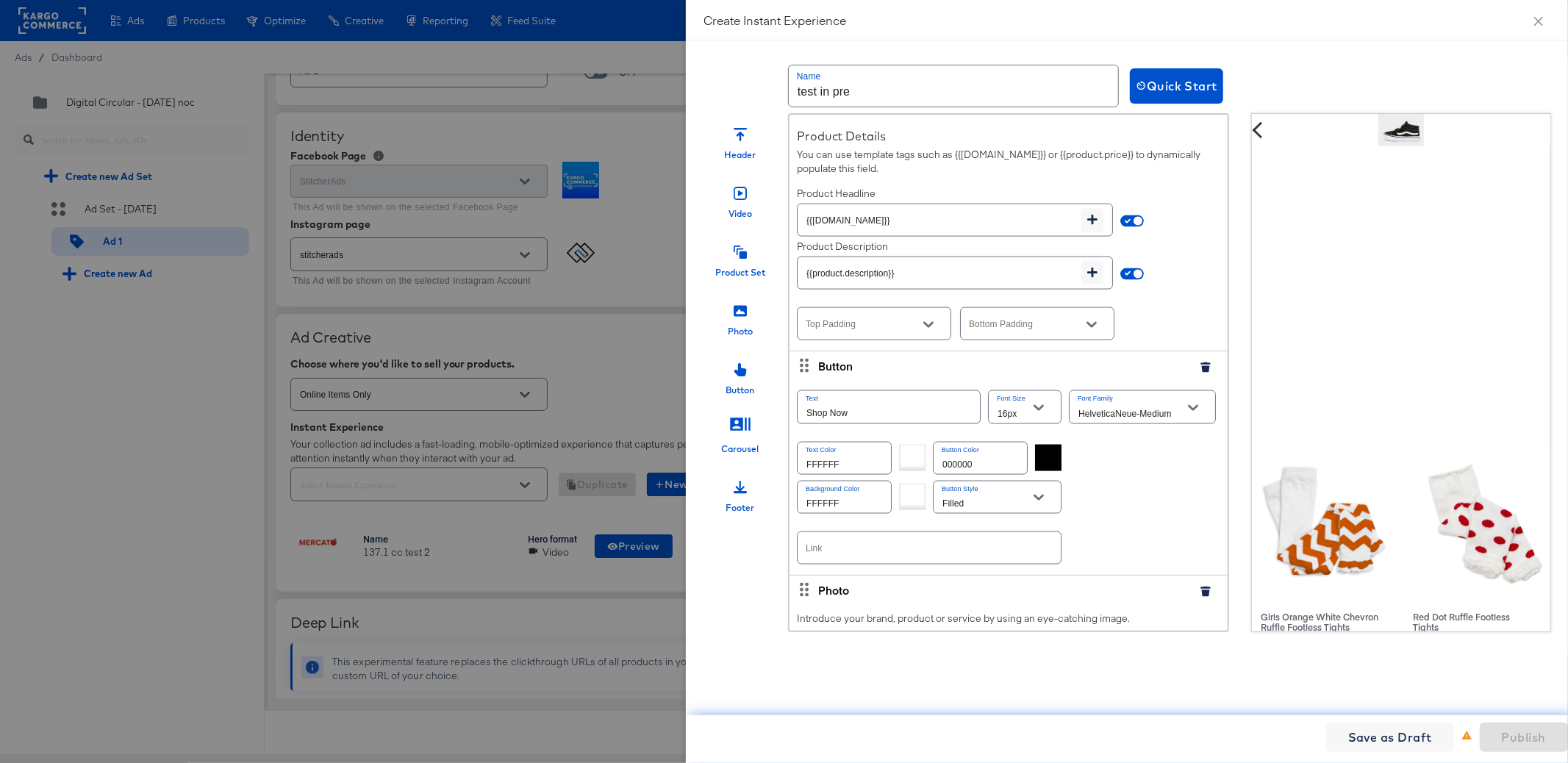
scroll to position [1955, 0]
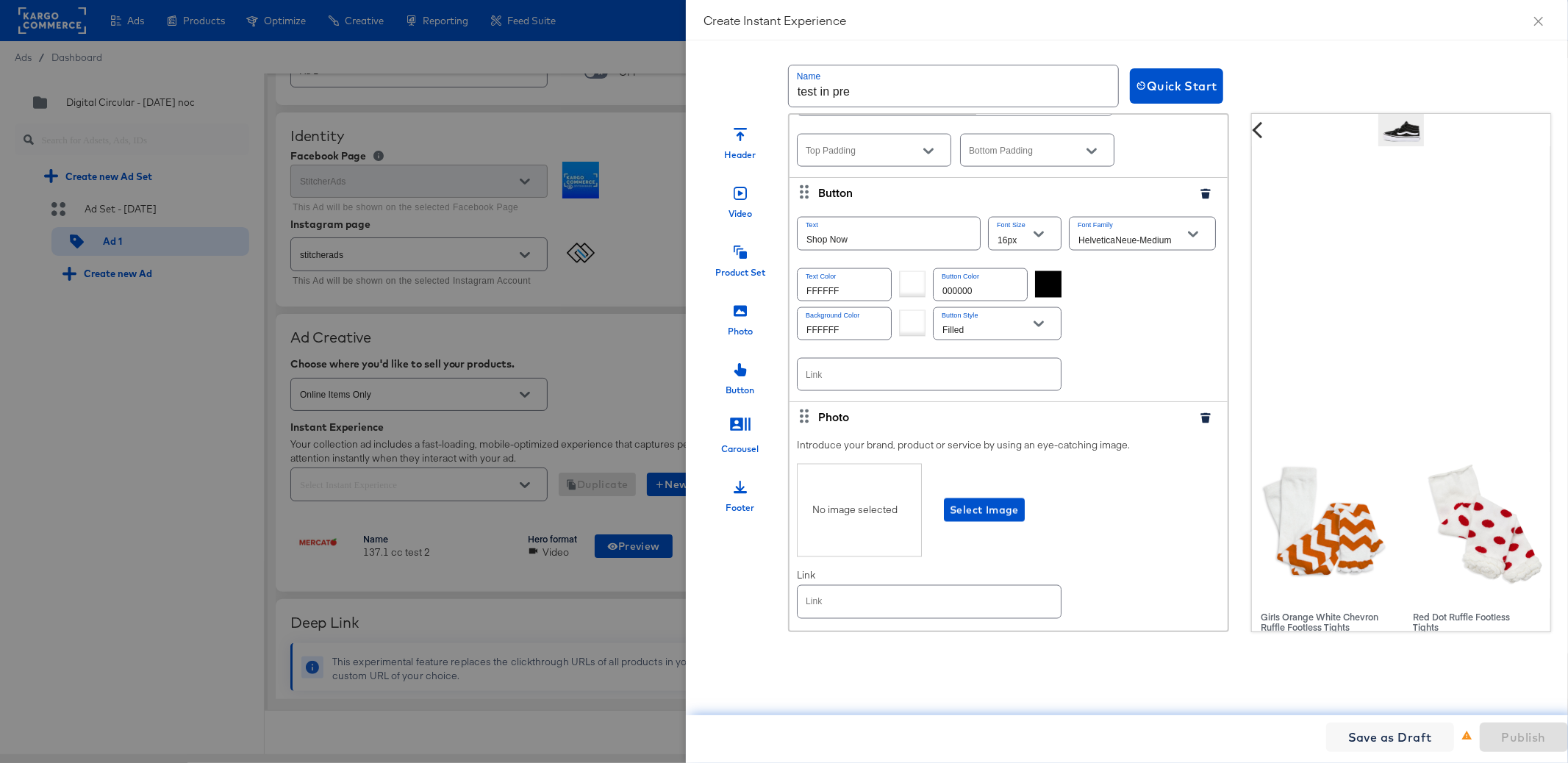
click at [875, 376] on input "text" at bounding box center [929, 375] width 263 height 32
paste input "https://kargo.com"
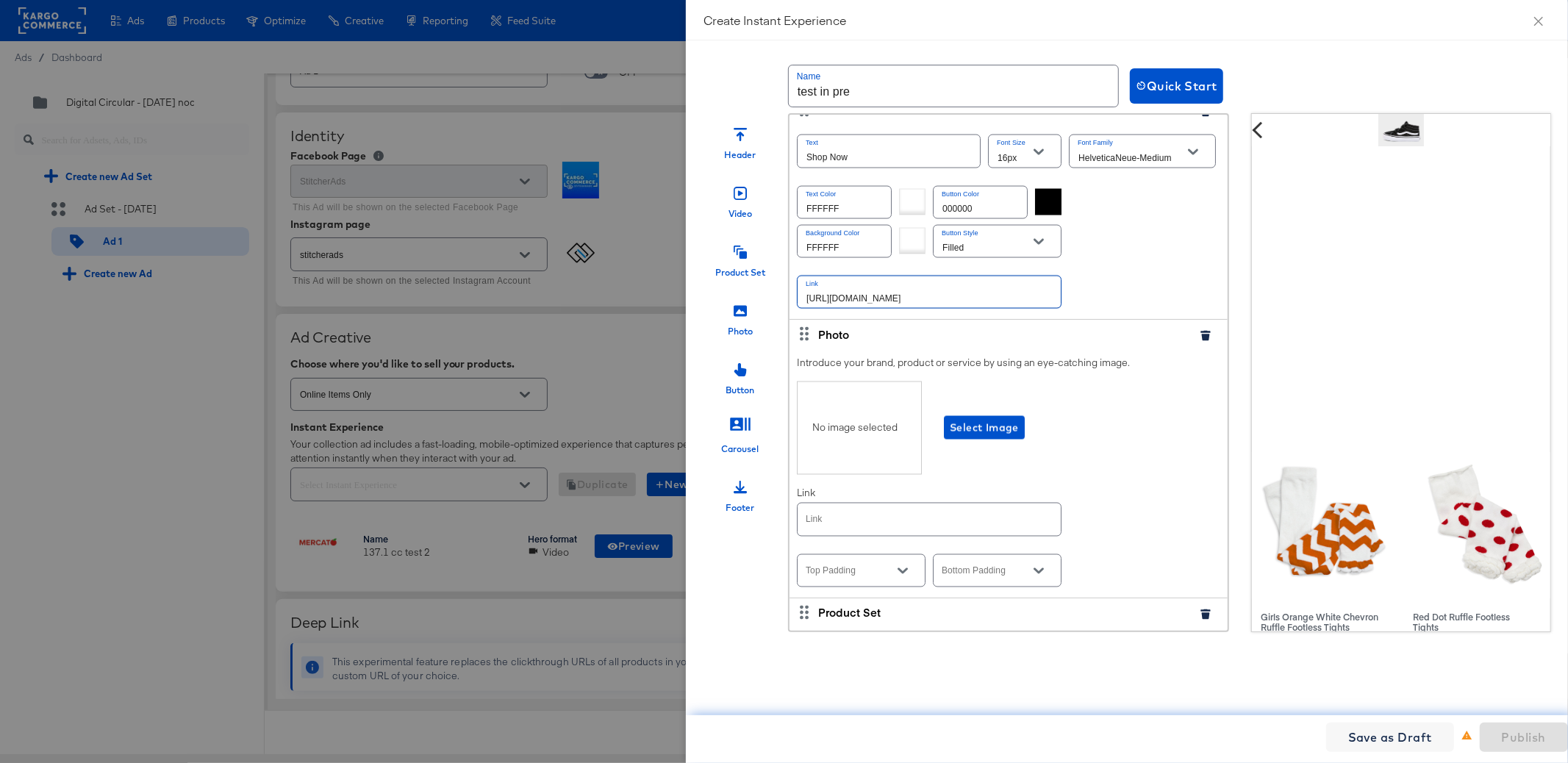
scroll to position [2102, 0]
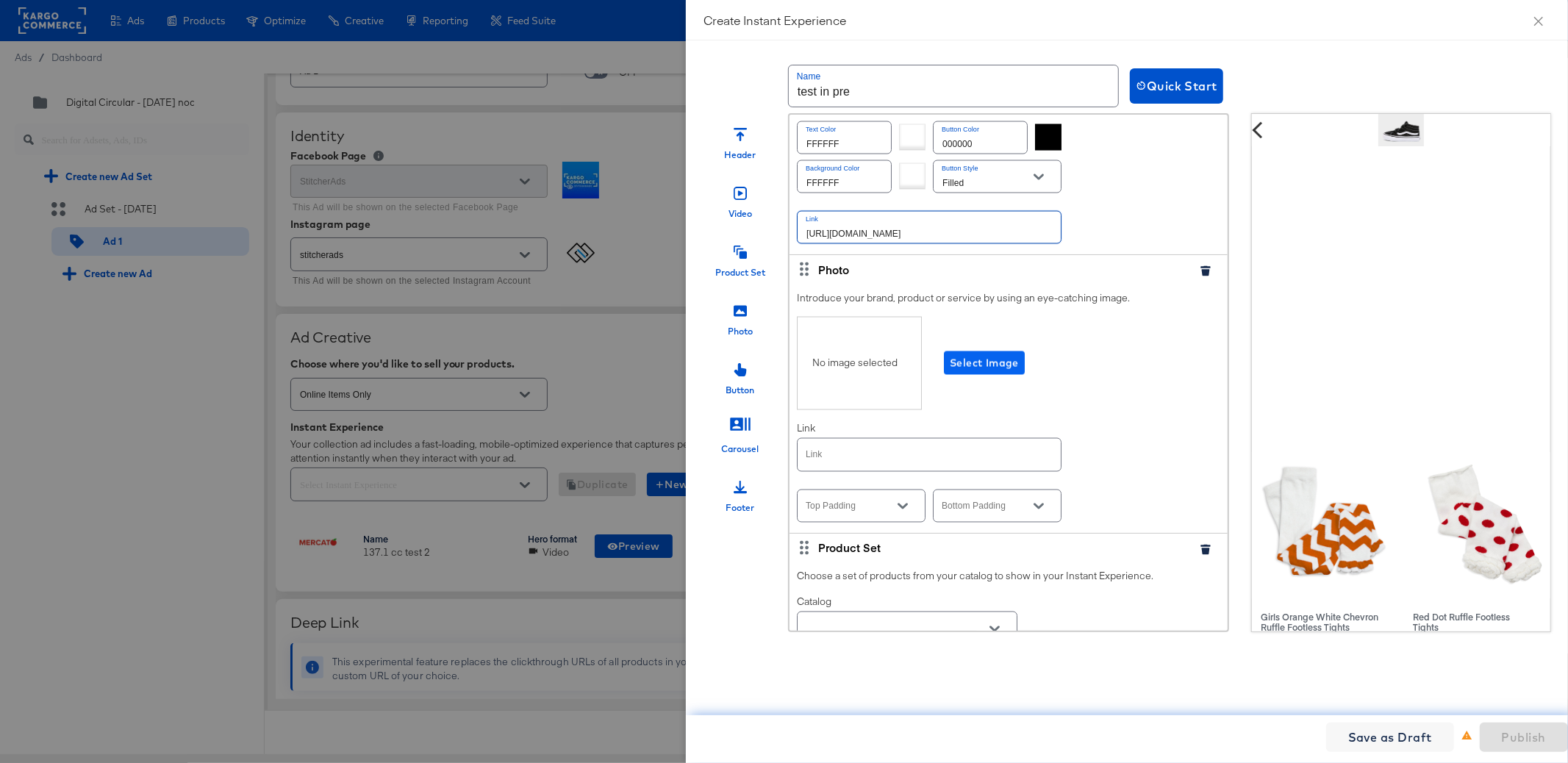
type input "https://kargo.com"
click at [971, 367] on span "Select Image" at bounding box center [984, 363] width 69 height 19
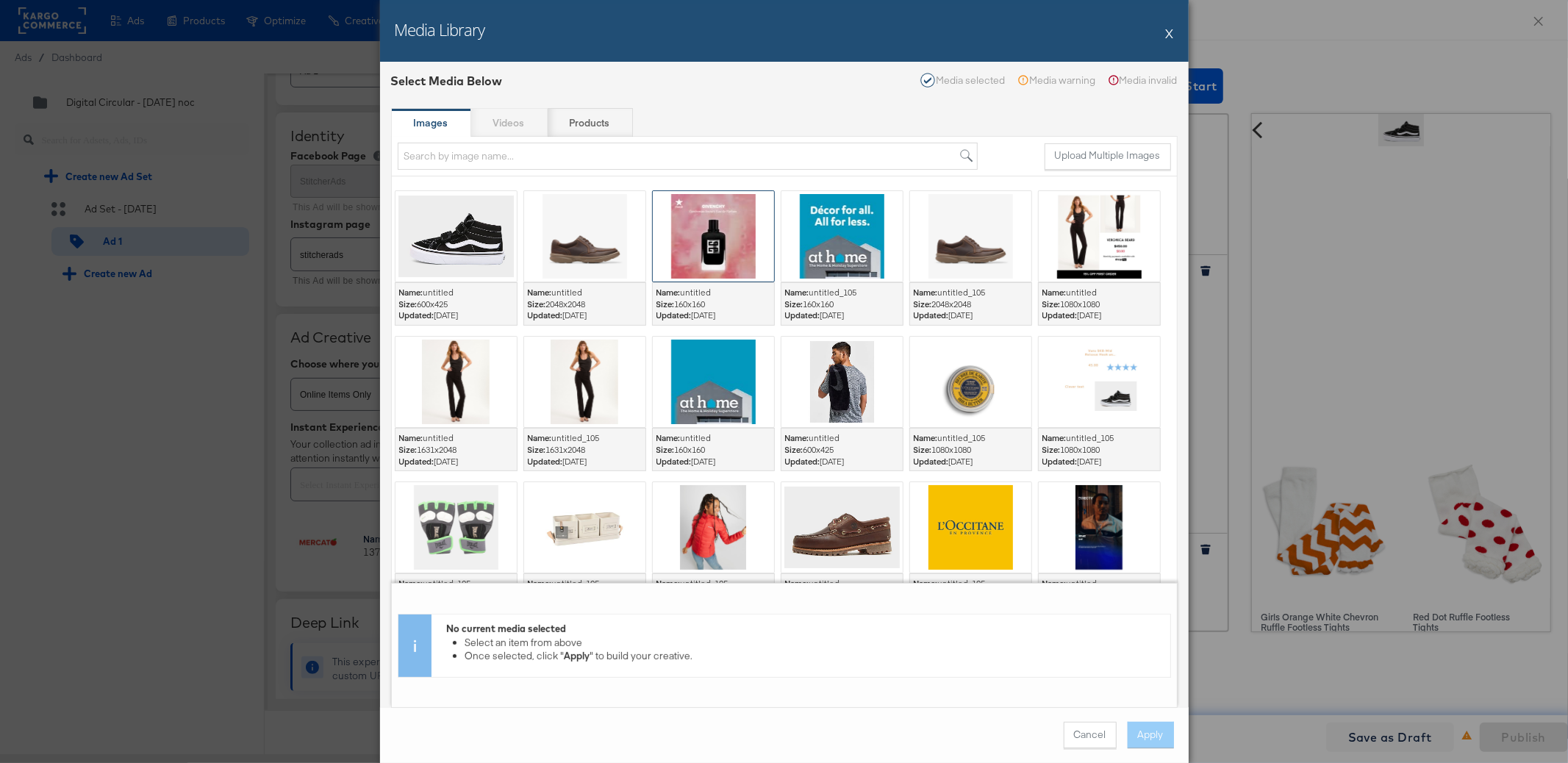
click at [698, 263] on div at bounding box center [714, 236] width 121 height 90
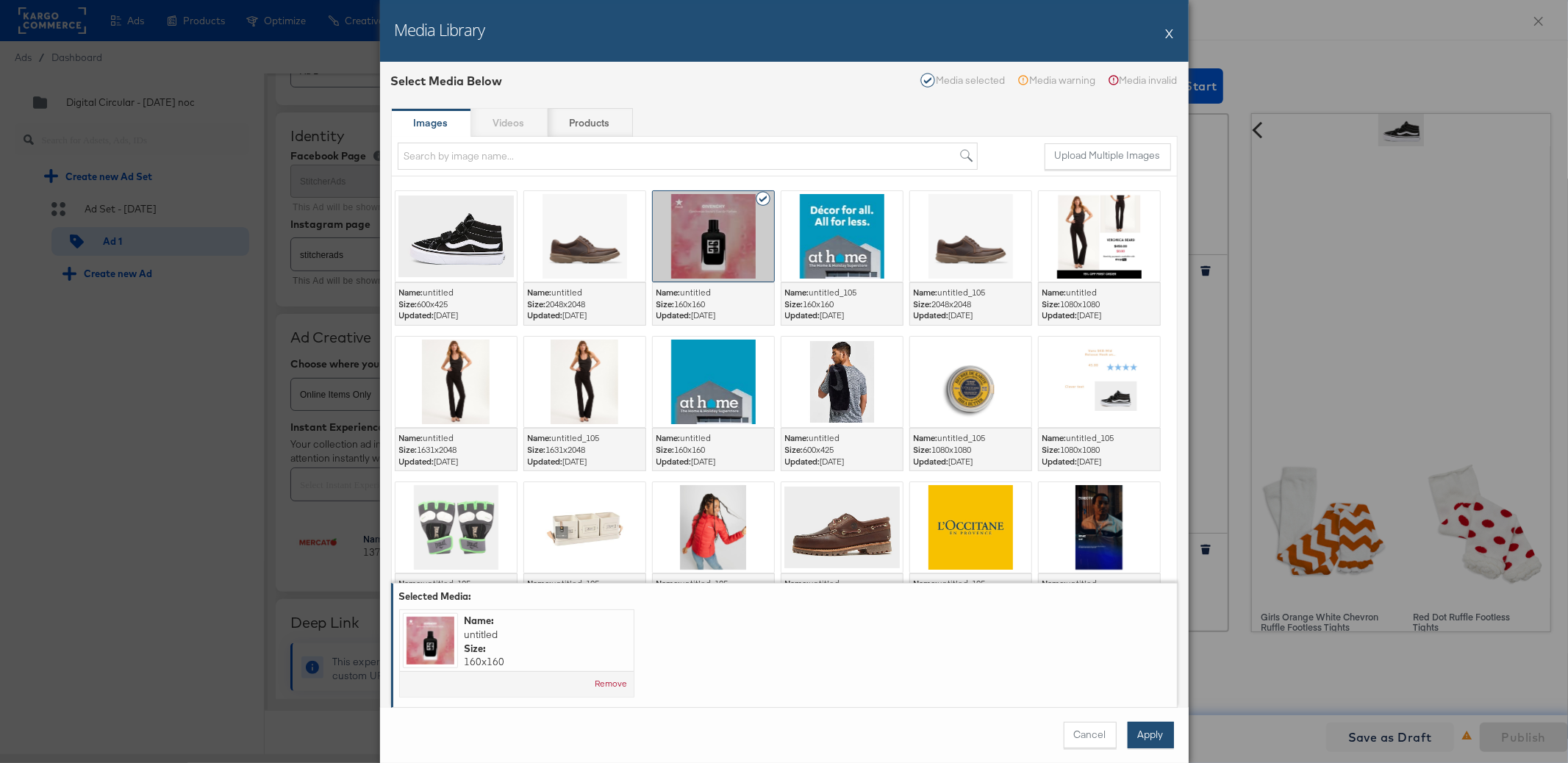
click at [1155, 739] on button "Apply" at bounding box center [1150, 734] width 46 height 26
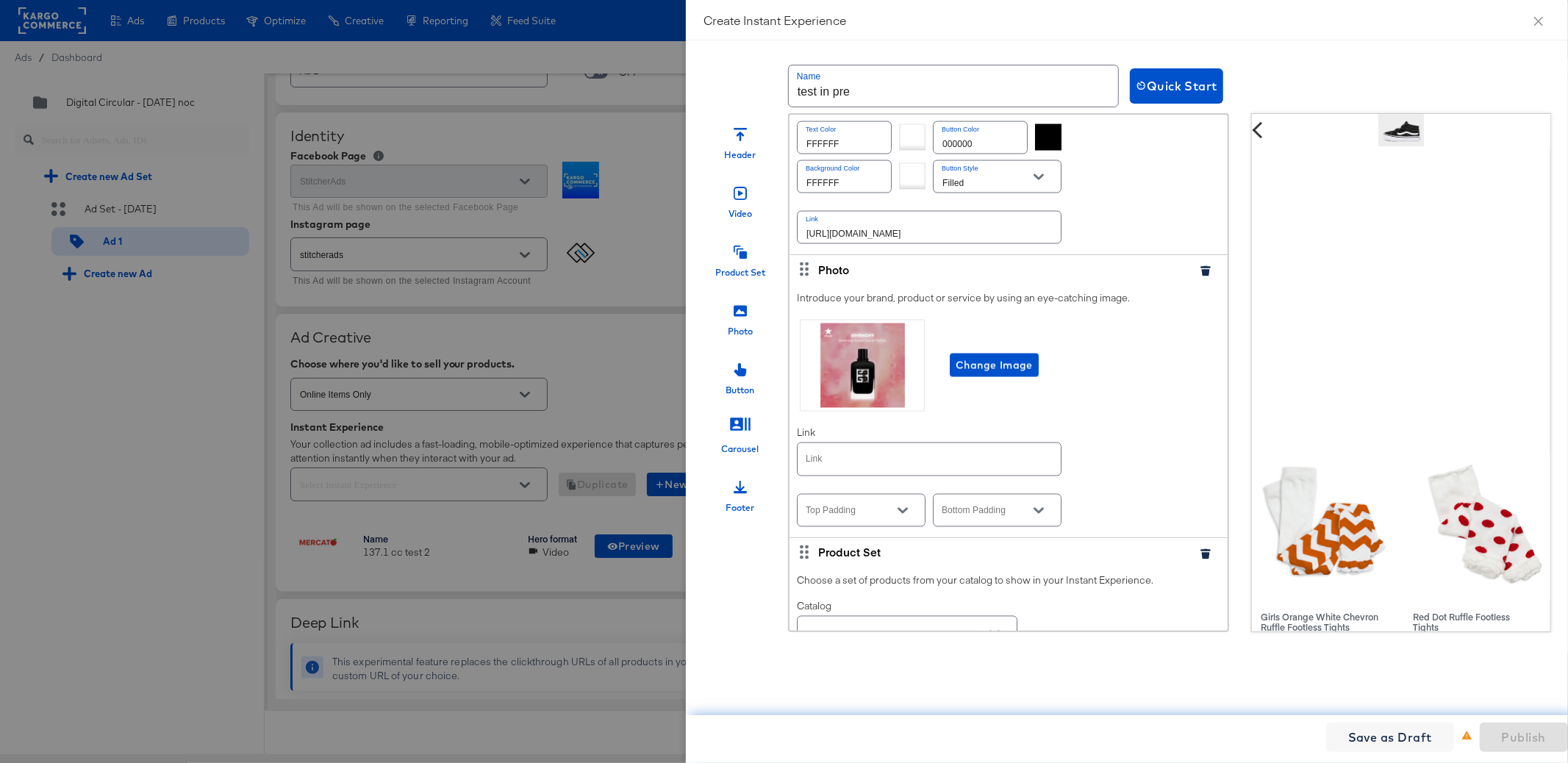
click at [925, 467] on input "text" at bounding box center [929, 459] width 263 height 32
paste input "https://kargo.com"
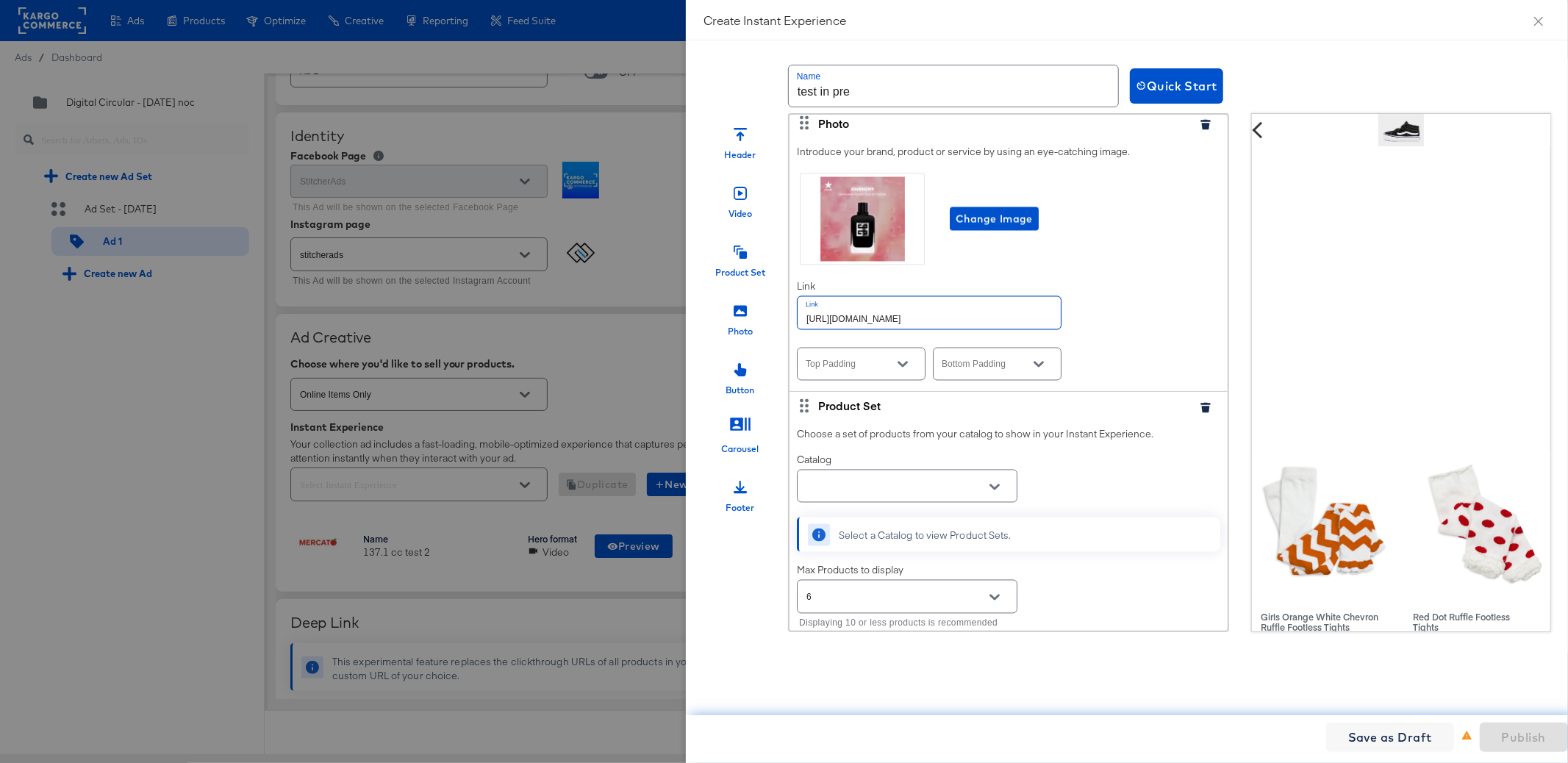
scroll to position [2268, 0]
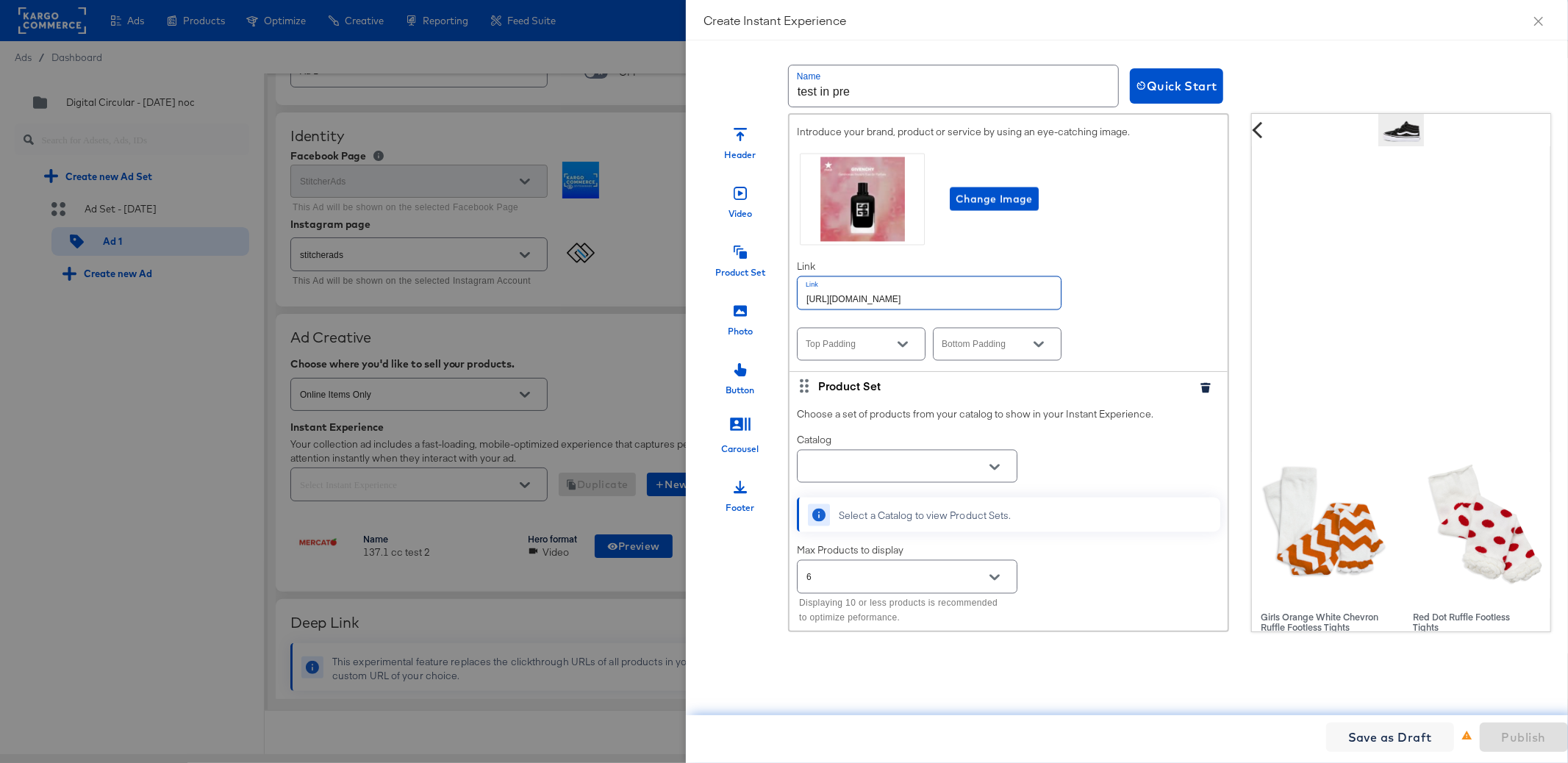
click at [983, 467] on div at bounding box center [994, 467] width 31 height 22
type input "https://kargo.com"
click at [998, 469] on button "Open" at bounding box center [994, 467] width 22 height 22
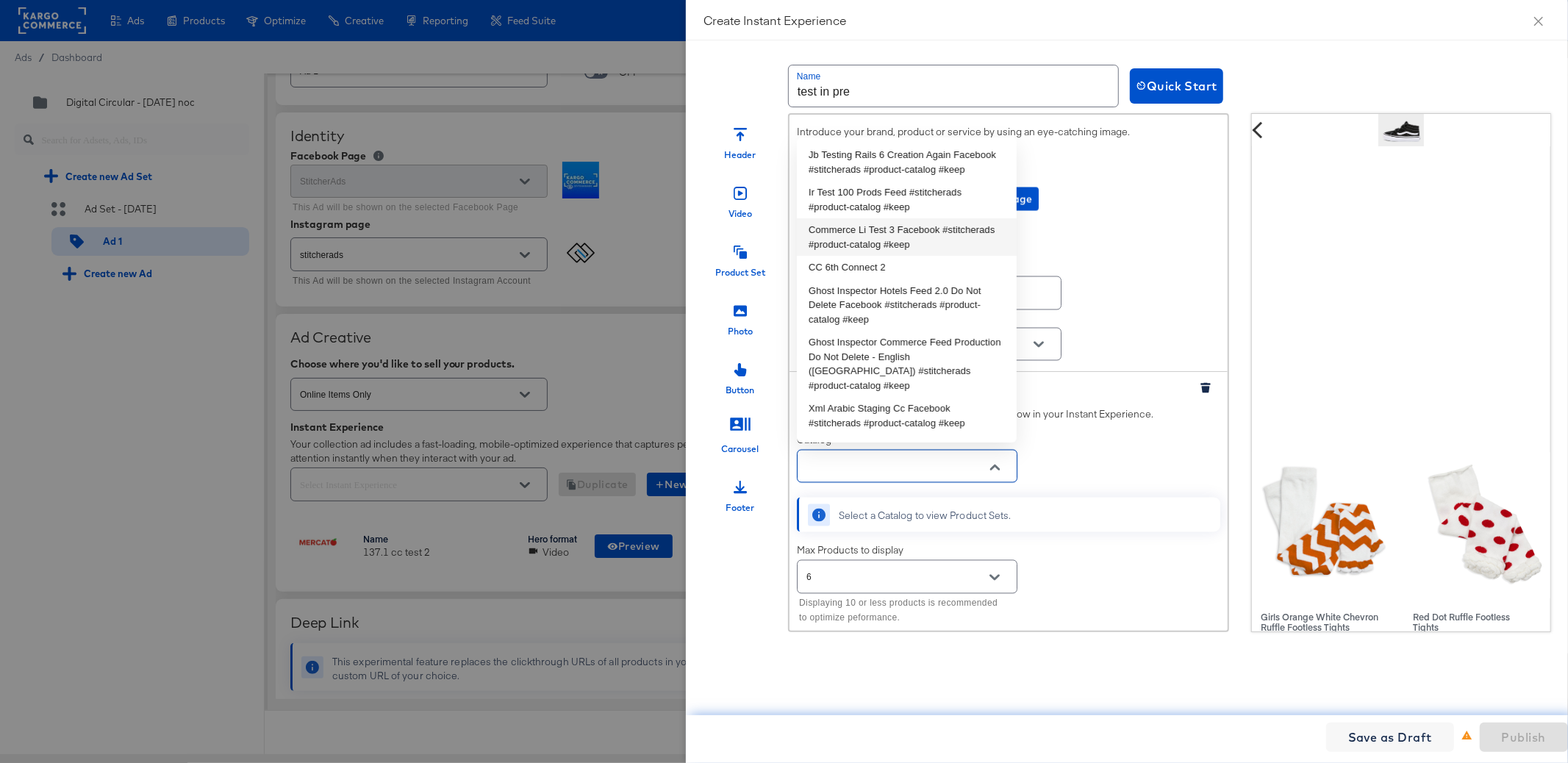
click at [902, 251] on li "Commerce Li Test 3 Facebook #stitcherads #product-catalog #keep" at bounding box center [907, 237] width 220 height 37
type input "Commerce Li Test 3 Facebook #stitcherads #product-catalog #keep"
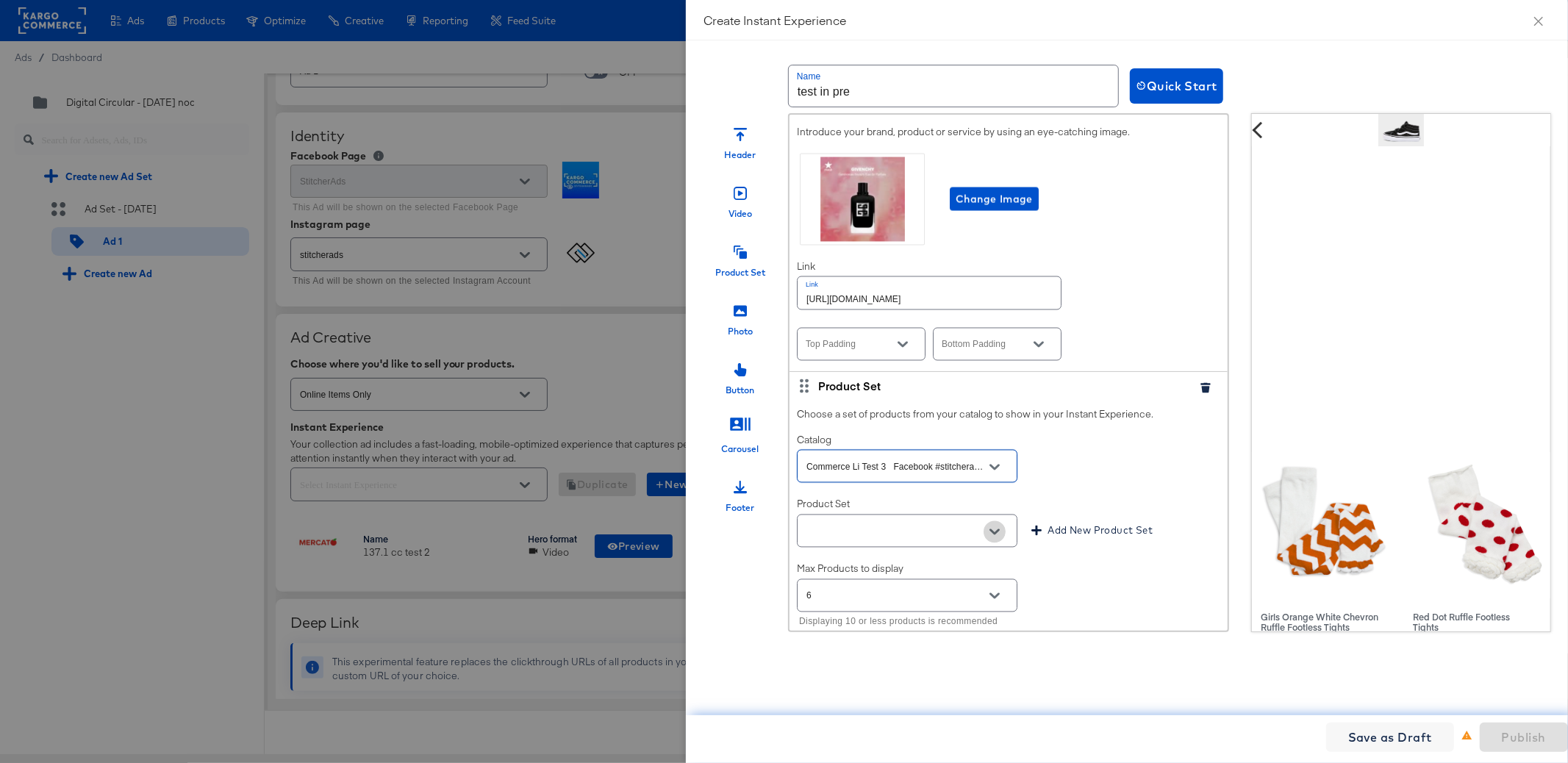
click at [1000, 527] on button "Open" at bounding box center [994, 532] width 22 height 22
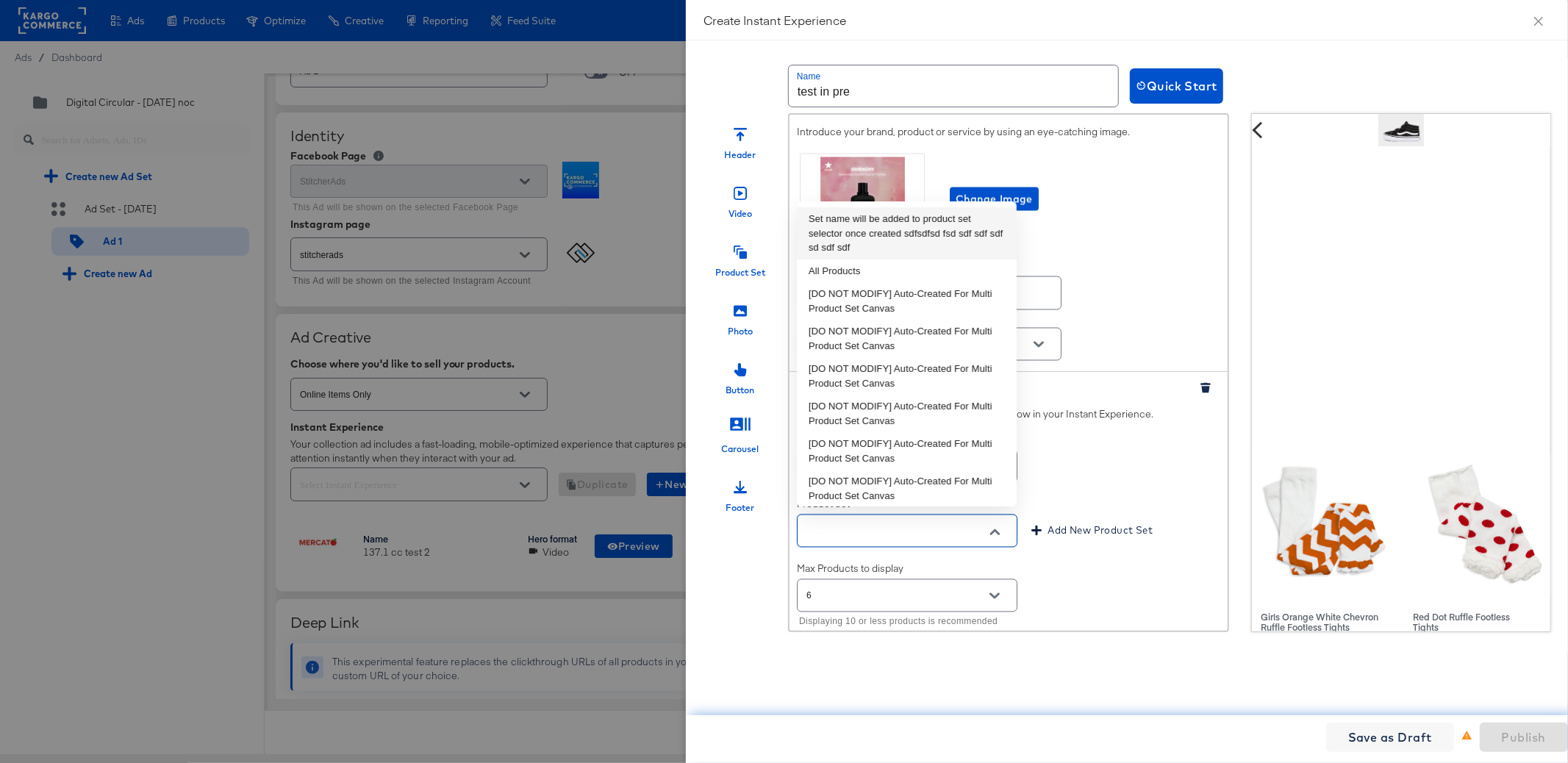
click at [888, 243] on li "Set name will be added to product set selector once created sdfsdfsd fsd sdf sd…" at bounding box center [907, 233] width 220 height 52
type input "Set name will be added to product set selector once created sdfsdfsd fsd sdf sd…"
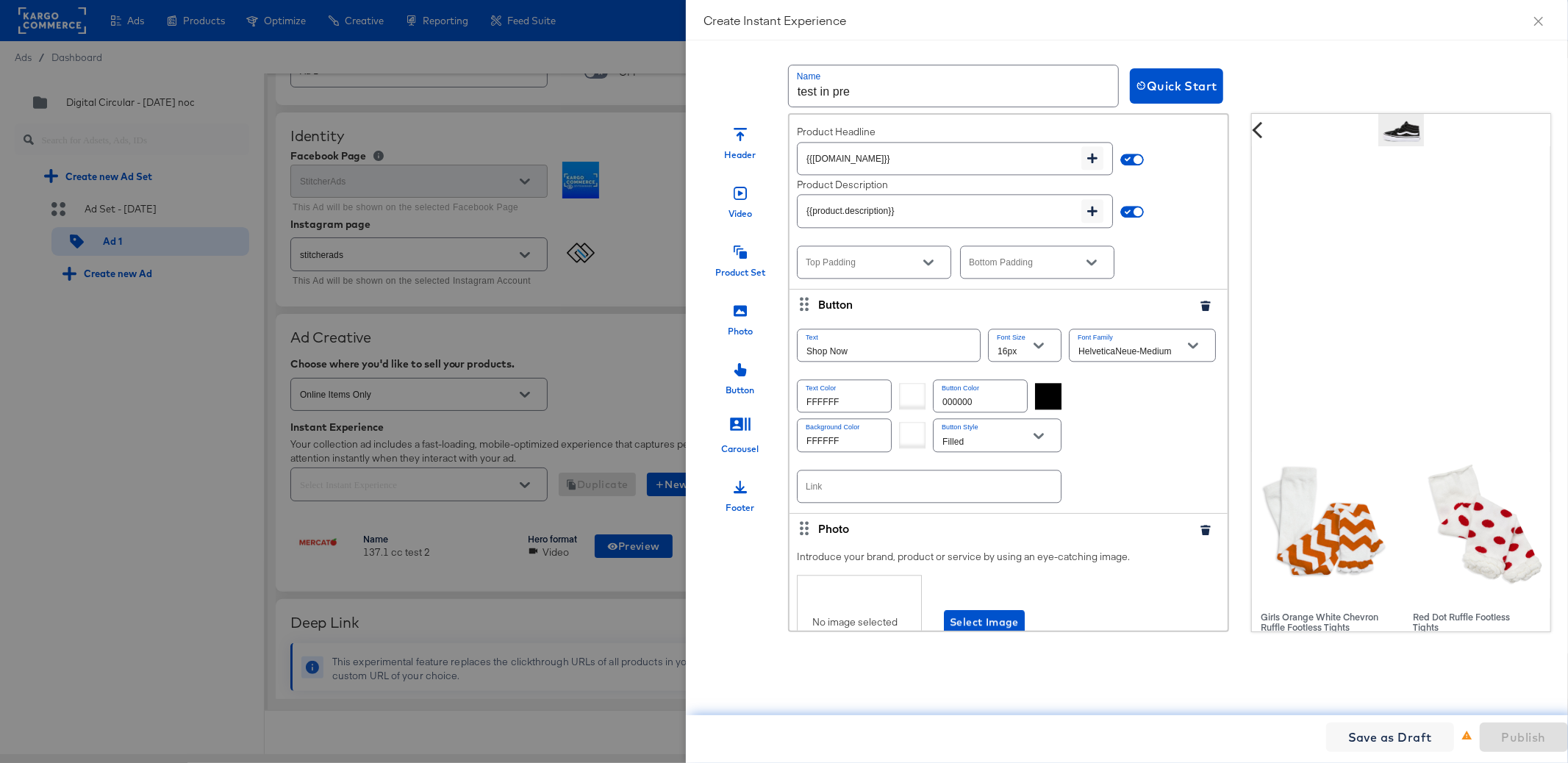
scroll to position [2997, 0]
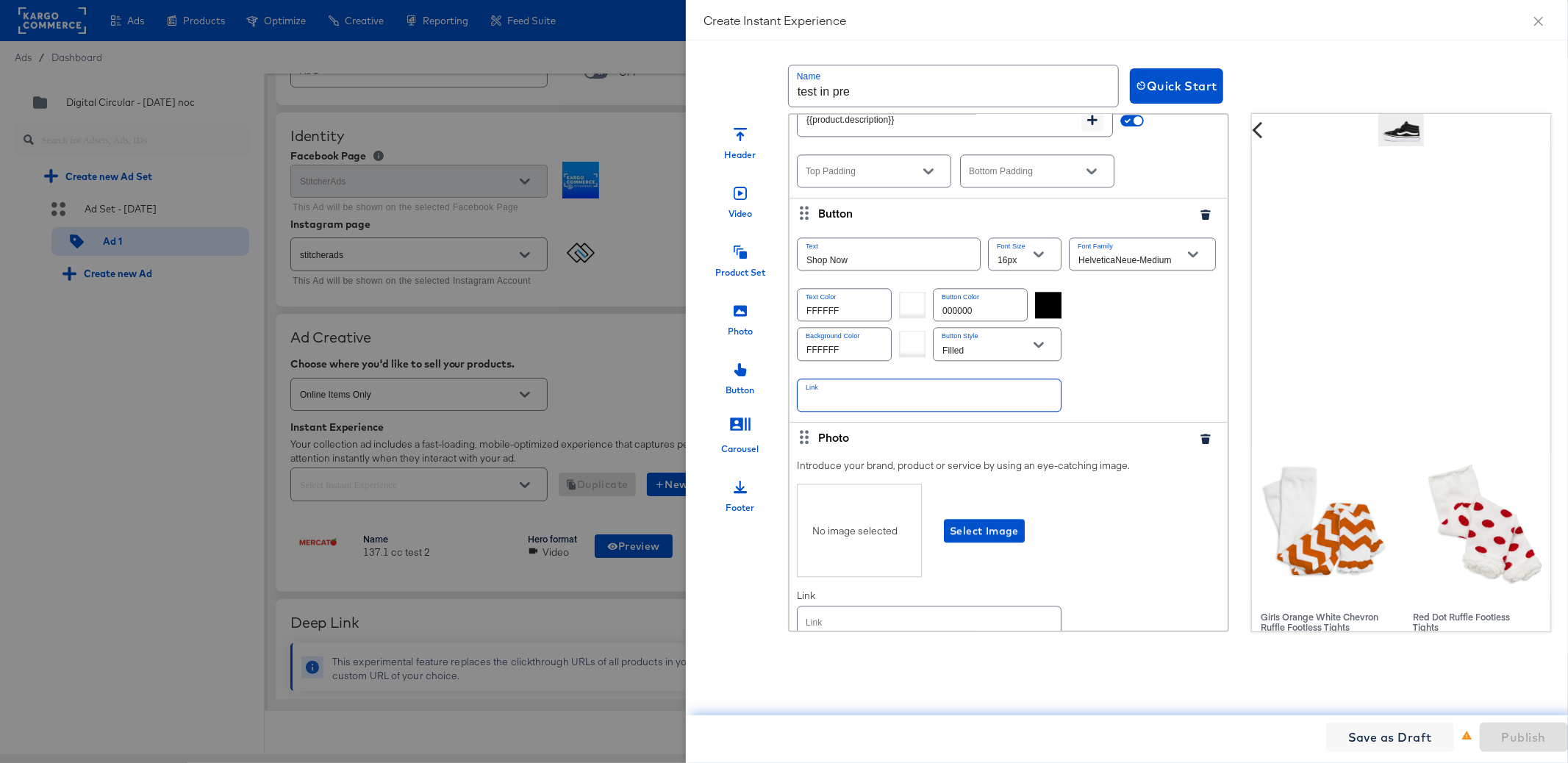
click at [956, 380] on input "text" at bounding box center [929, 395] width 263 height 32
paste input "https://kargo.com"
type input "https://kargo.com"
click at [964, 526] on span "Select Image" at bounding box center [984, 531] width 69 height 19
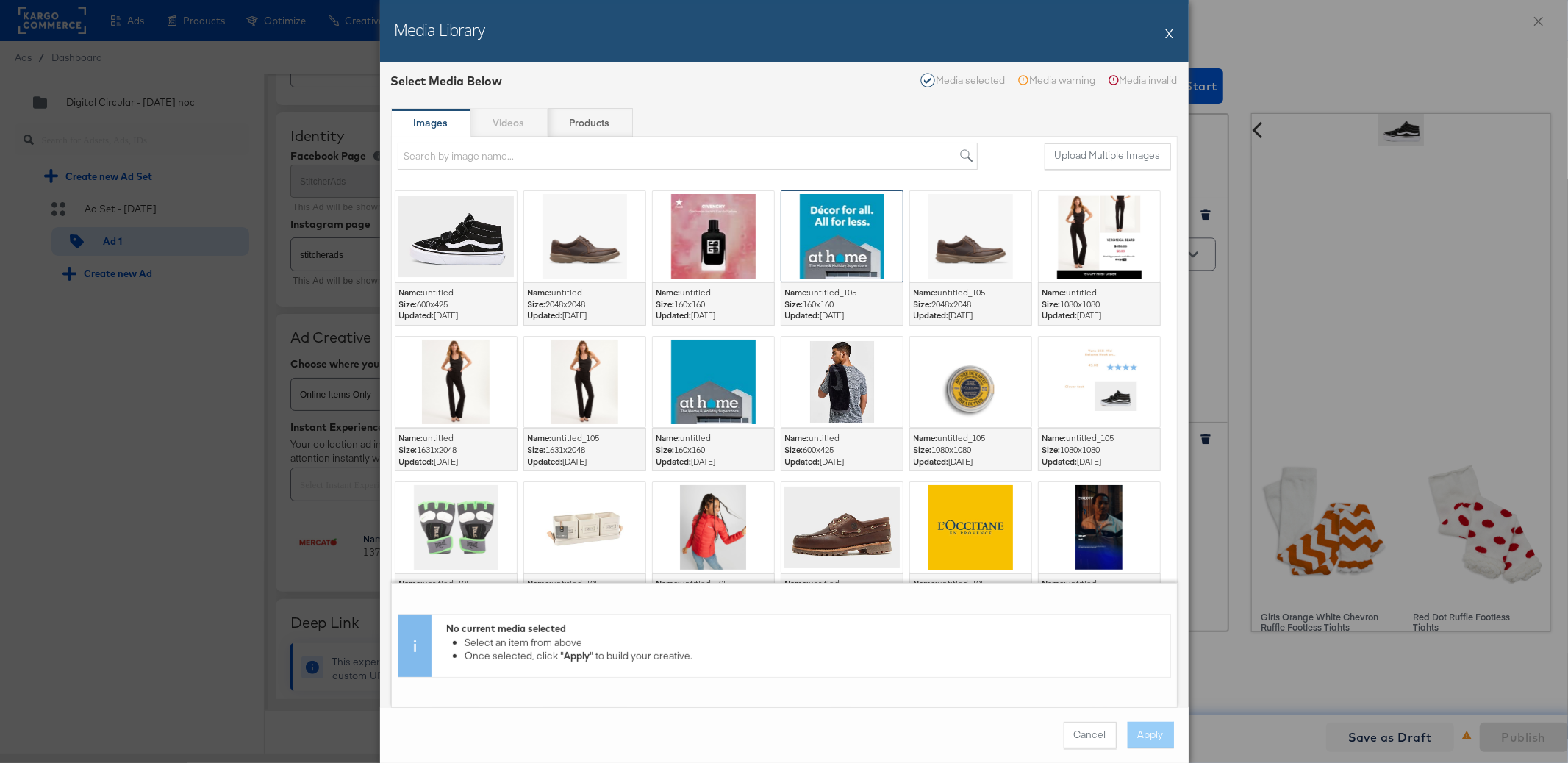
click at [839, 260] on div at bounding box center [842, 236] width 121 height 90
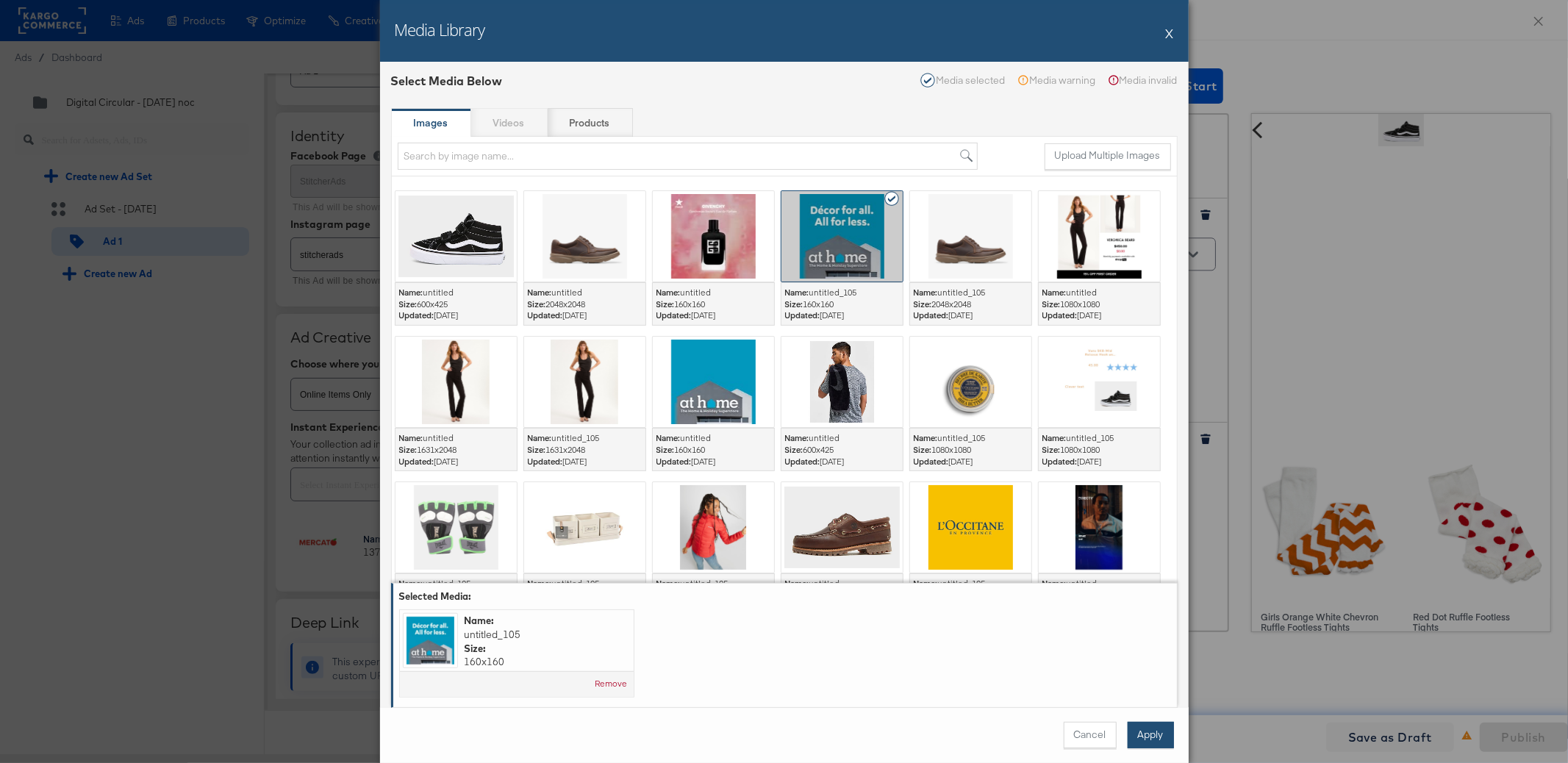
click at [1159, 728] on button "Apply" at bounding box center [1150, 734] width 46 height 26
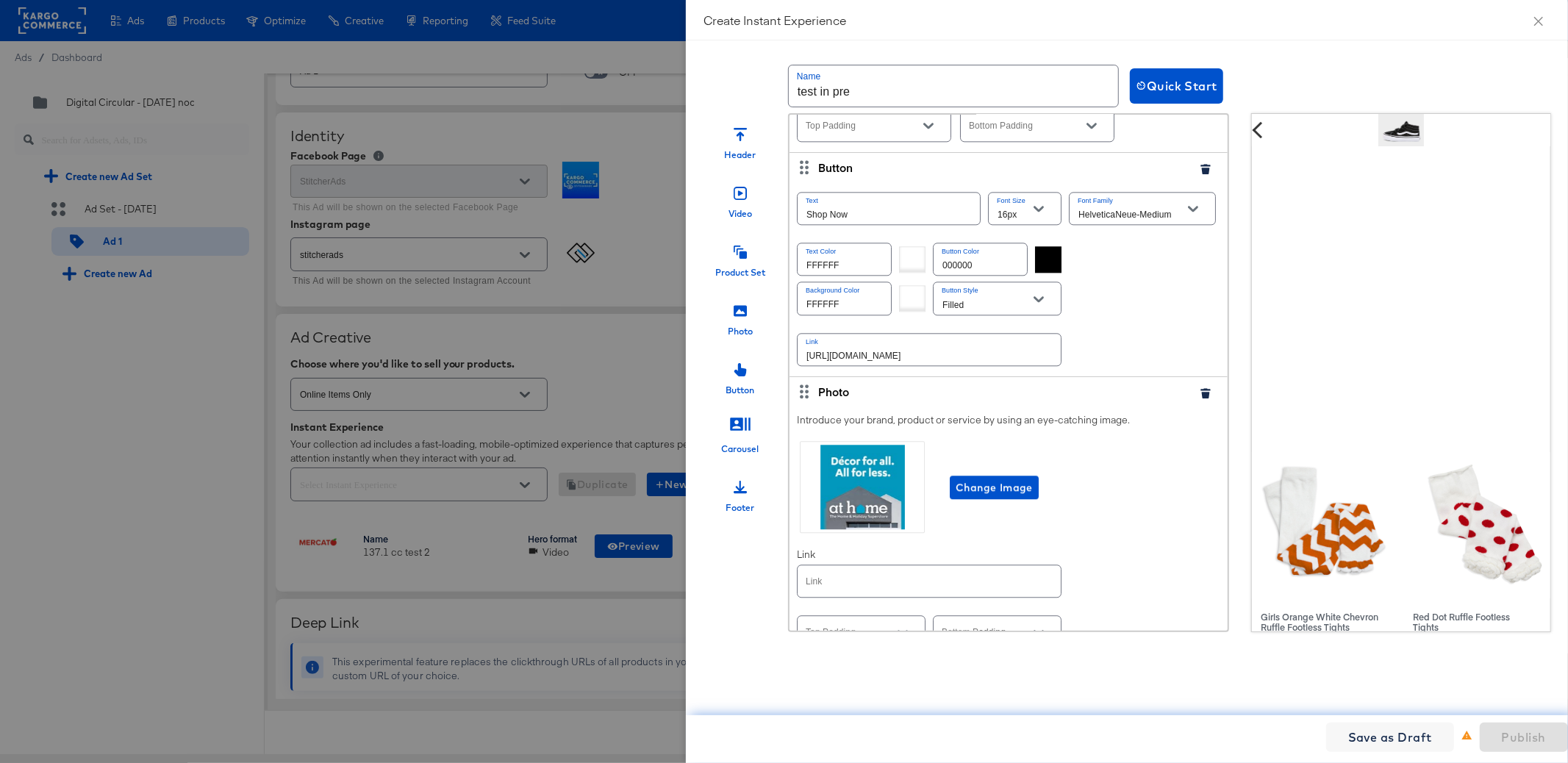
scroll to position [3162, 0]
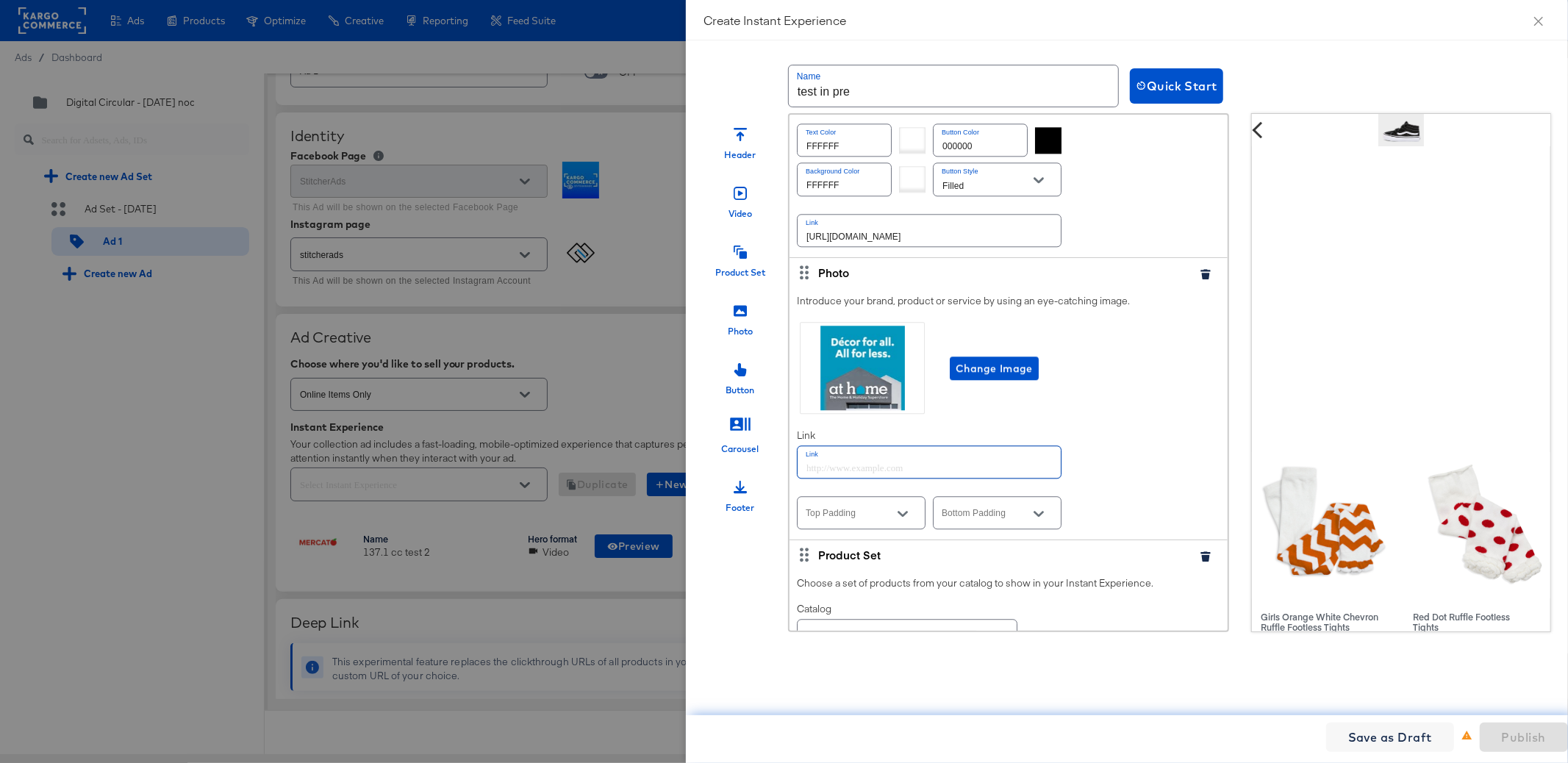
click at [965, 450] on input "text" at bounding box center [929, 462] width 263 height 32
paste input "https://kargo.com"
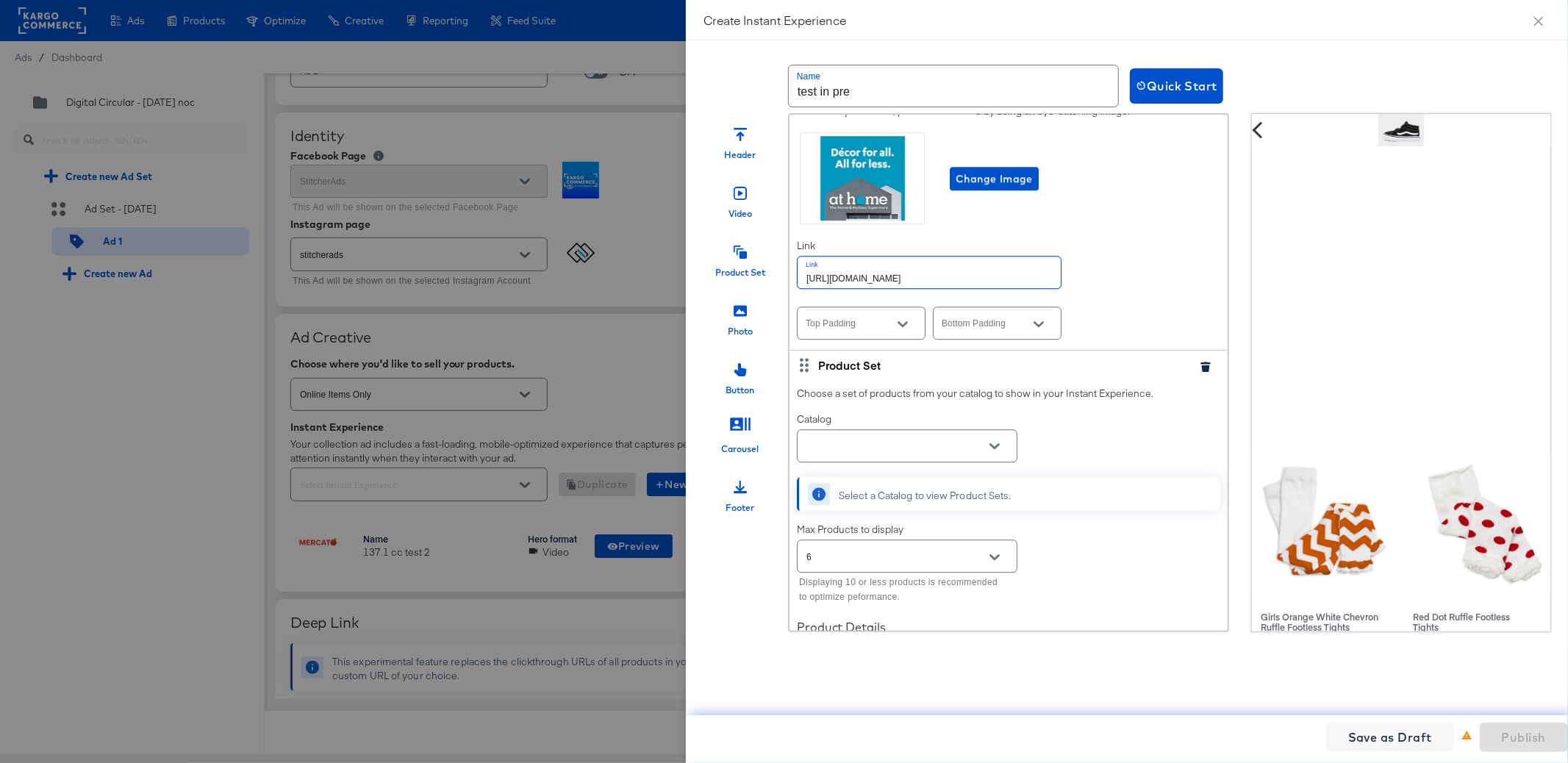
scroll to position [3442, 0]
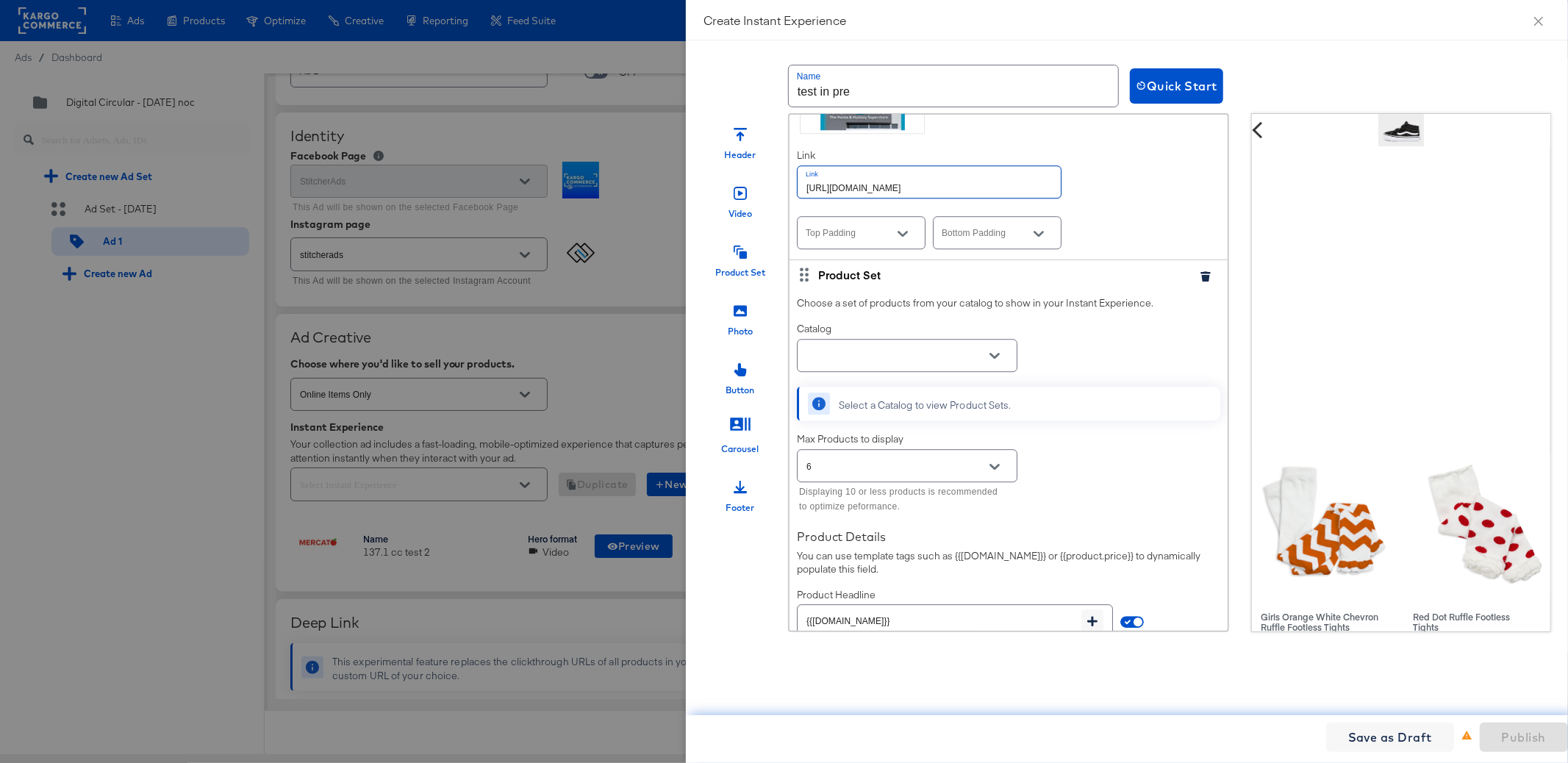
click at [999, 350] on icon "Open" at bounding box center [994, 355] width 10 height 10
type input "https://kargo.com"
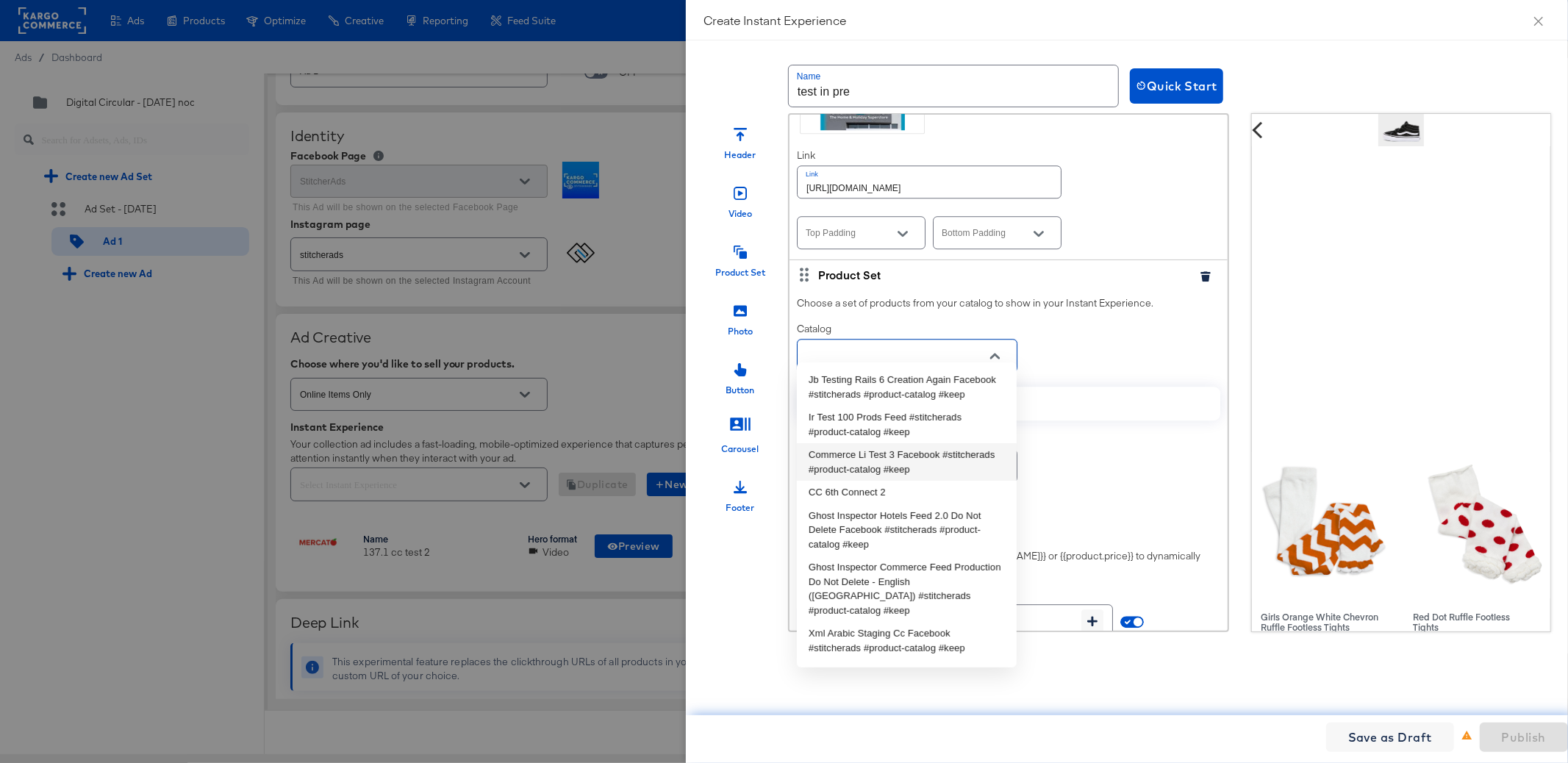
click at [936, 471] on li "Commerce Li Test 3 Facebook #stitcherads #product-catalog #keep" at bounding box center [907, 462] width 220 height 37
type input "Commerce Li Test 3 Facebook #stitcherads #product-catalog #keep"
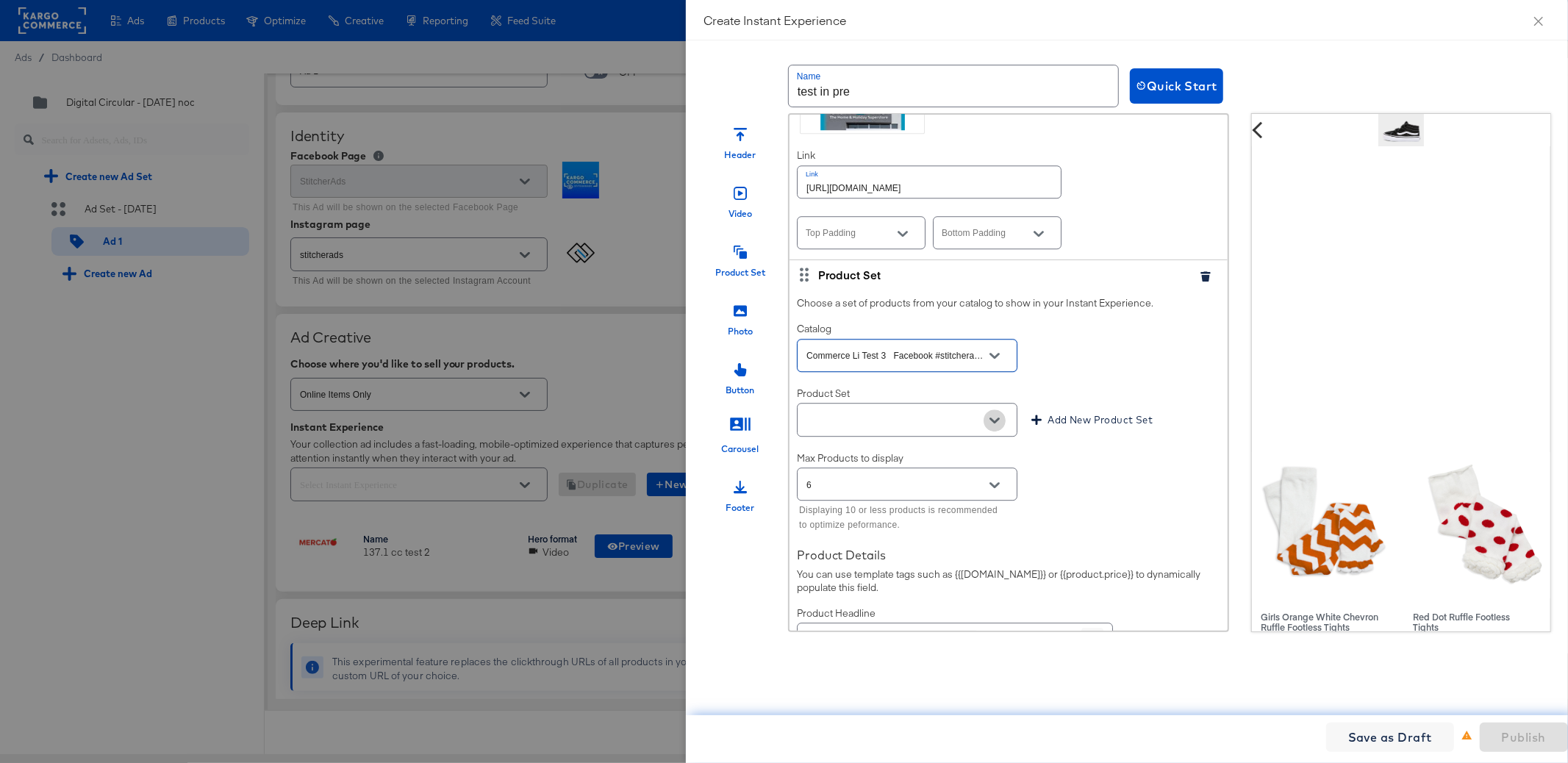
click at [993, 418] on icon "Open" at bounding box center [994, 420] width 10 height 6
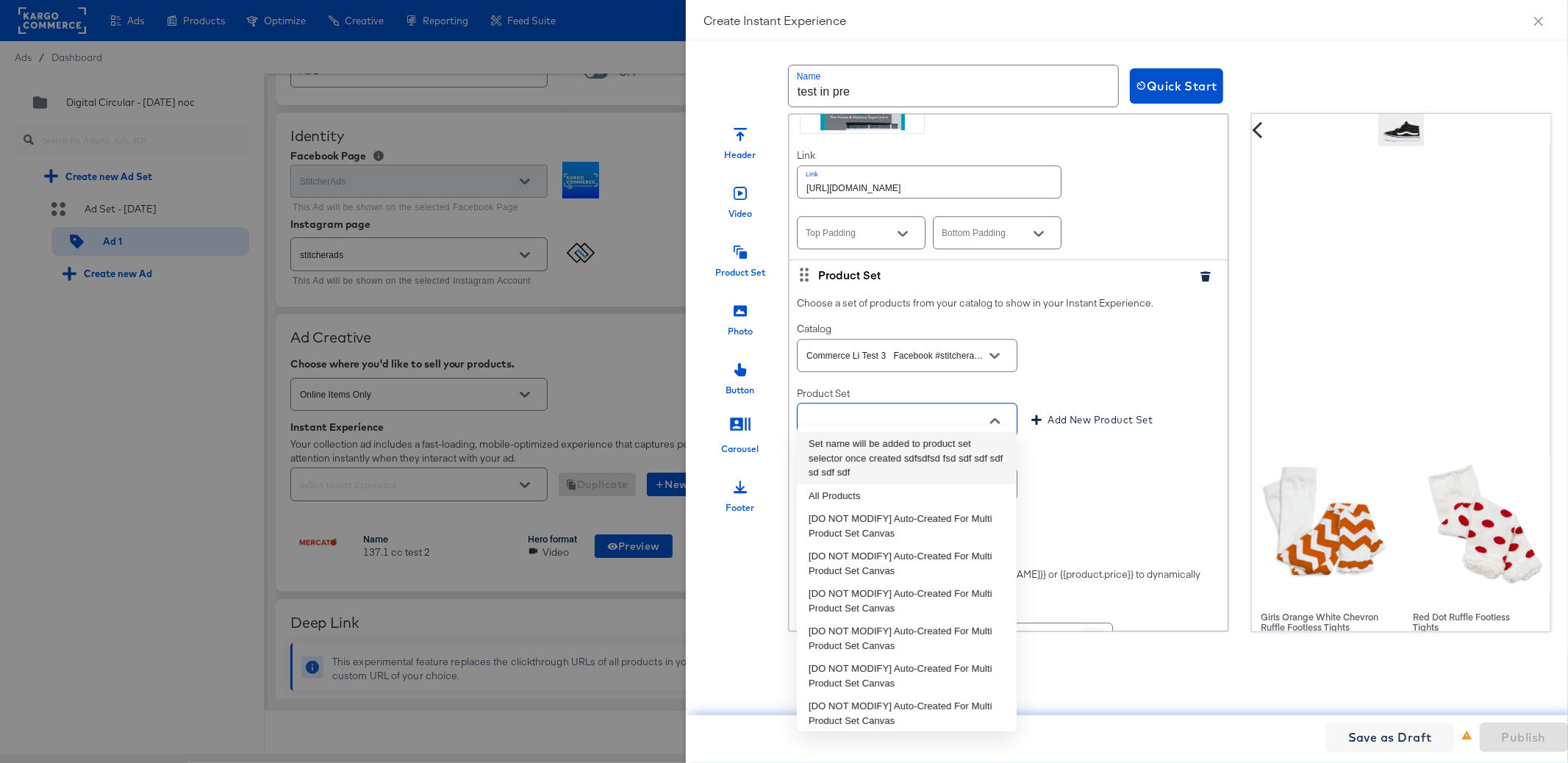
click at [955, 455] on li "Set name will be added to product set selector once created sdfsdfsd fsd sdf sd…" at bounding box center [907, 458] width 220 height 52
type input "Set name will be added to product set selector once created sdfsdfsd fsd sdf sd…"
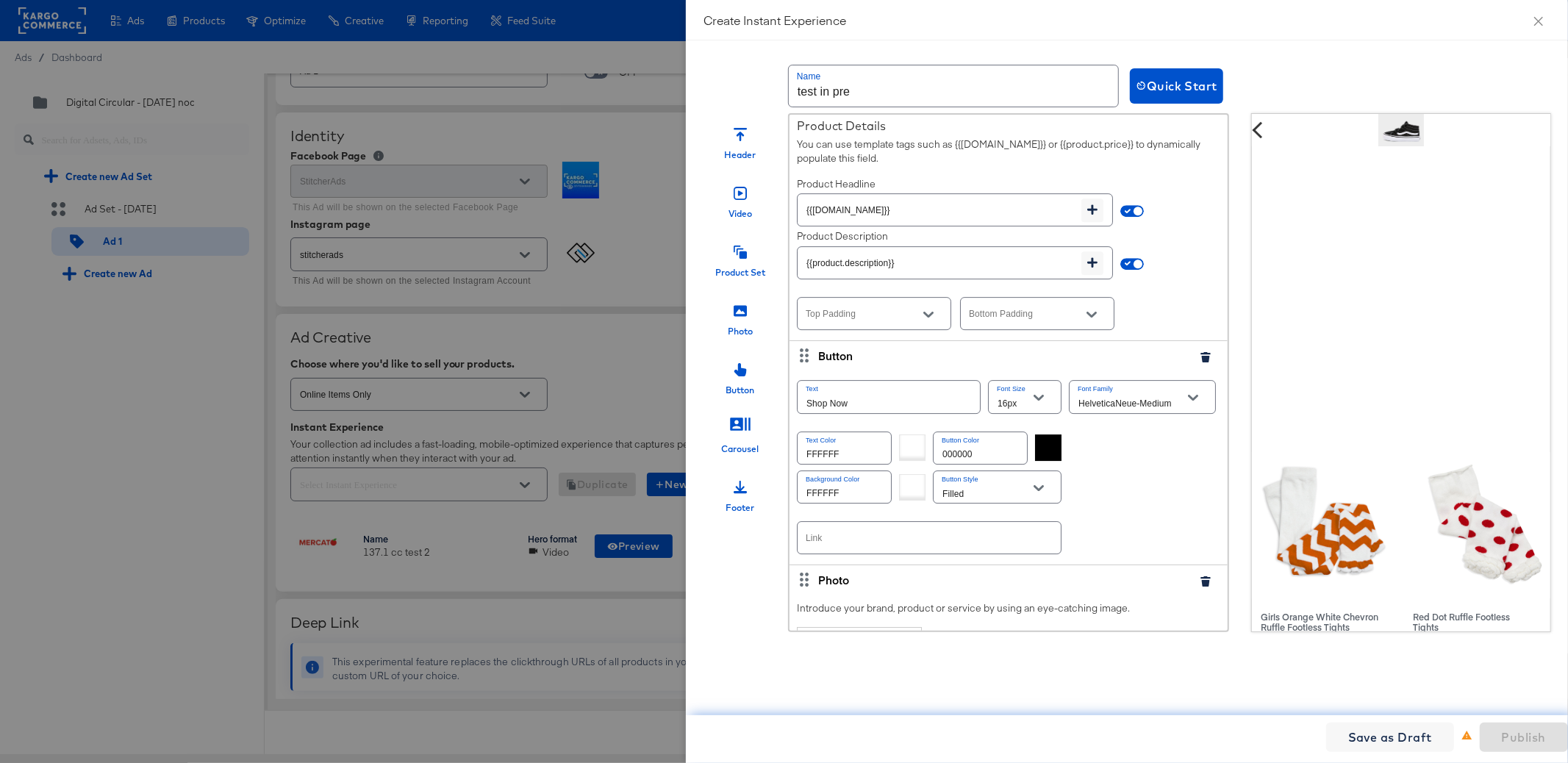
scroll to position [3939, 0]
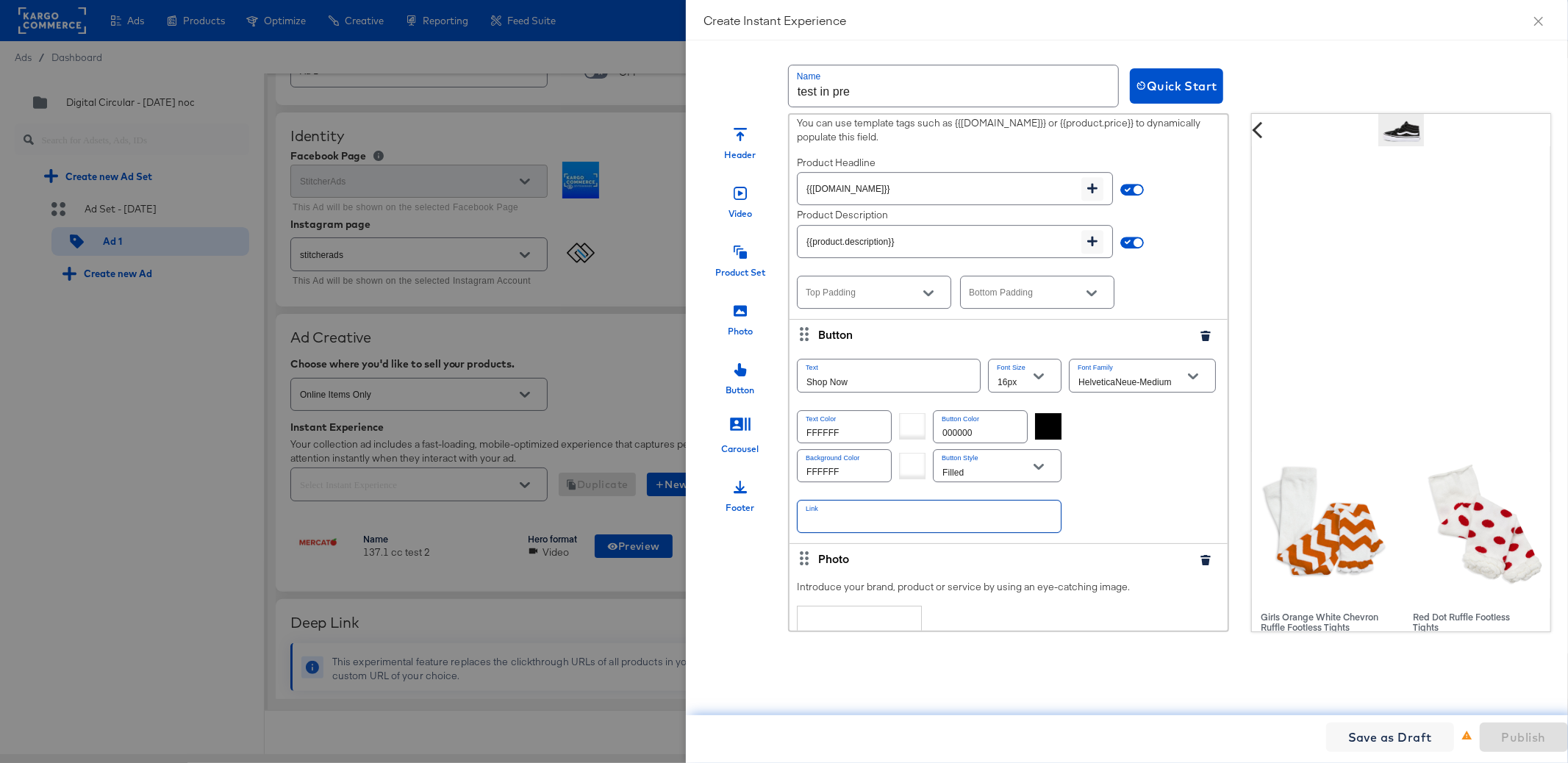
click at [1034, 500] on input "text" at bounding box center [929, 516] width 263 height 32
paste input "https://kargo.com"
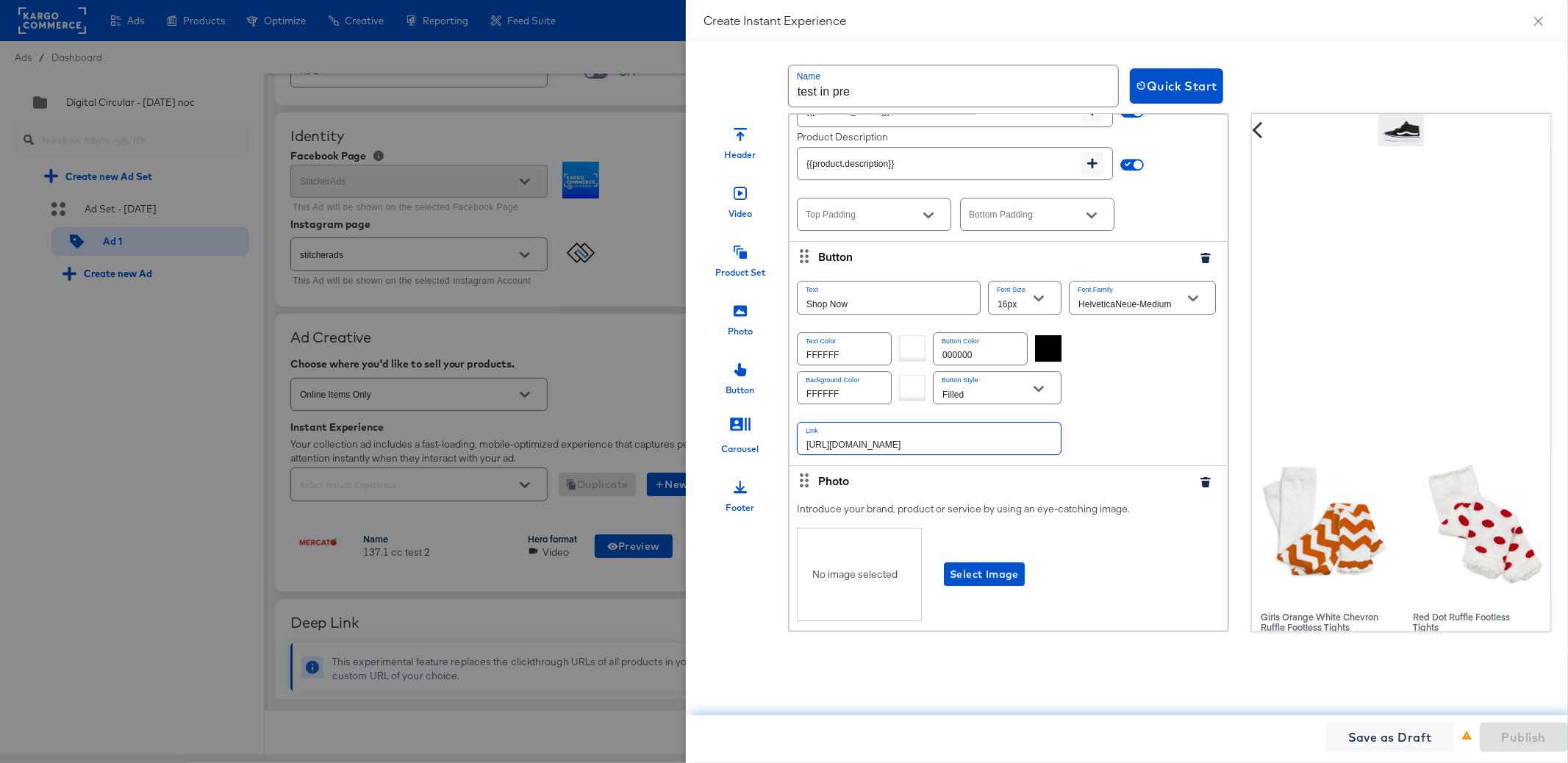
scroll to position [4081, 0]
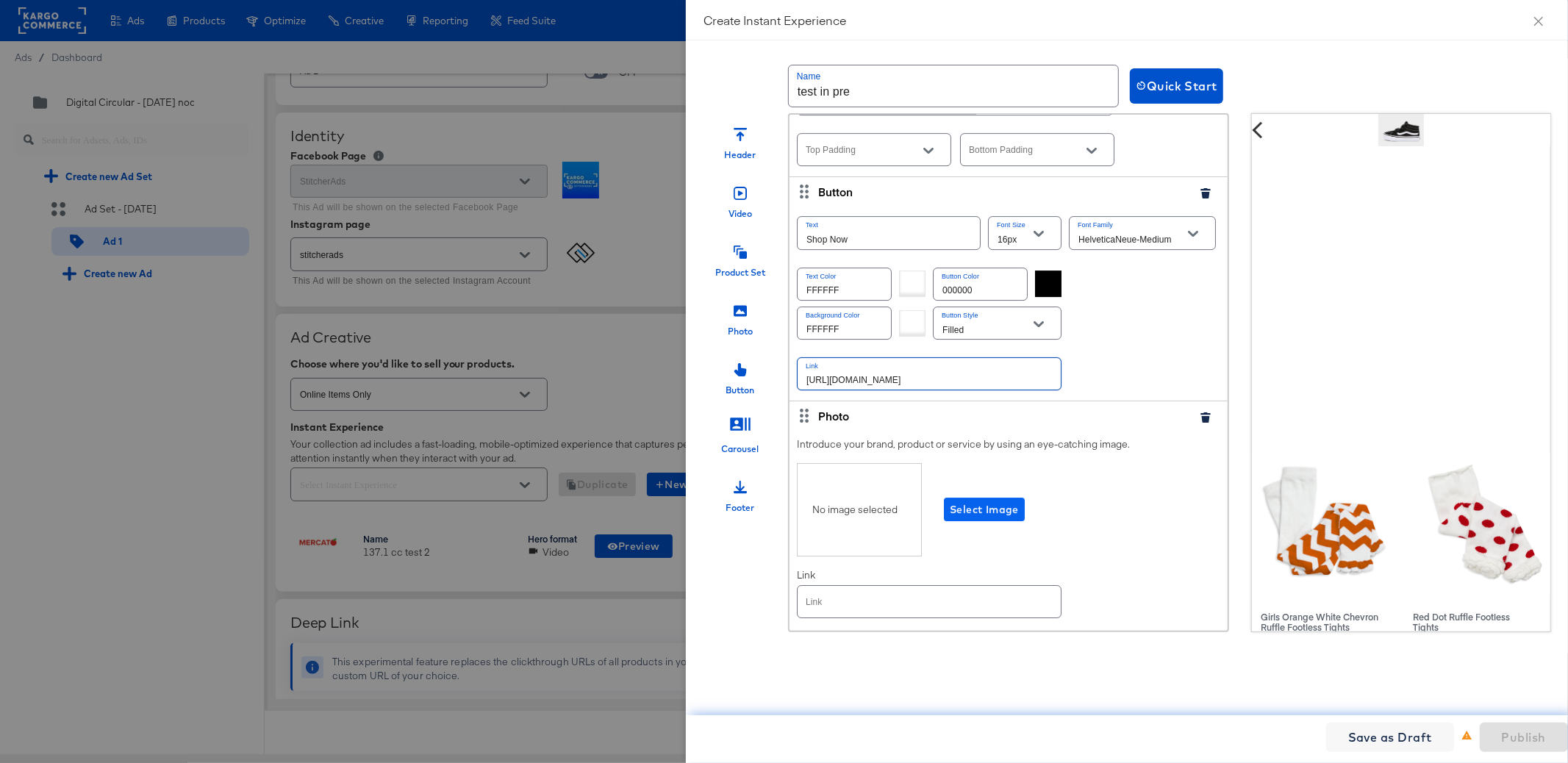
type input "https://kargo.com"
click at [987, 500] on span "Select Image" at bounding box center [984, 510] width 69 height 19
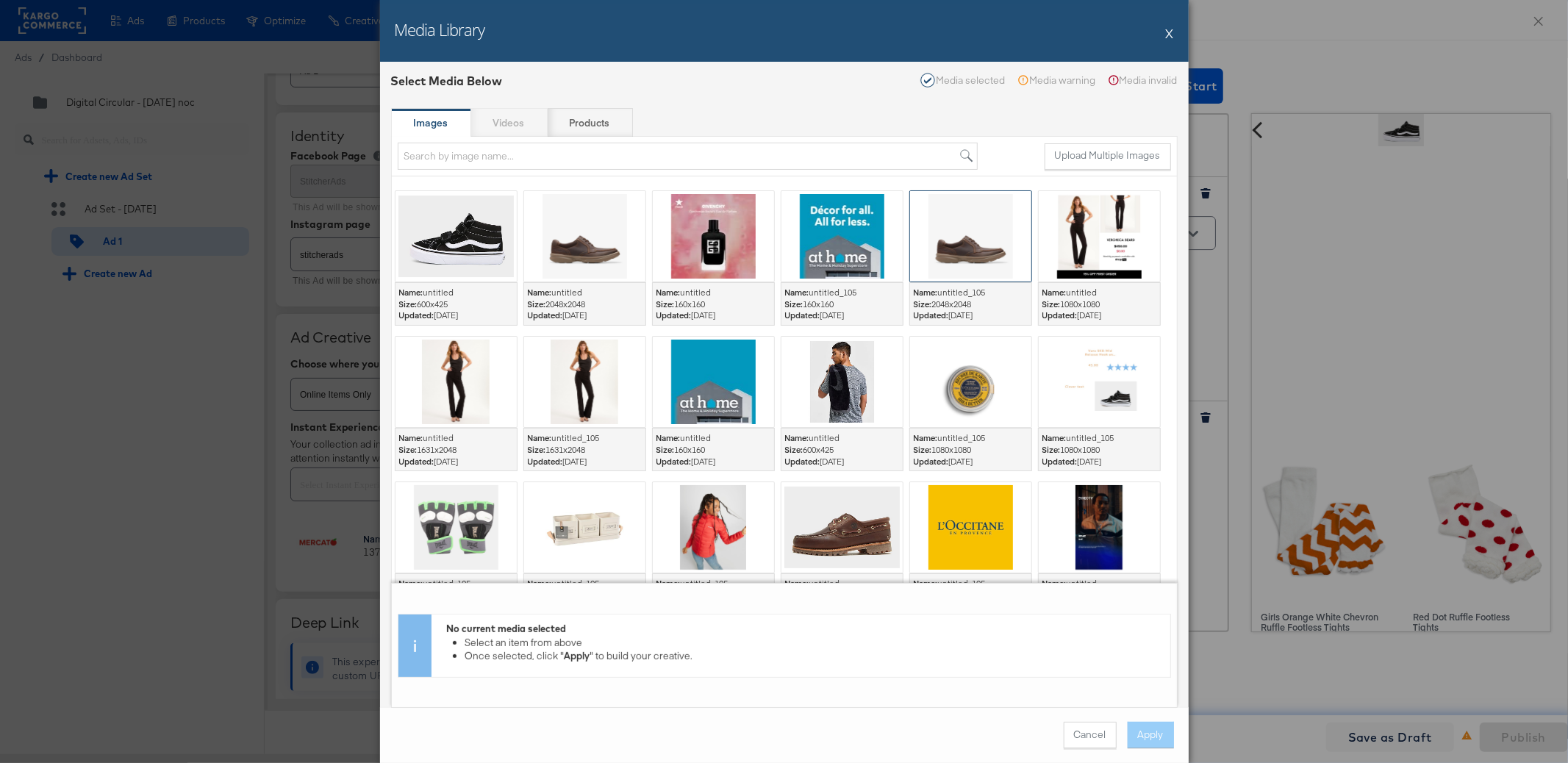
click at [958, 240] on div at bounding box center [971, 236] width 121 height 90
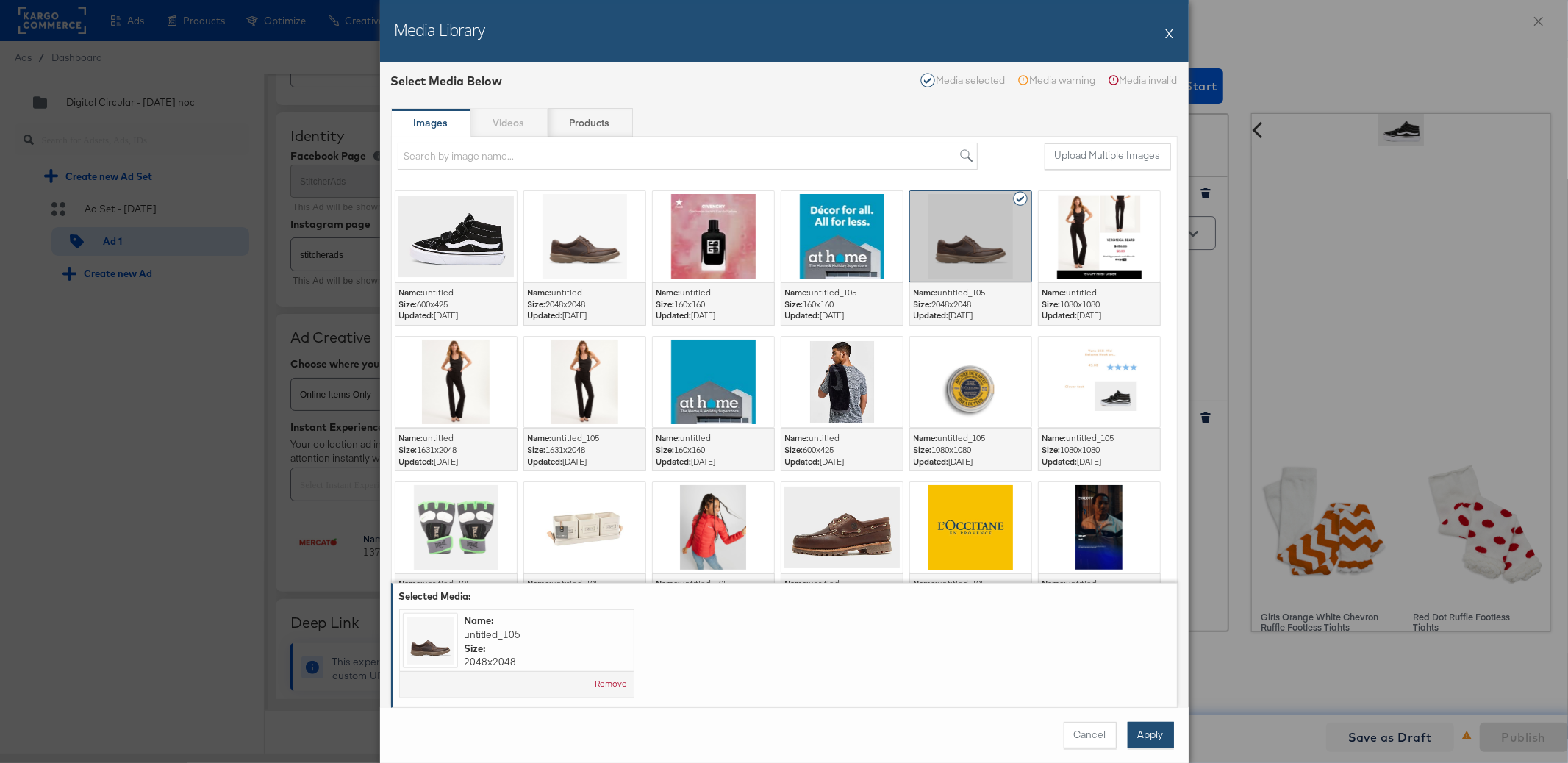
click at [1166, 743] on button "Apply" at bounding box center [1150, 734] width 46 height 26
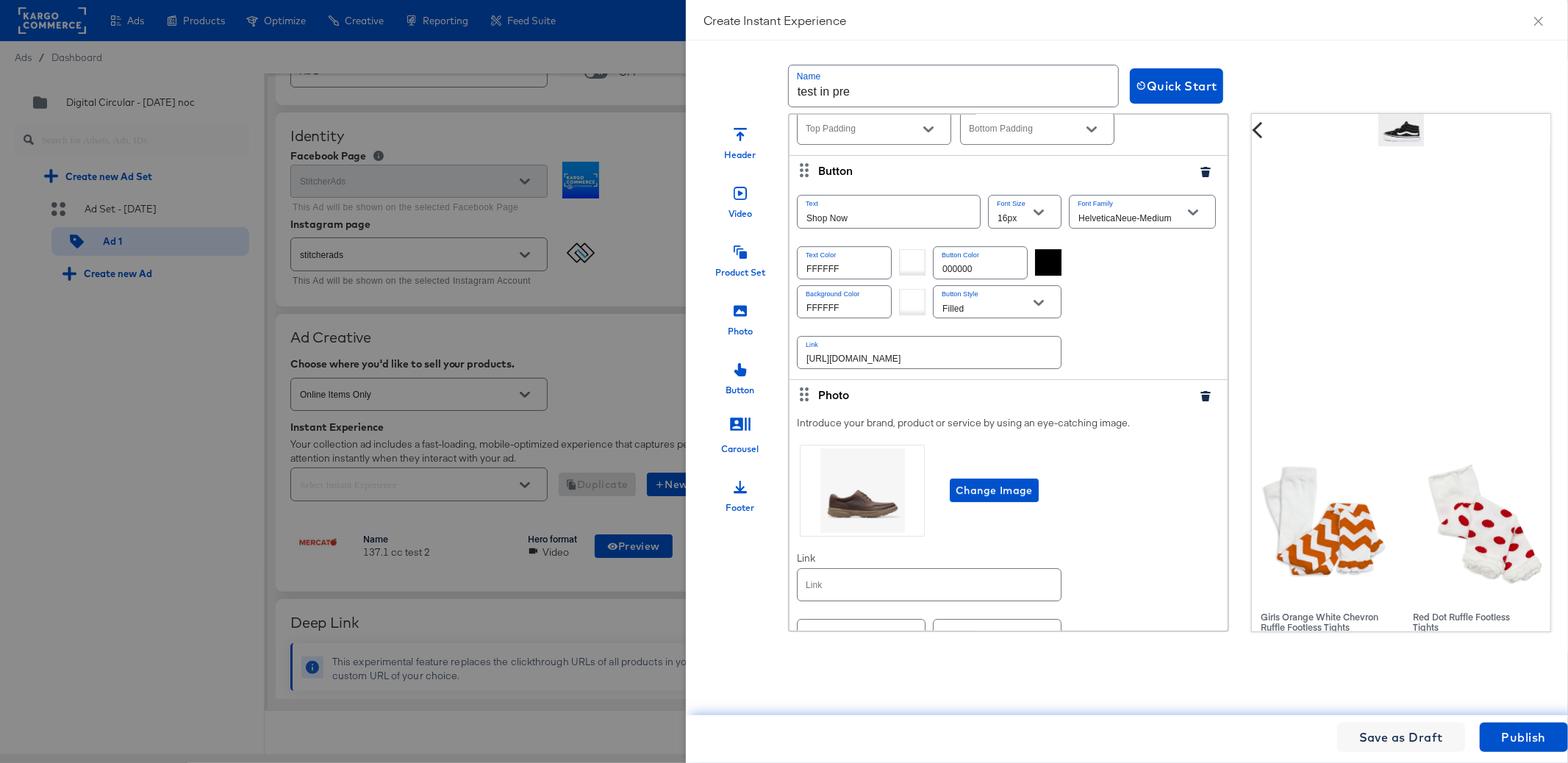
scroll to position [4114, 0]
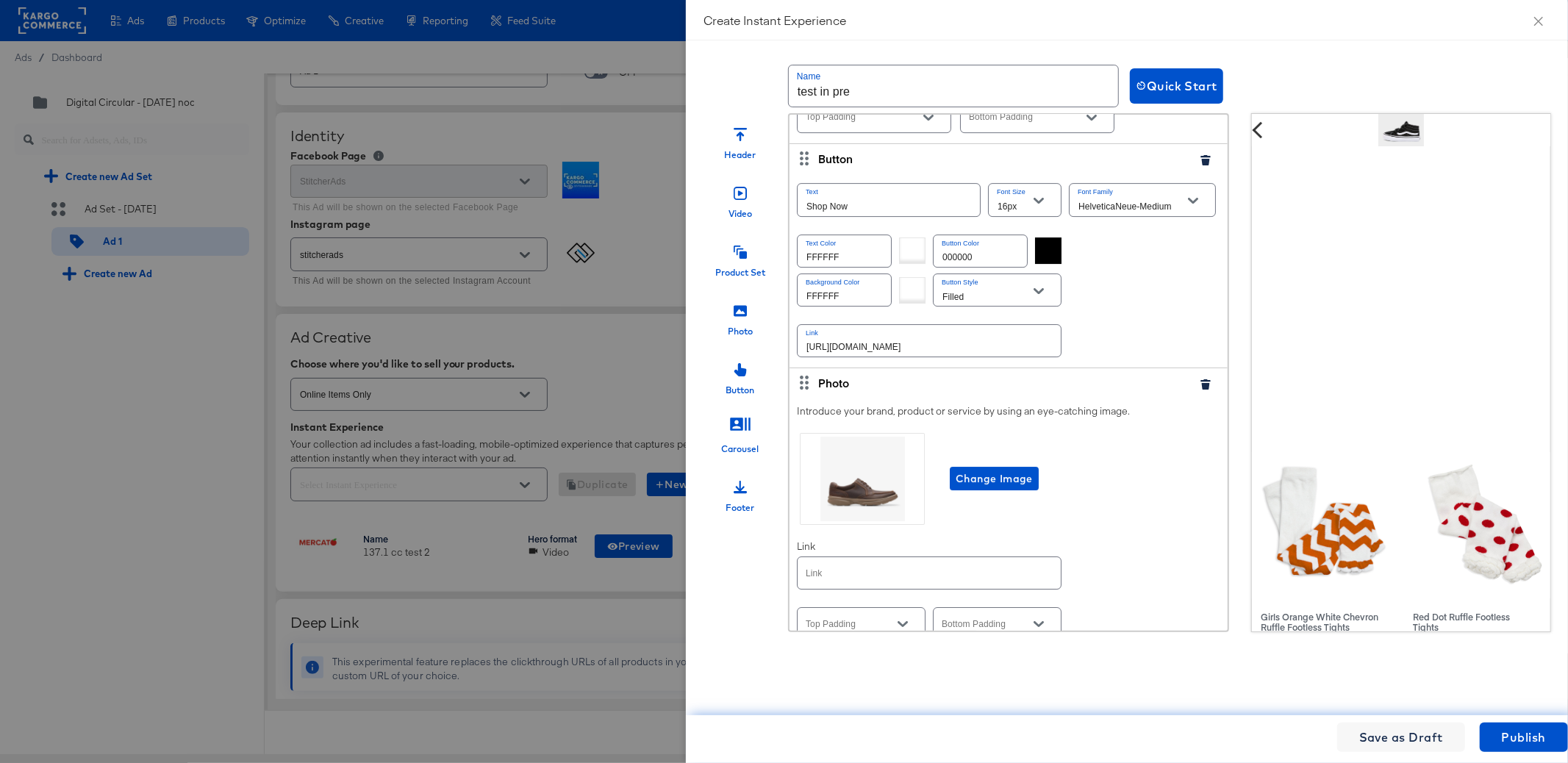
click at [973, 557] on input "text" at bounding box center [929, 573] width 263 height 32
paste input "https://kargo.com"
type input "https://kargo.com"
click at [1517, 734] on span "Publish" at bounding box center [1523, 737] width 44 height 20
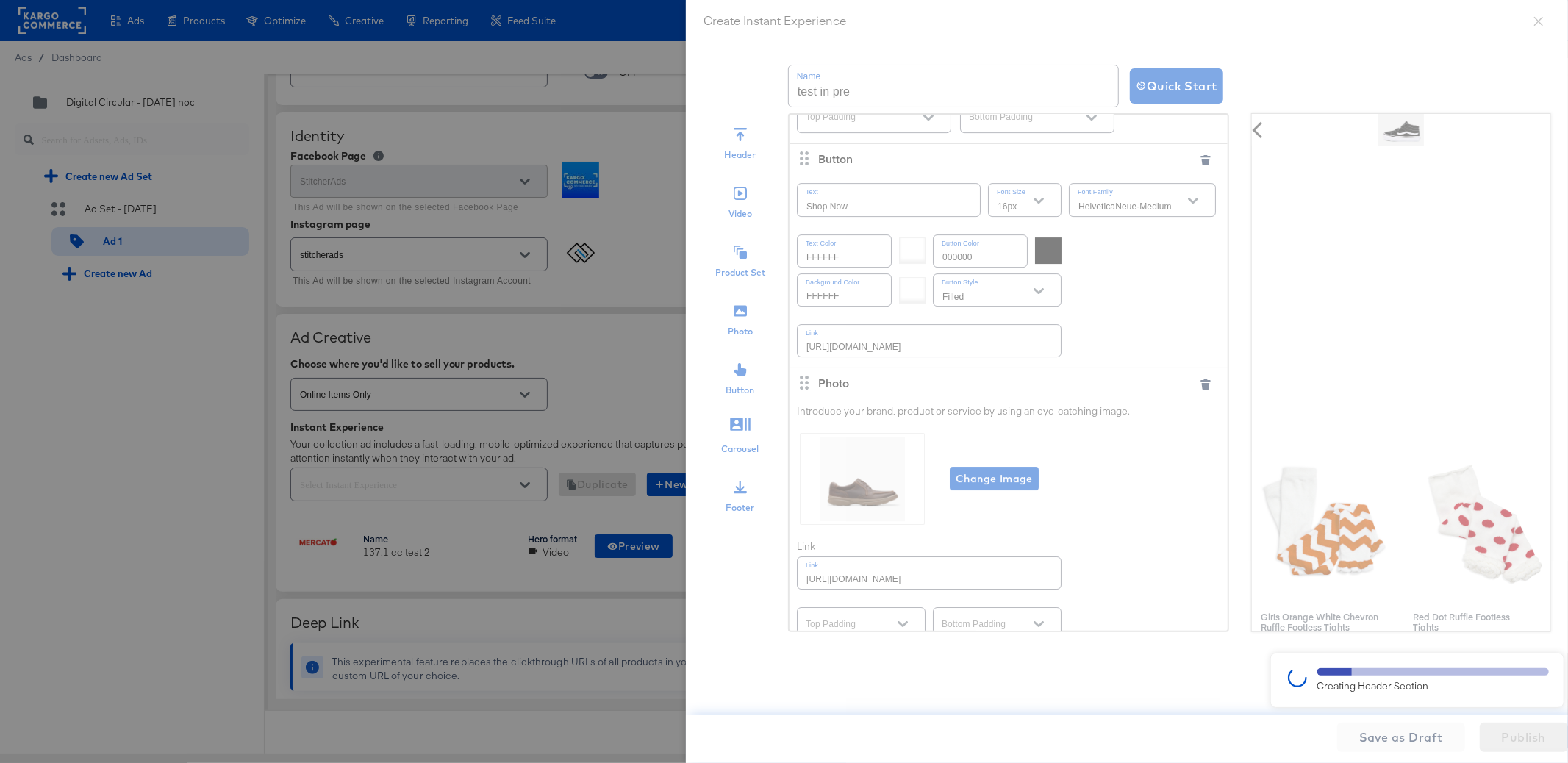
type textarea "x"
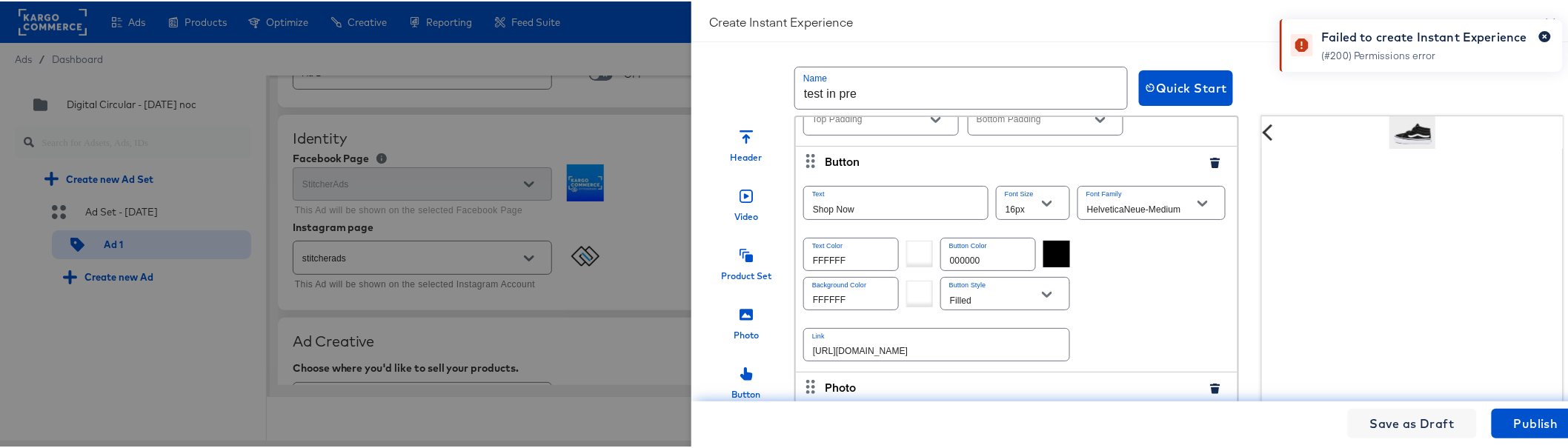
click at [1543, 34] on icon "button" at bounding box center [1544, 35] width 4 height 4
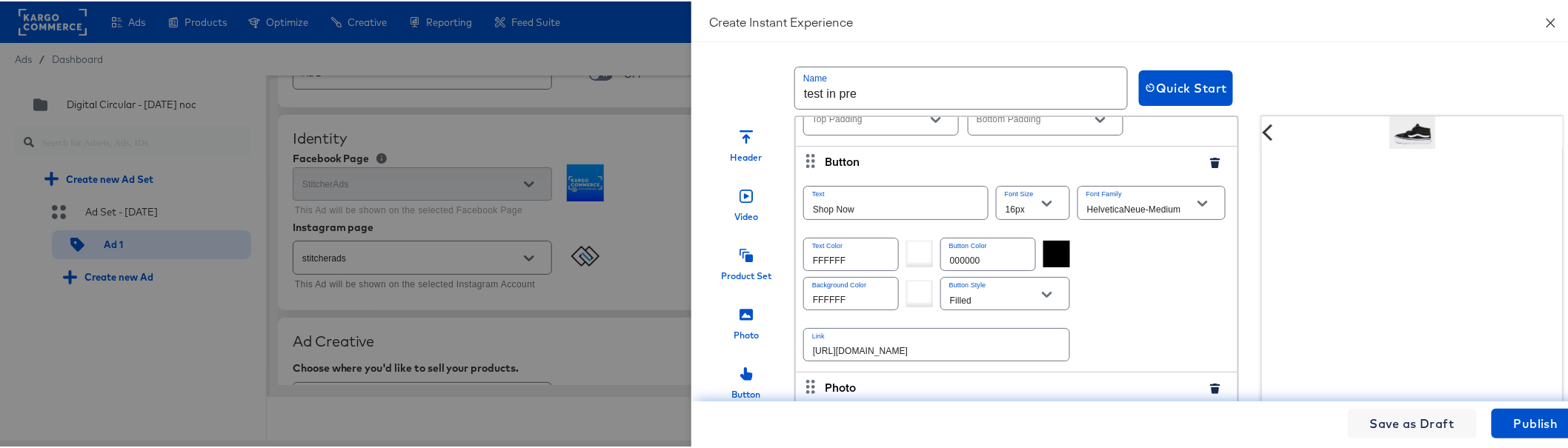
click at [1545, 18] on button "Close" at bounding box center [1550, 20] width 42 height 42
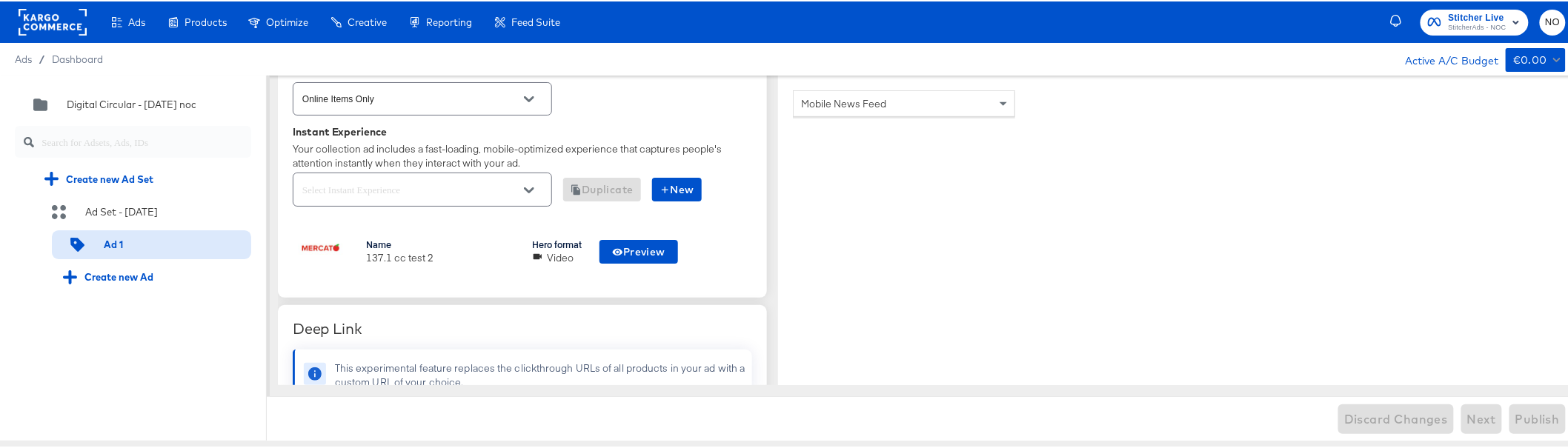
scroll to position [397, 0]
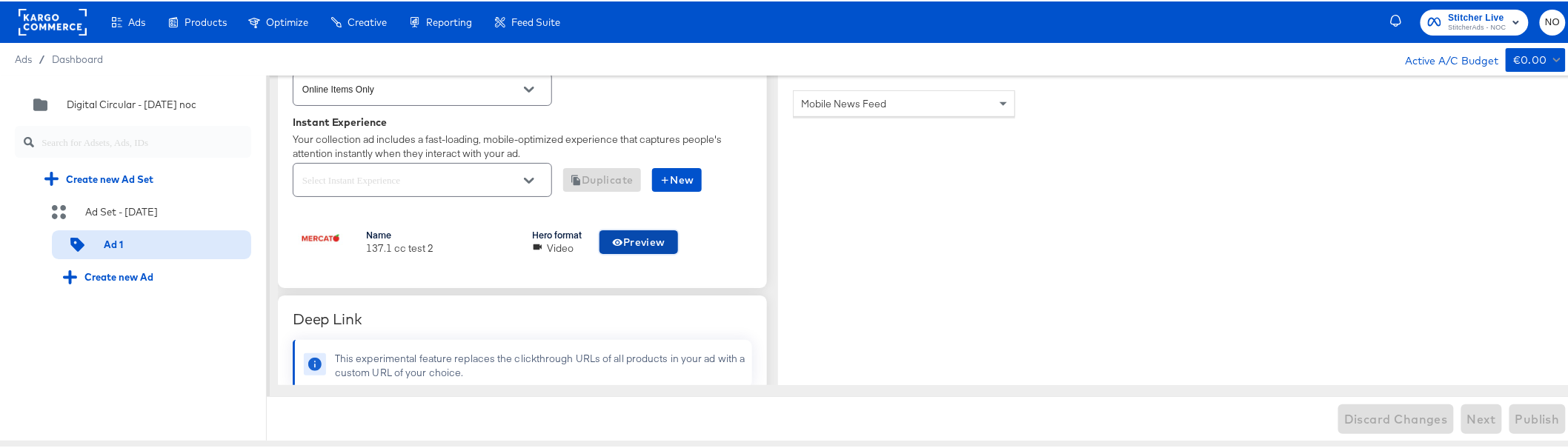
click at [655, 234] on span "Preview" at bounding box center [639, 241] width 54 height 19
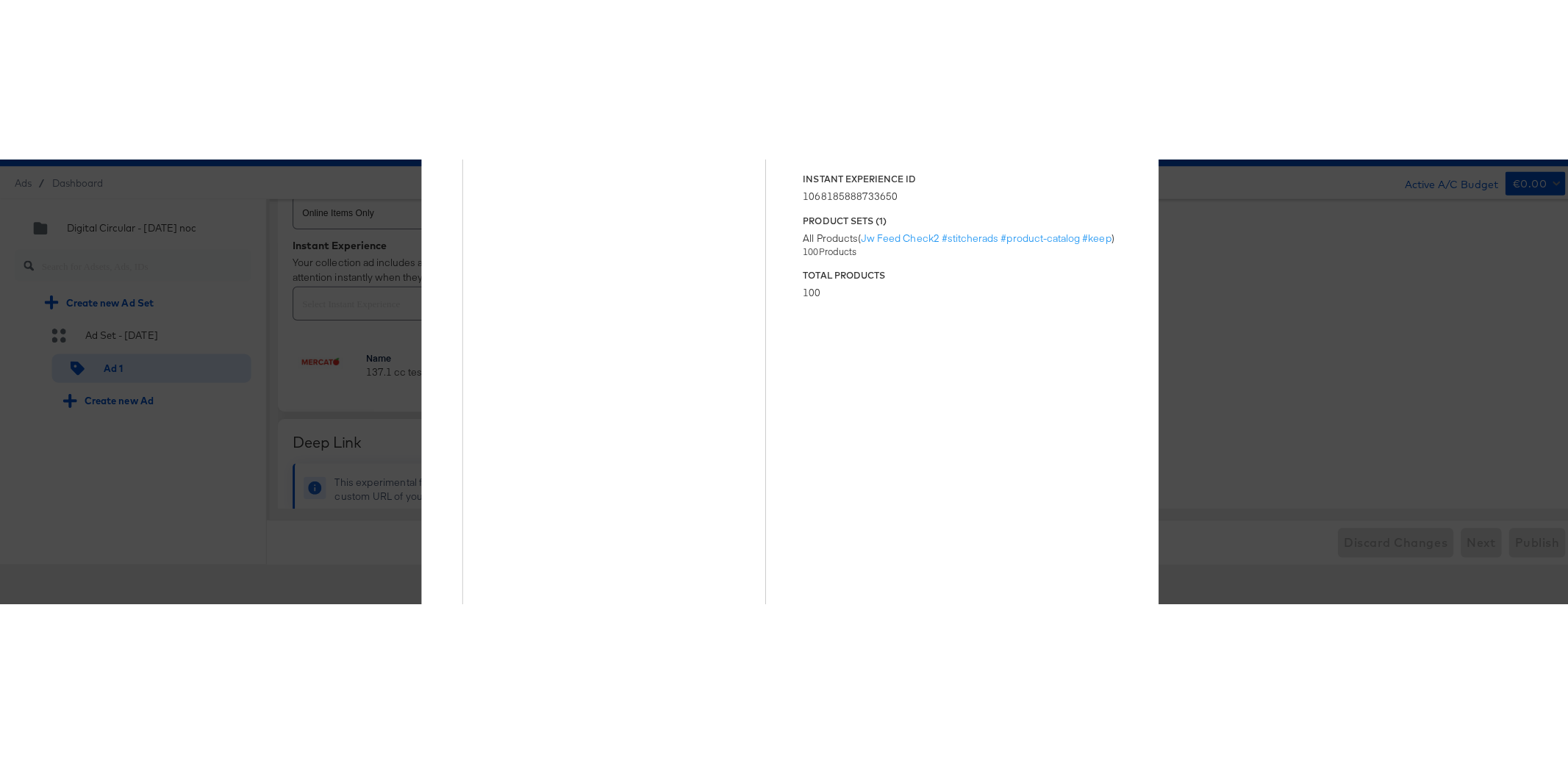
scroll to position [0, 0]
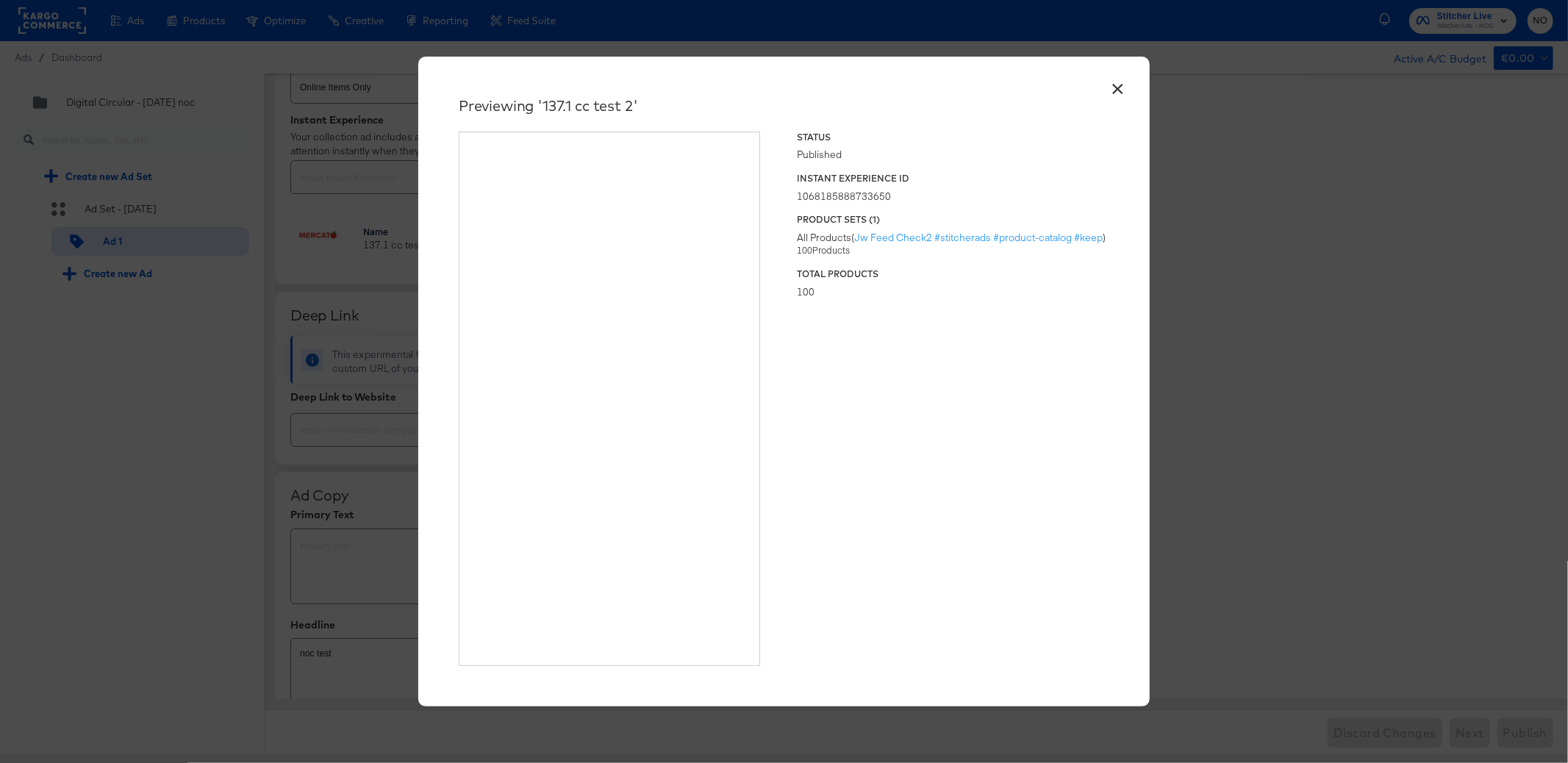
type textarea "x"
click at [1119, 93] on button "×" at bounding box center [1117, 84] width 26 height 26
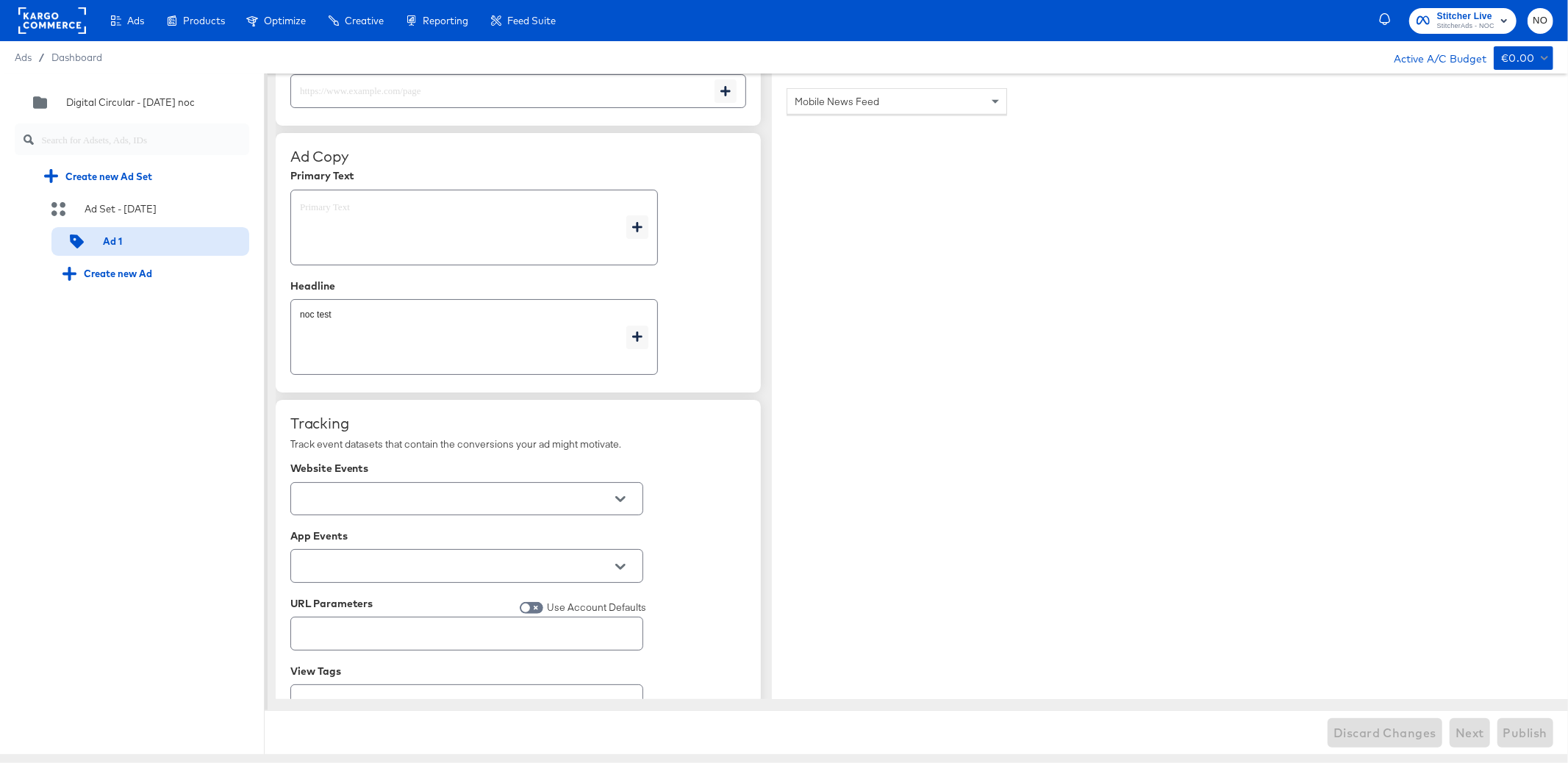
scroll to position [820, 0]
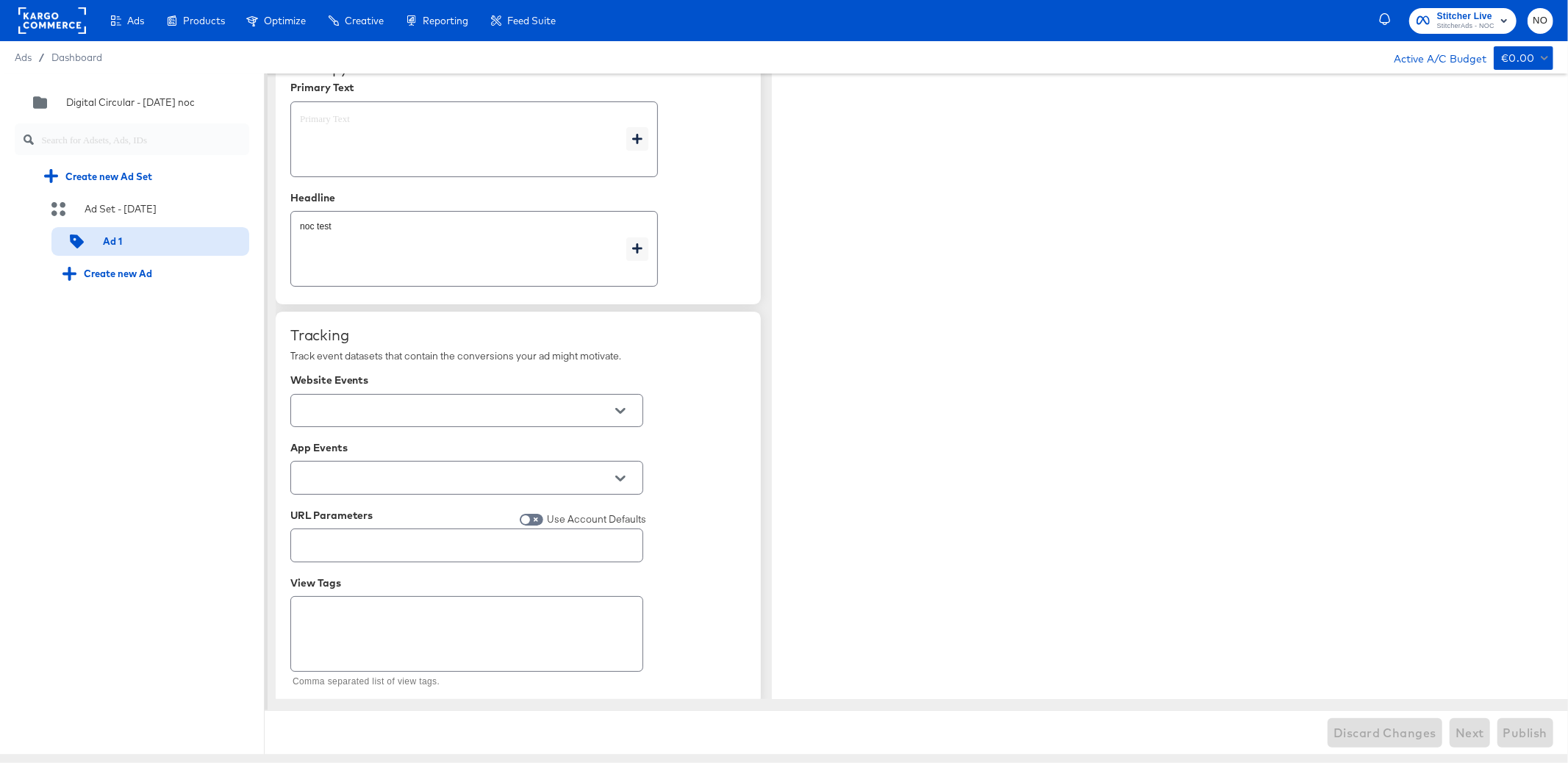
click at [48, 26] on rect at bounding box center [52, 20] width 67 height 26
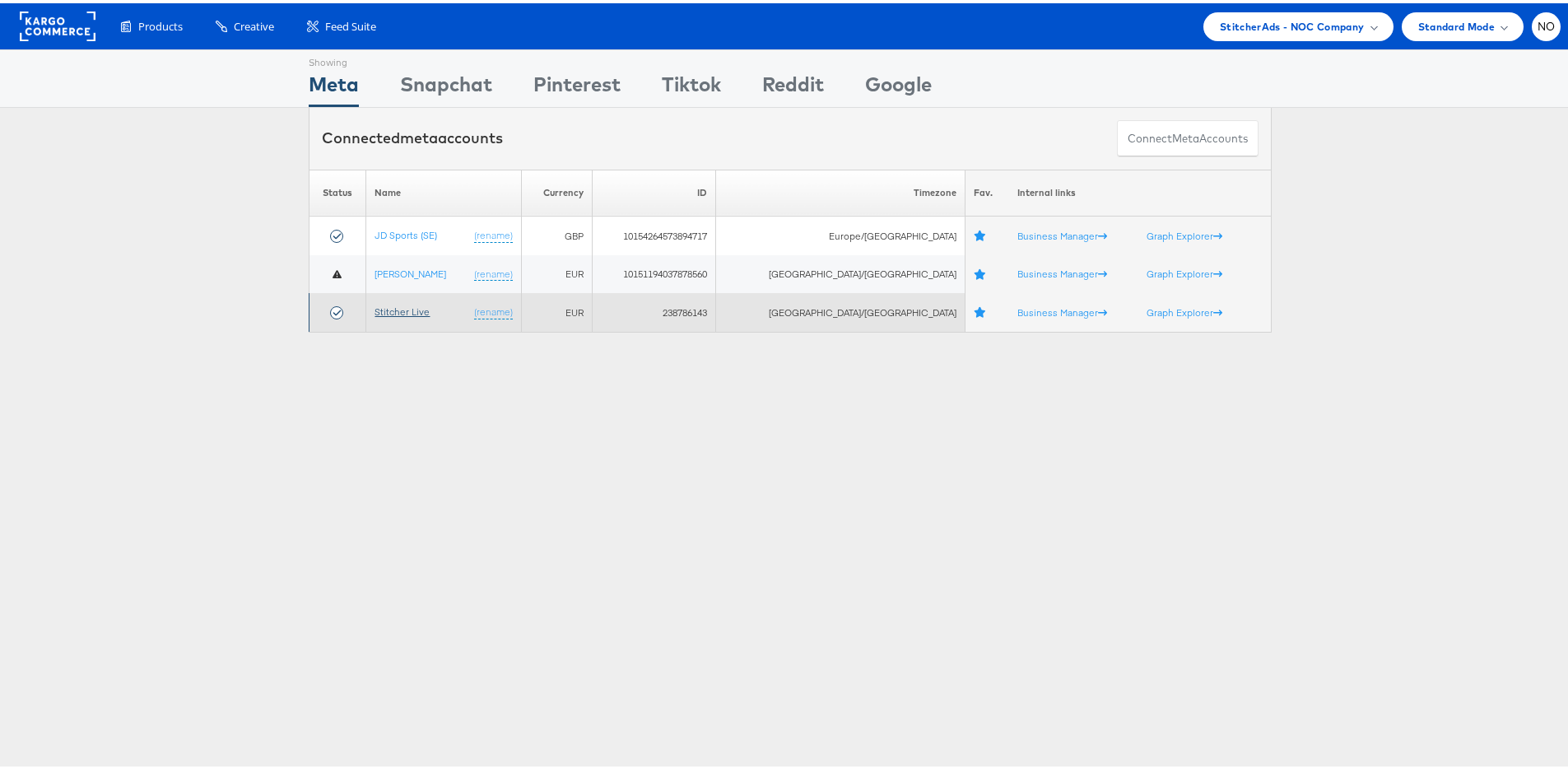
click at [393, 307] on link "Stitcher Live" at bounding box center [402, 308] width 55 height 12
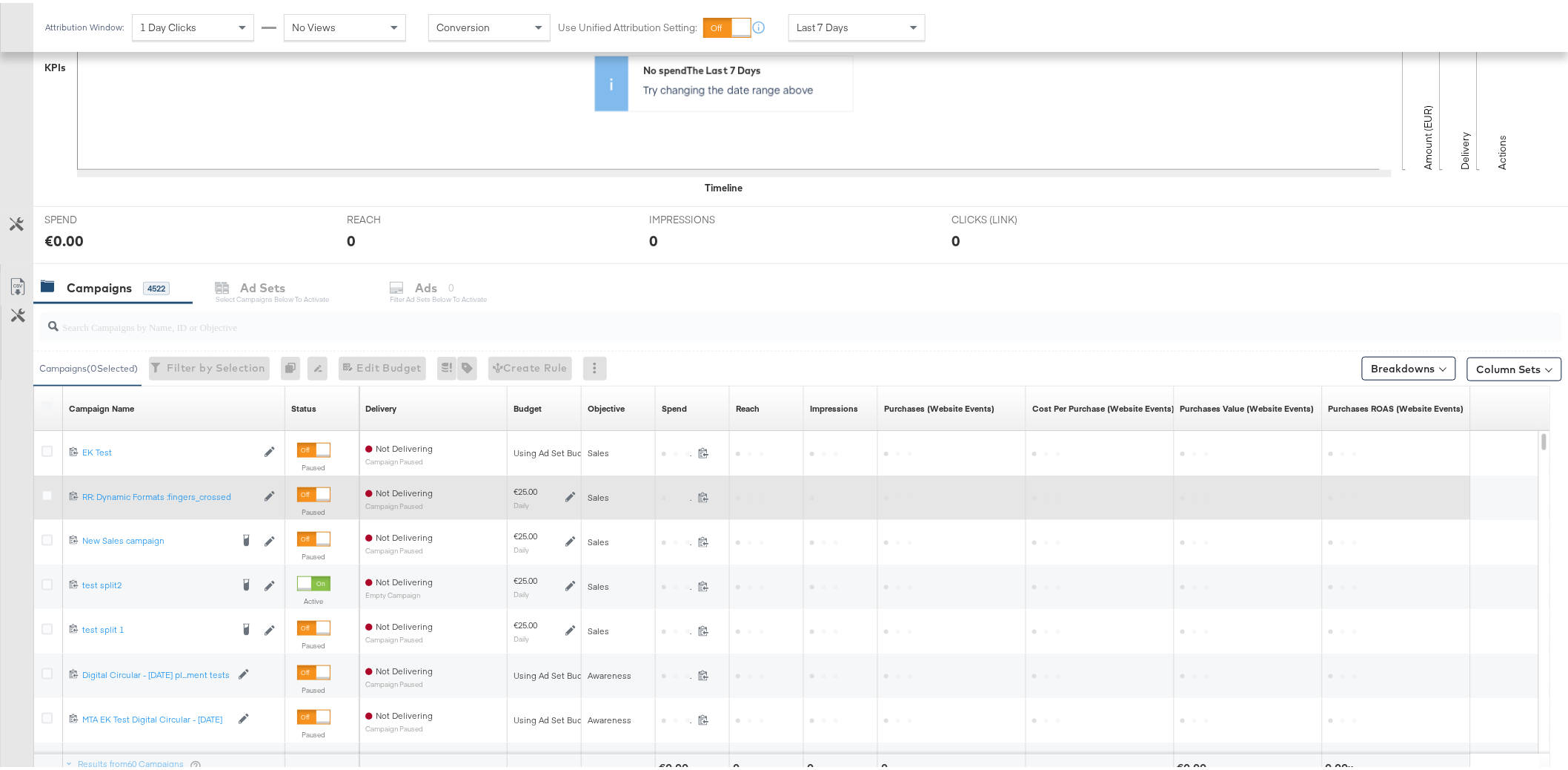
scroll to position [529, 0]
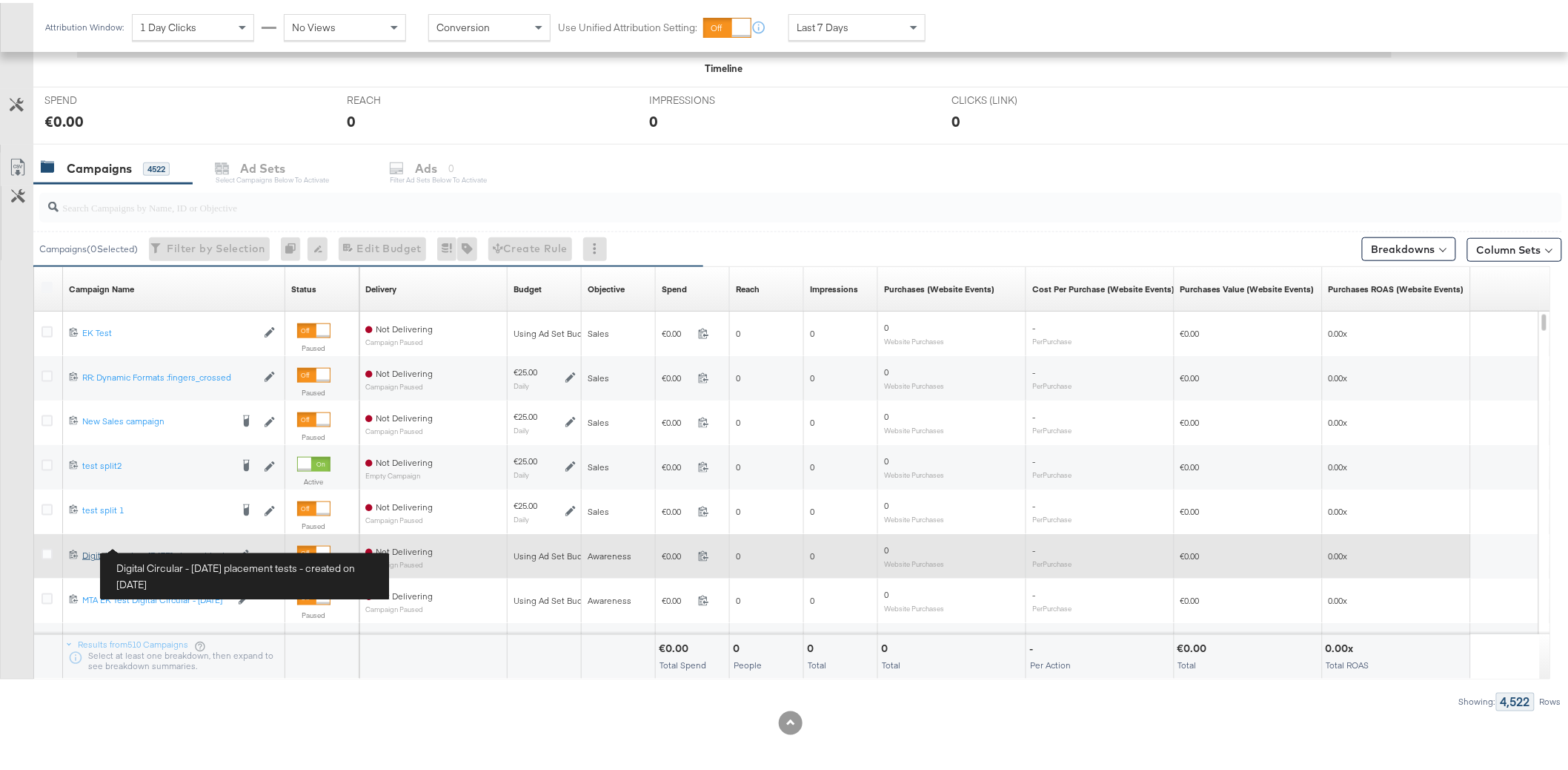
click at [141, 546] on div "Digital Circular - [DATE] placement tests Digital Circular - [DATE] pl...ment t…" at bounding box center [156, 552] width 148 height 12
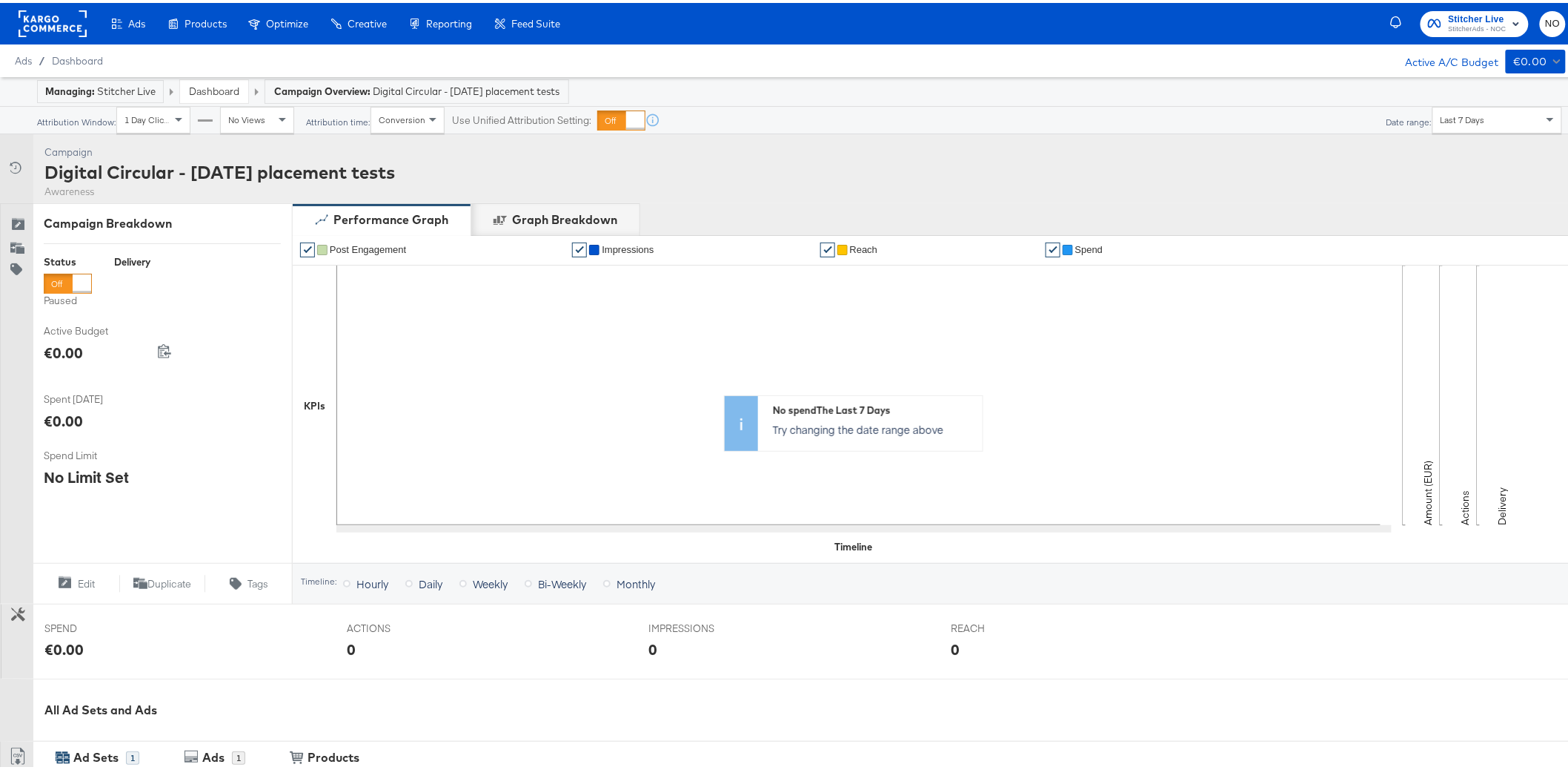
scroll to position [360, 0]
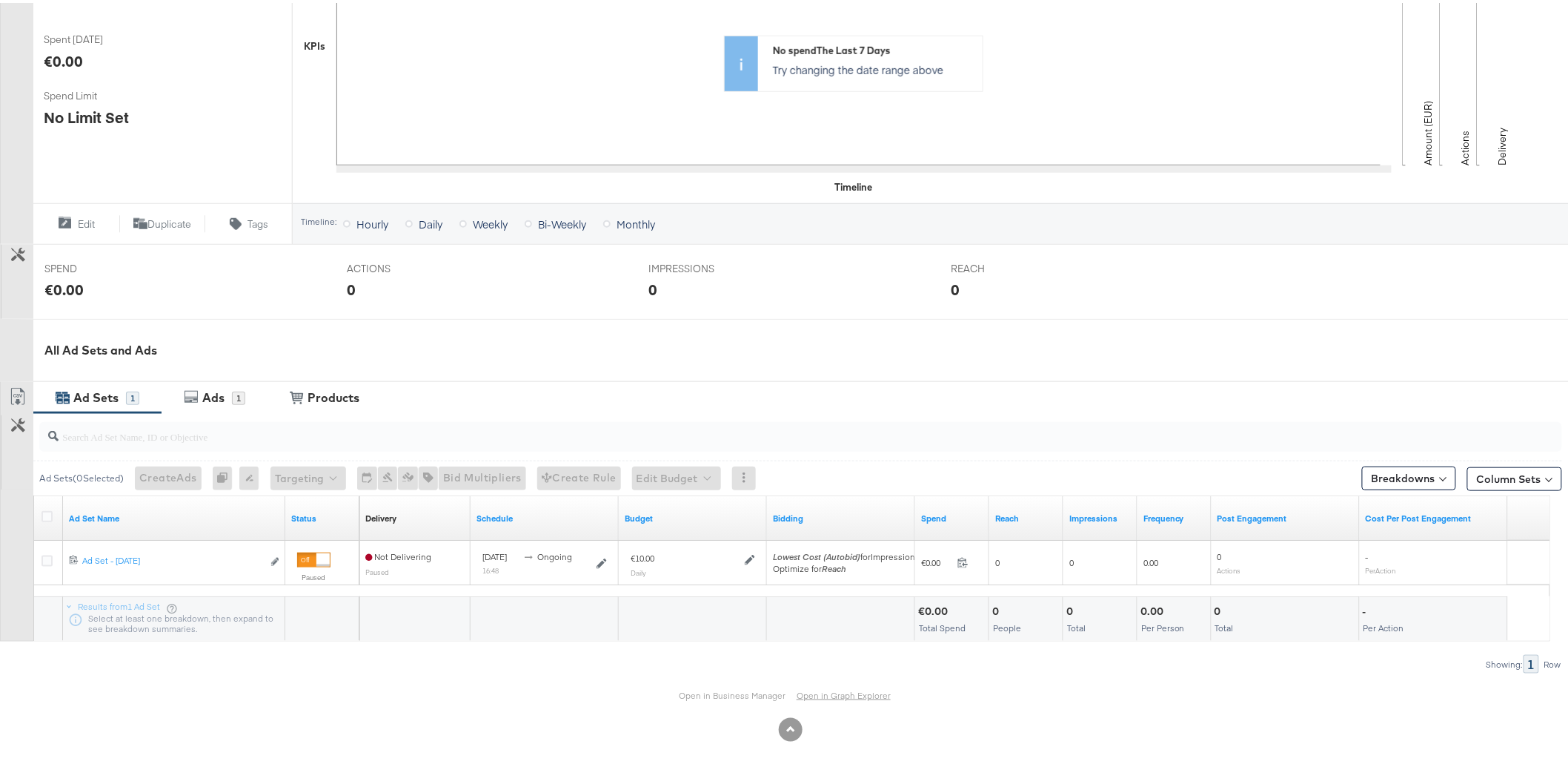
click at [823, 690] on link "Open in Graph Explorer" at bounding box center [843, 692] width 94 height 11
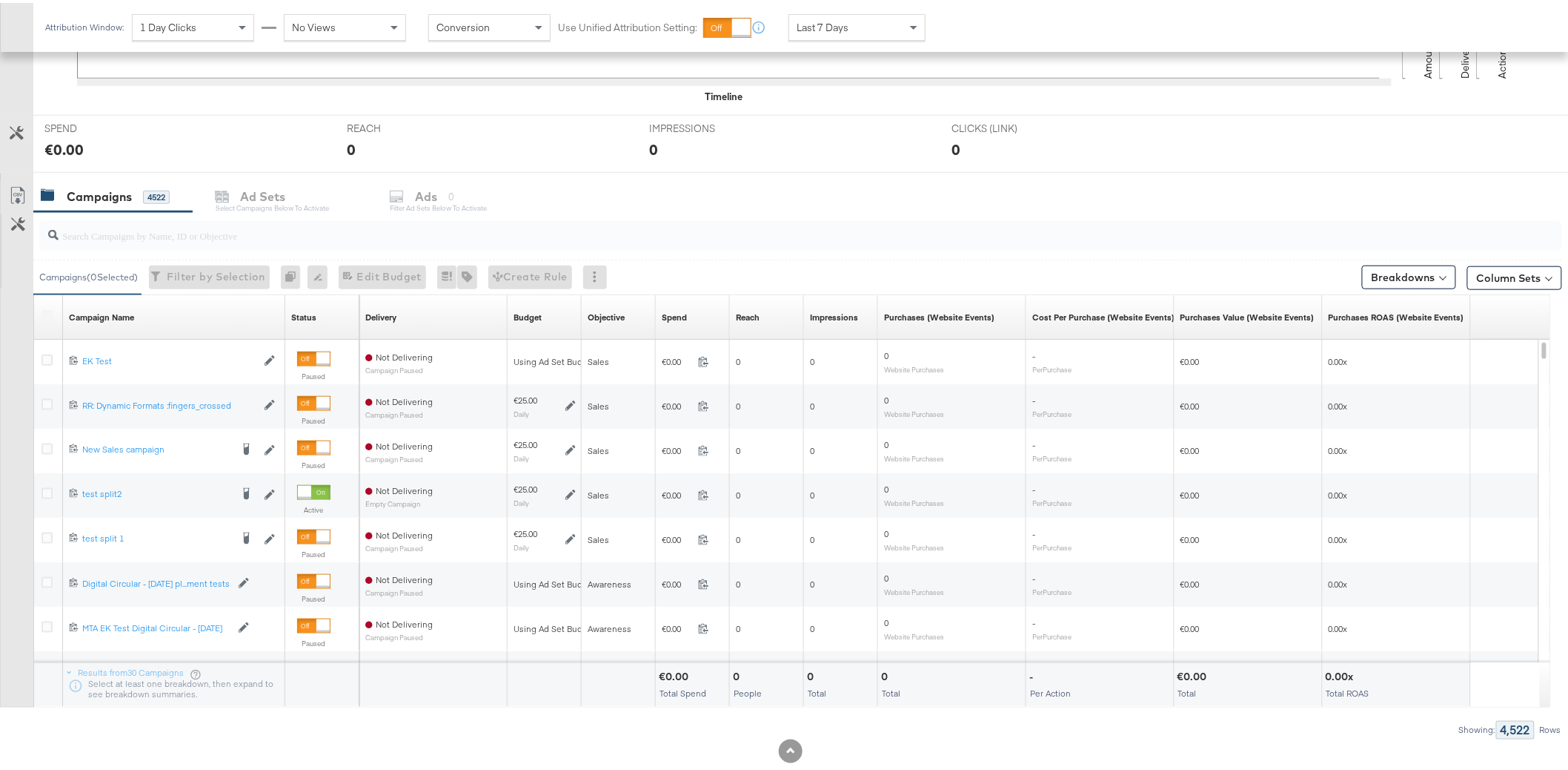
scroll to position [529, 0]
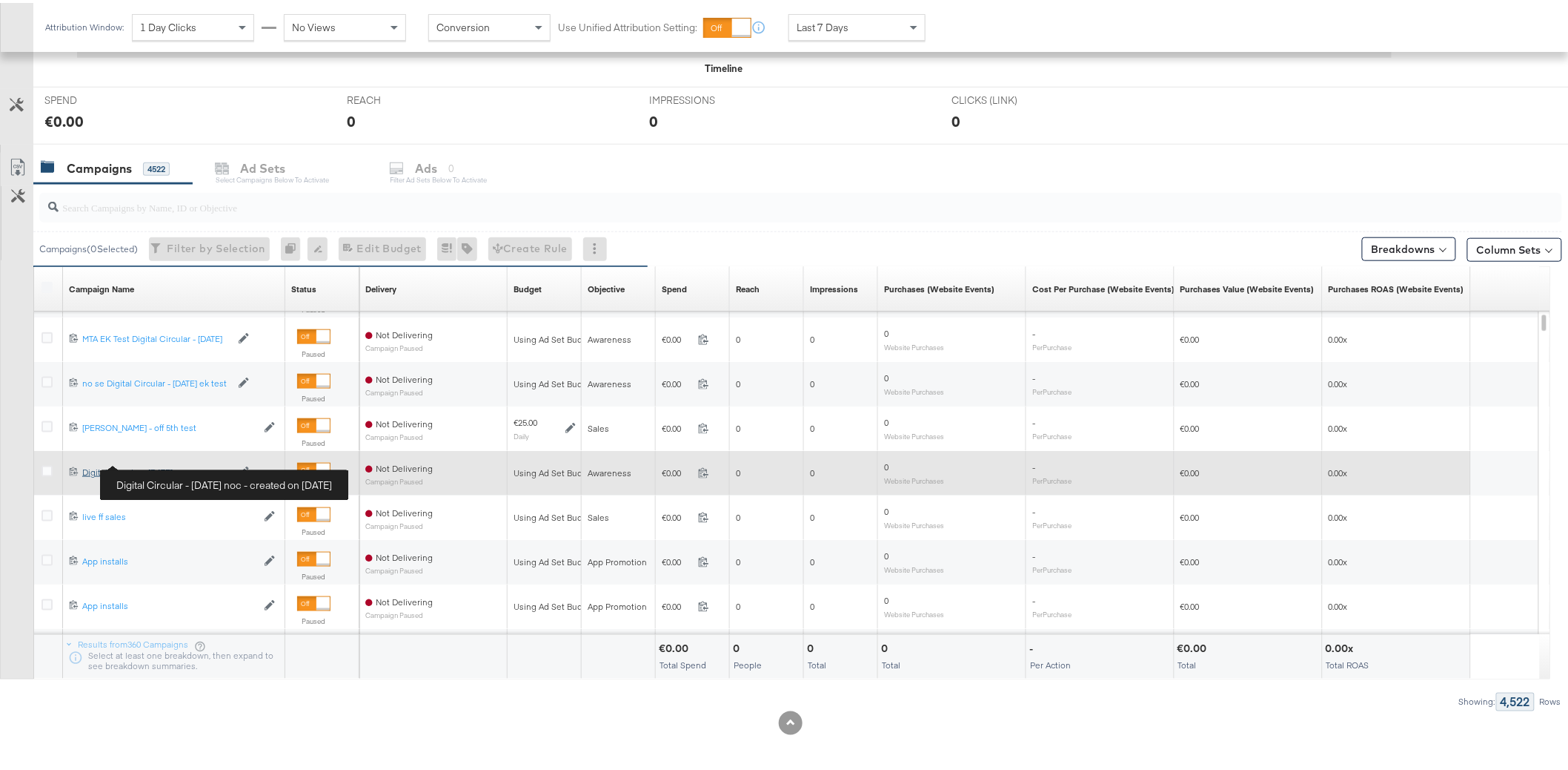
click at [161, 465] on div "Digital Circular - [DATE] noc Digital Circular - [DATE] noc" at bounding box center [156, 469] width 148 height 12
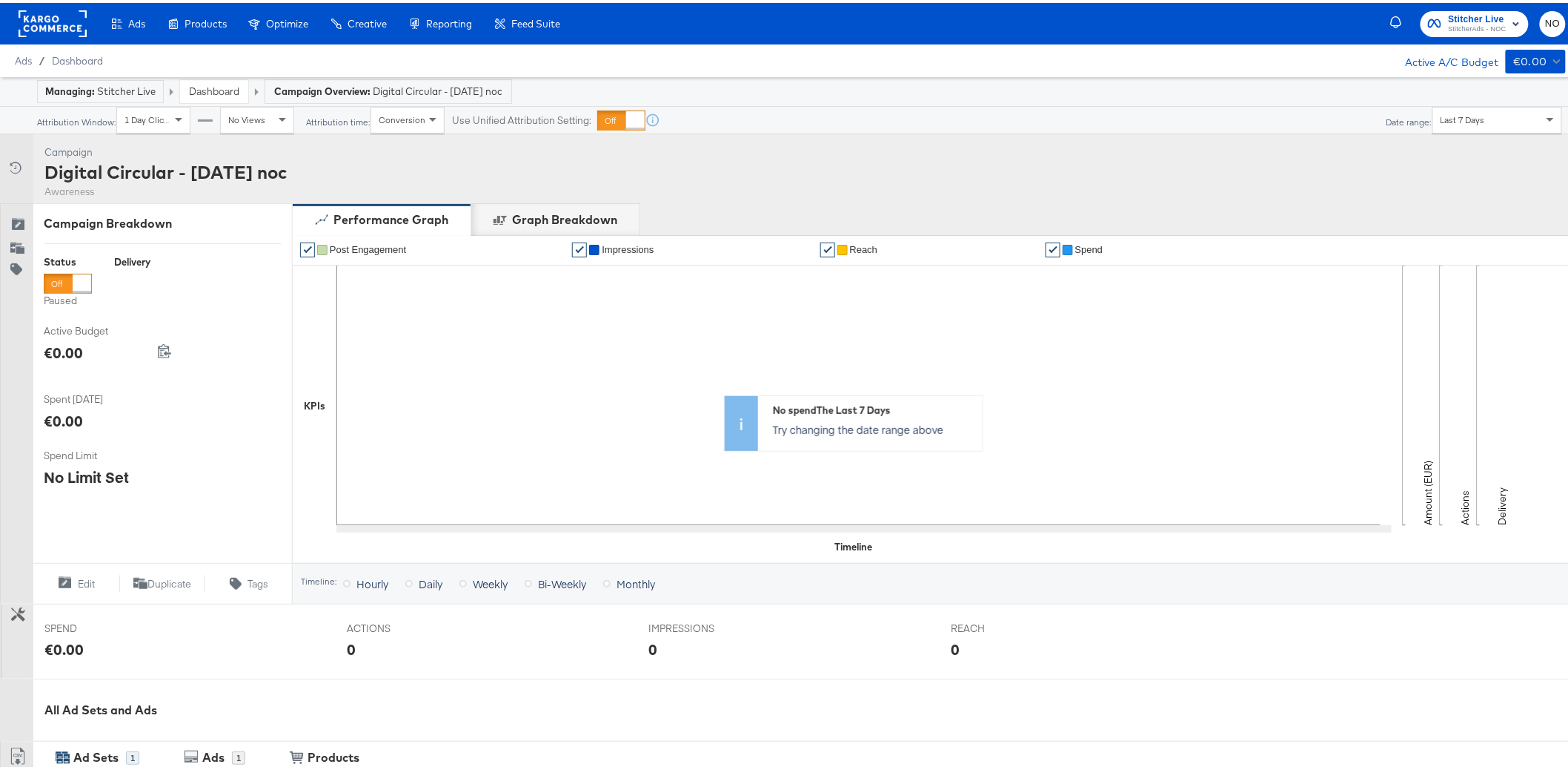
scroll to position [360, 0]
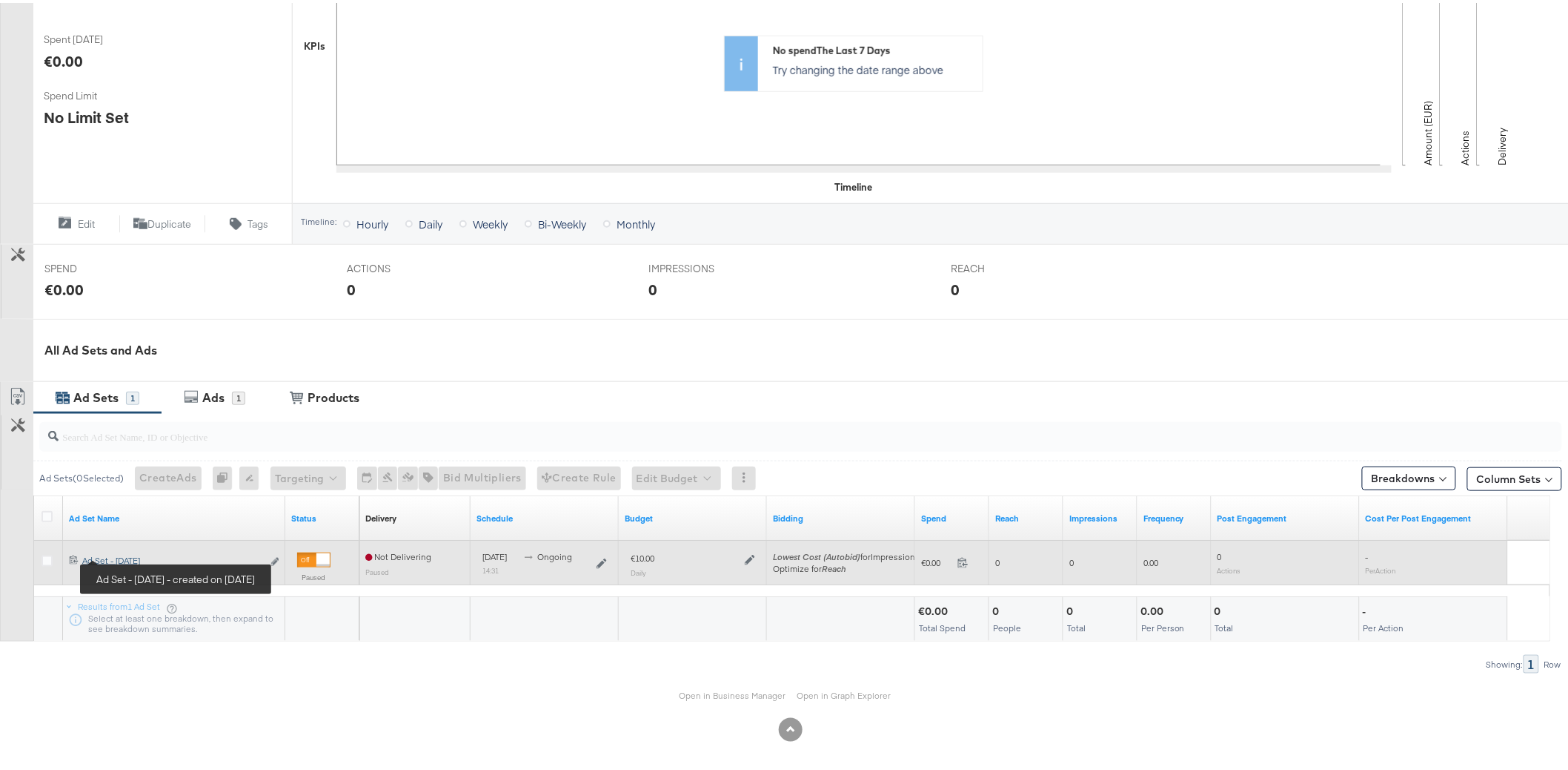
click at [119, 555] on div "Ad Set - [DATE] Ad Set - [DATE]" at bounding box center [172, 558] width 180 height 12
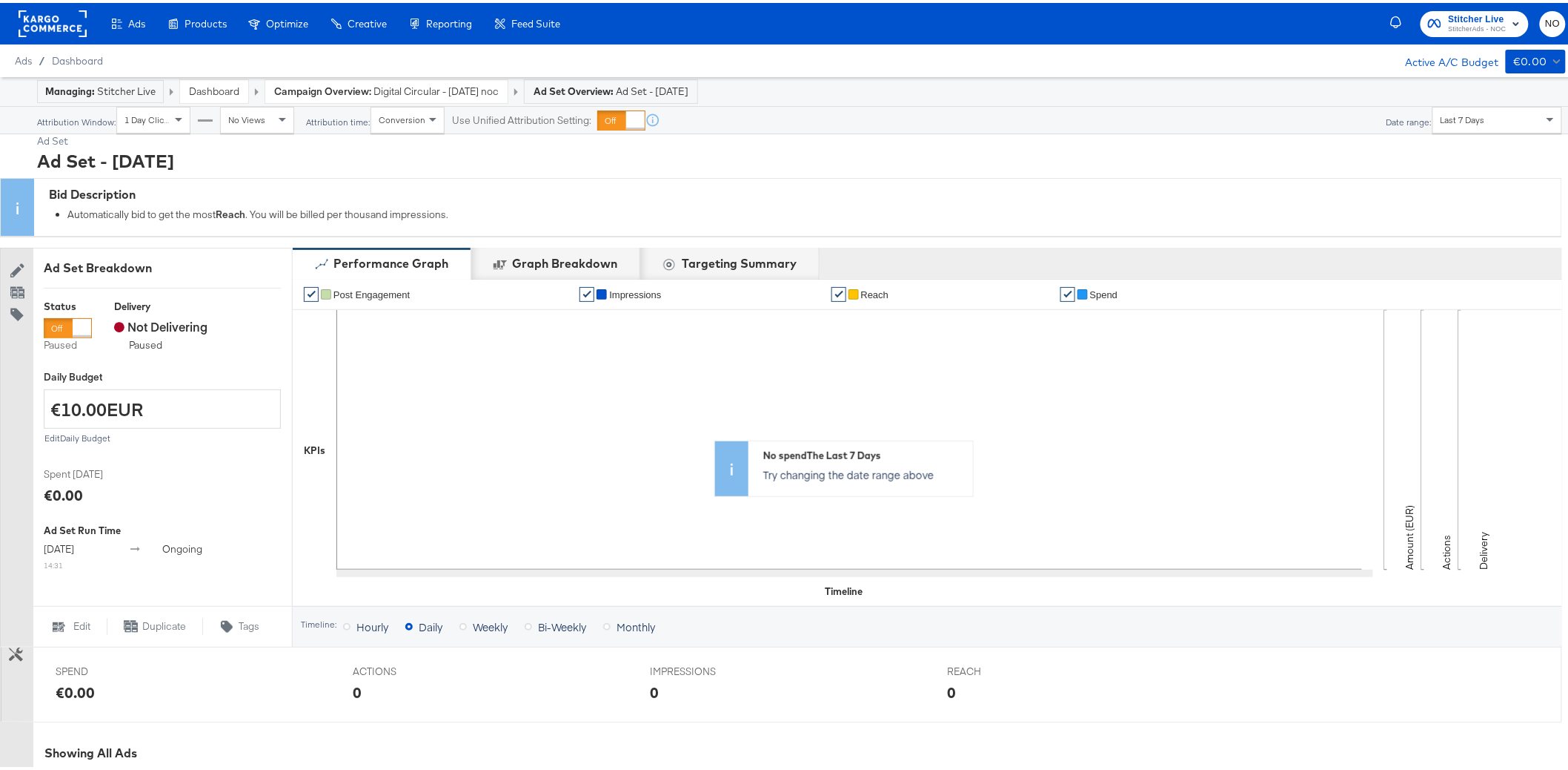
scroll to position [401, 0]
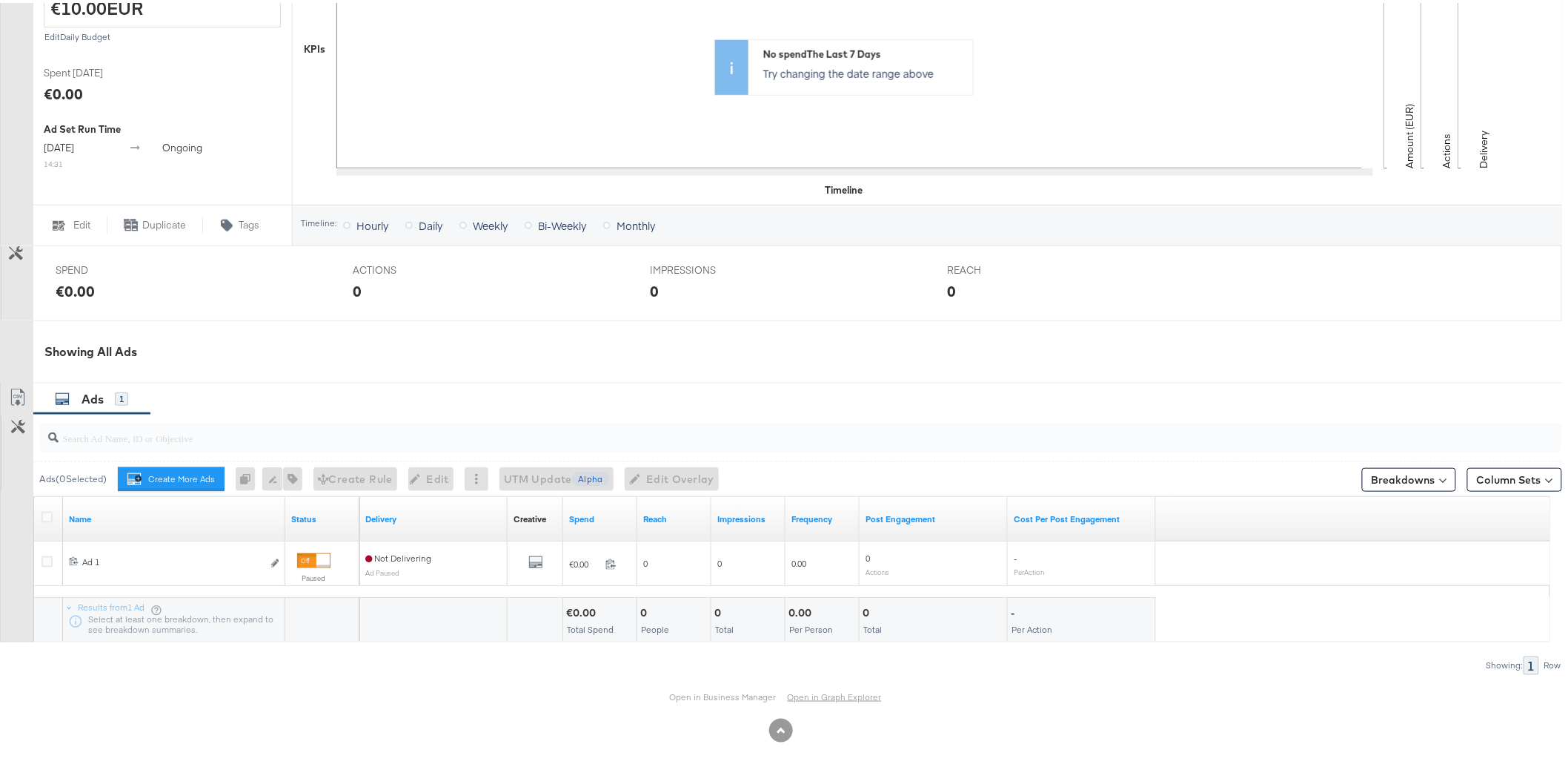
click at [822, 690] on link "Open in Graph Explorer" at bounding box center [834, 694] width 94 height 12
